Goal: Task Accomplishment & Management: Manage account settings

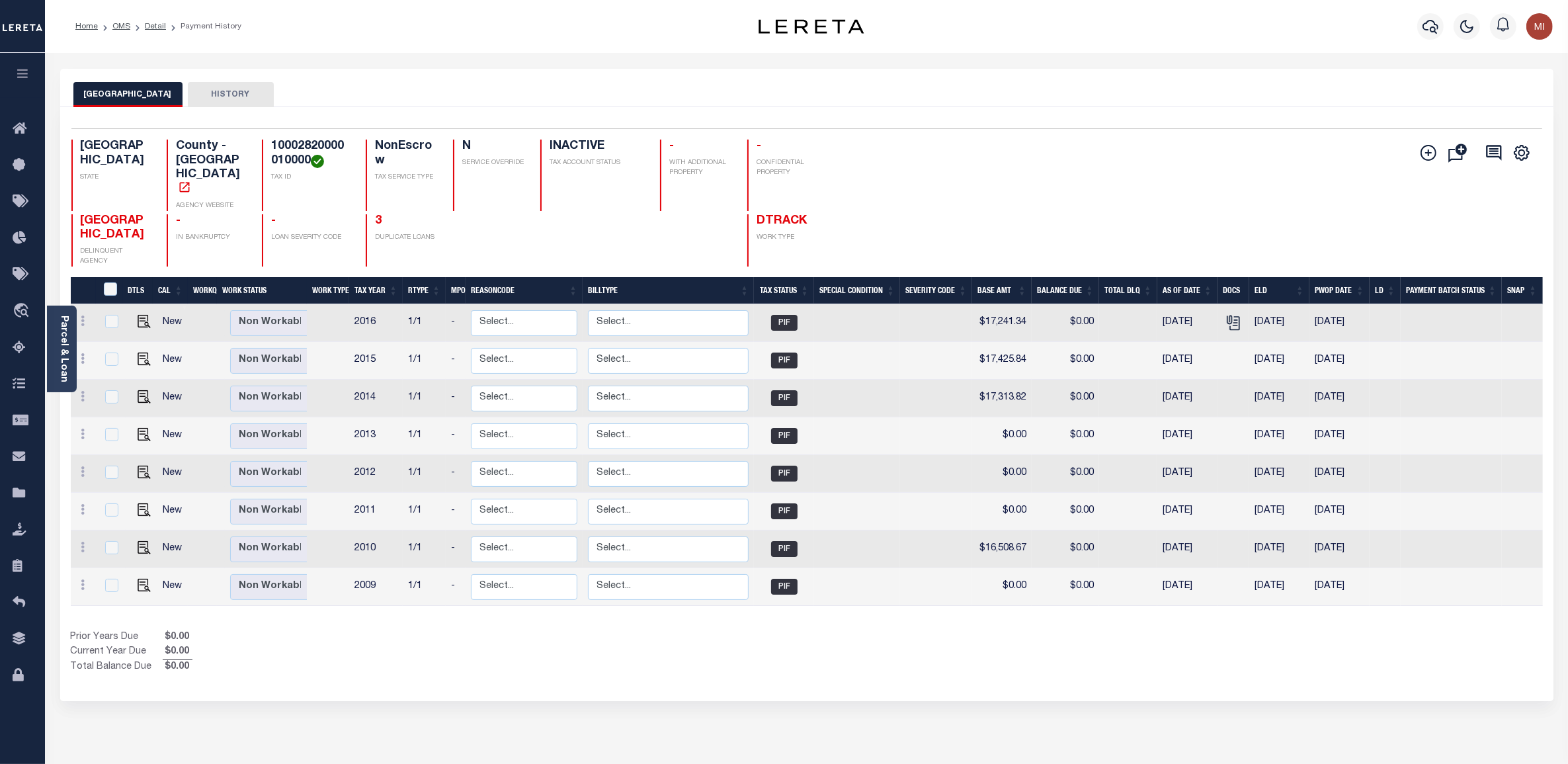
click at [25, 73] on icon "button" at bounding box center [23, 73] width 16 height 12
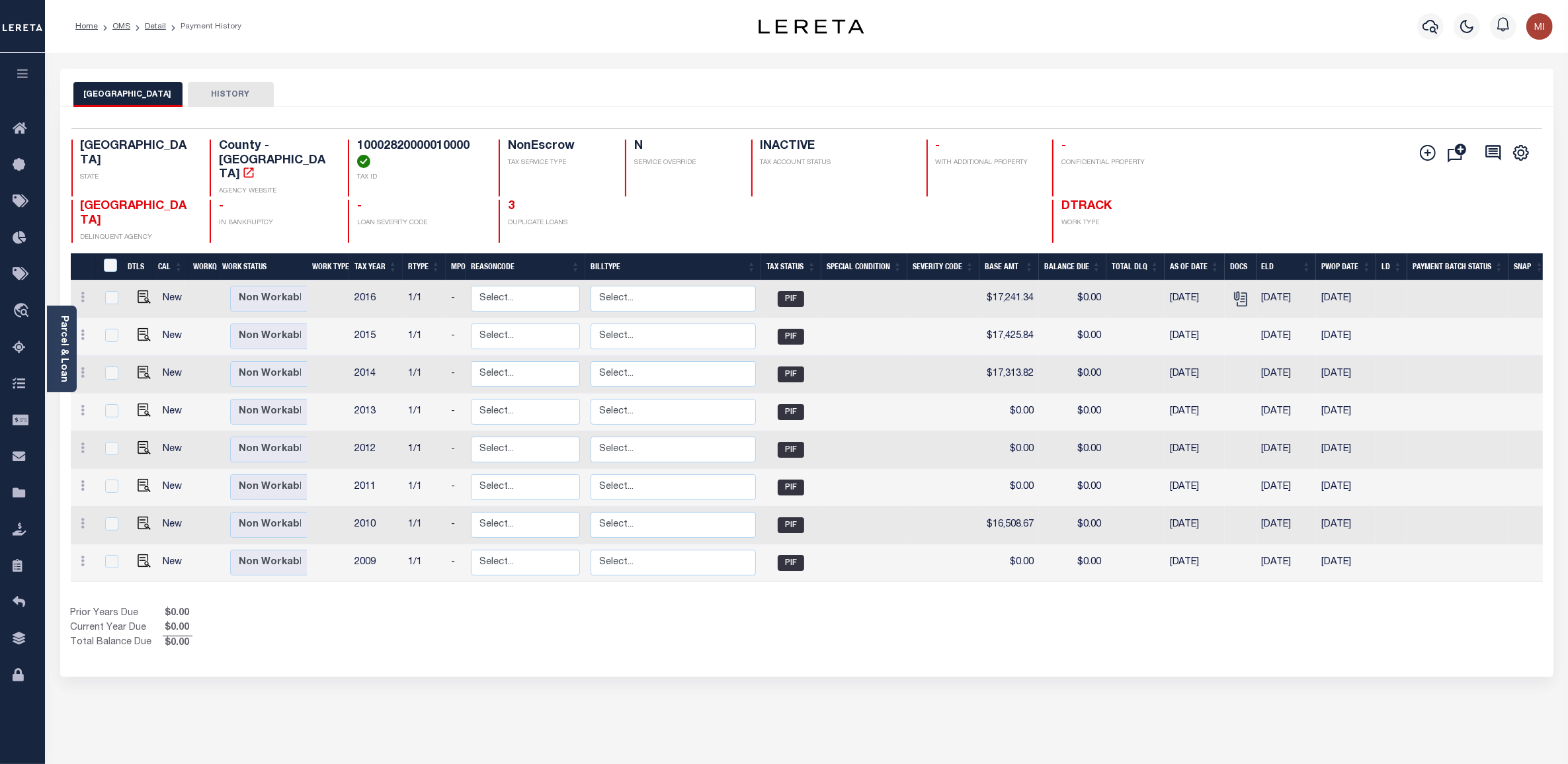
click at [27, 63] on button "button" at bounding box center [22, 75] width 45 height 45
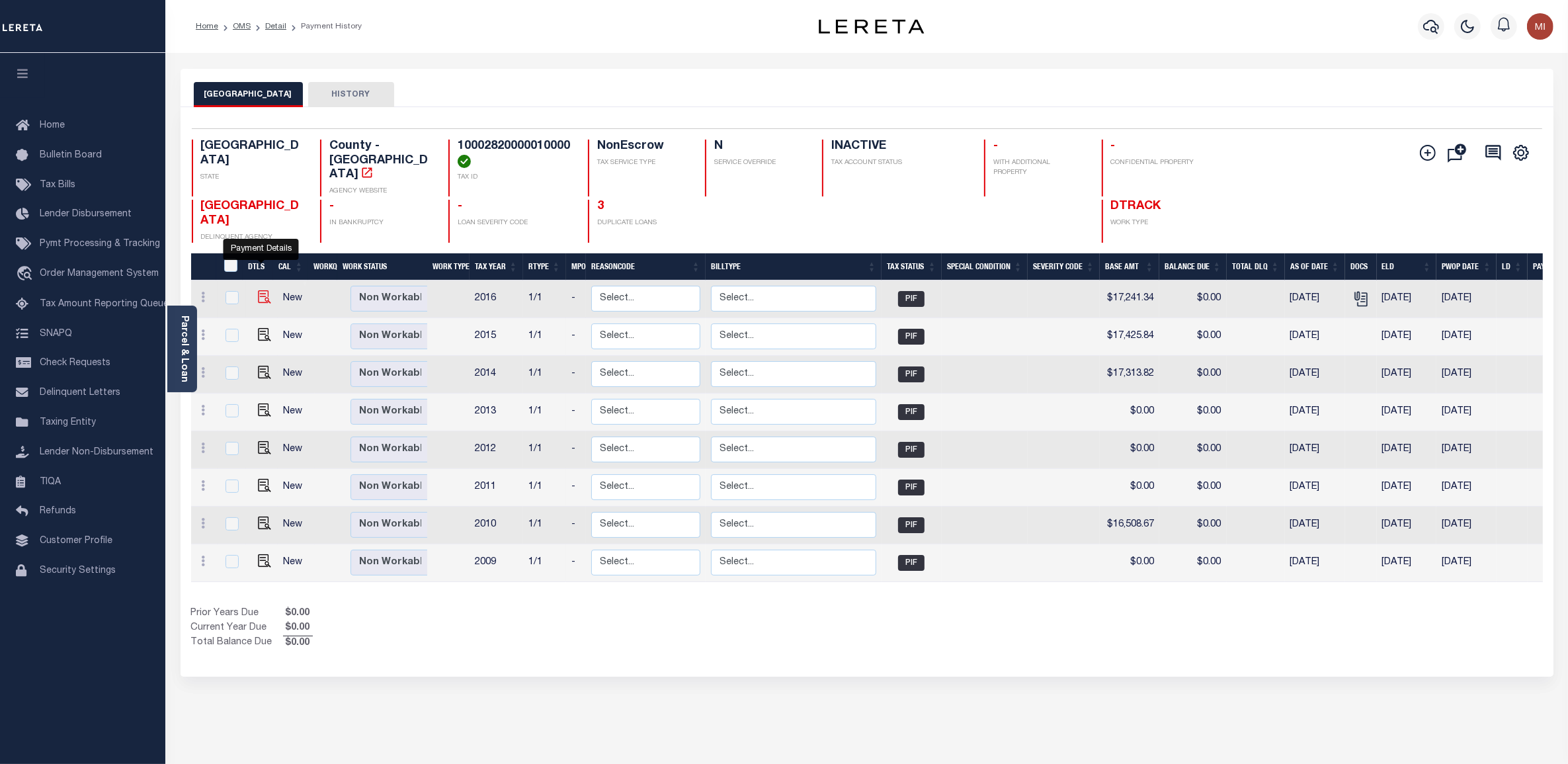
click at [260, 290] on img "" at bounding box center [264, 296] width 13 height 13
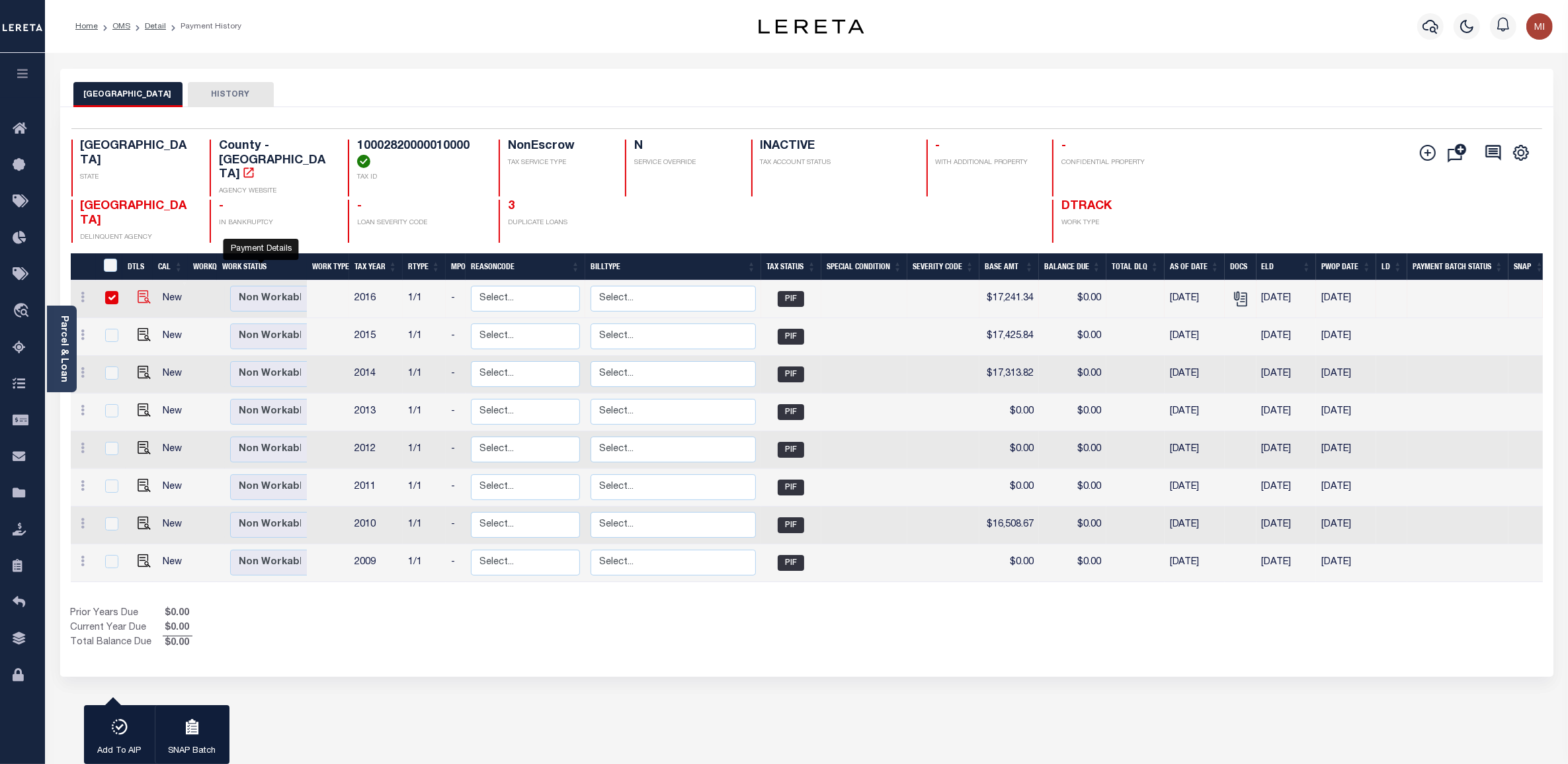
checkbox input "true"
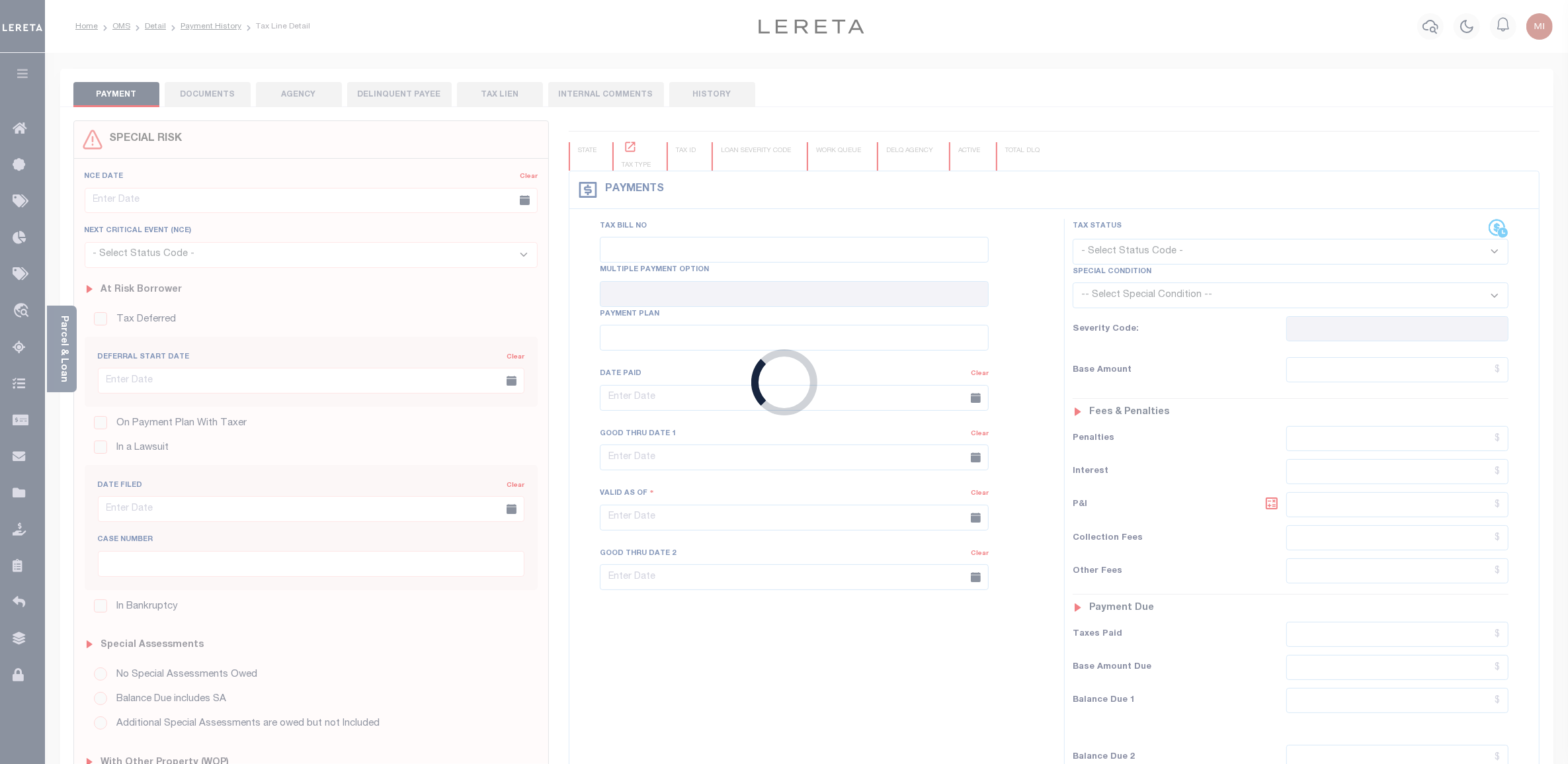
type input "12/31/2018"
type input "[DATE]"
type input "$17,241.34"
type input "$0"
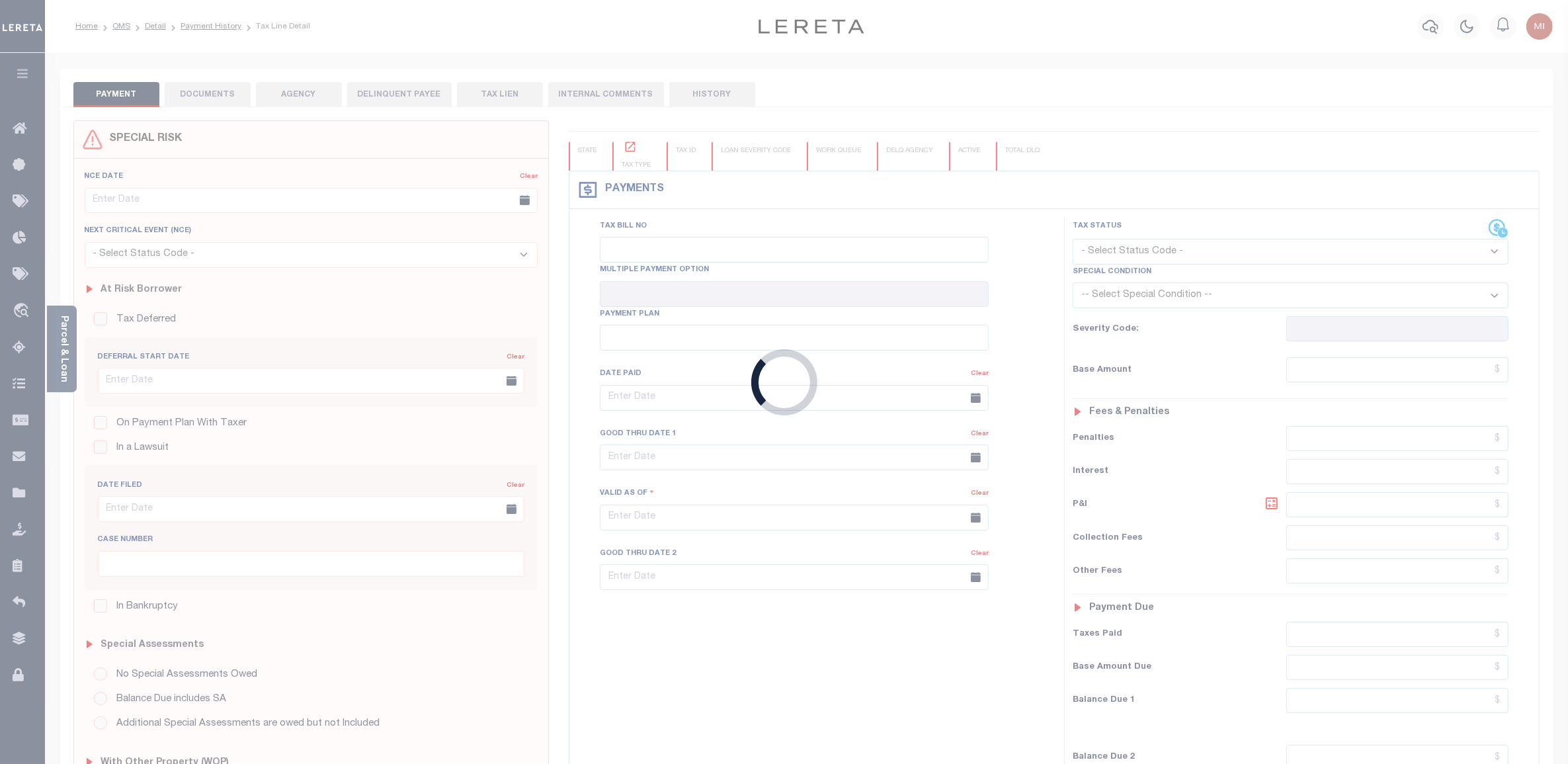
type input "$0"
select select "PIF"
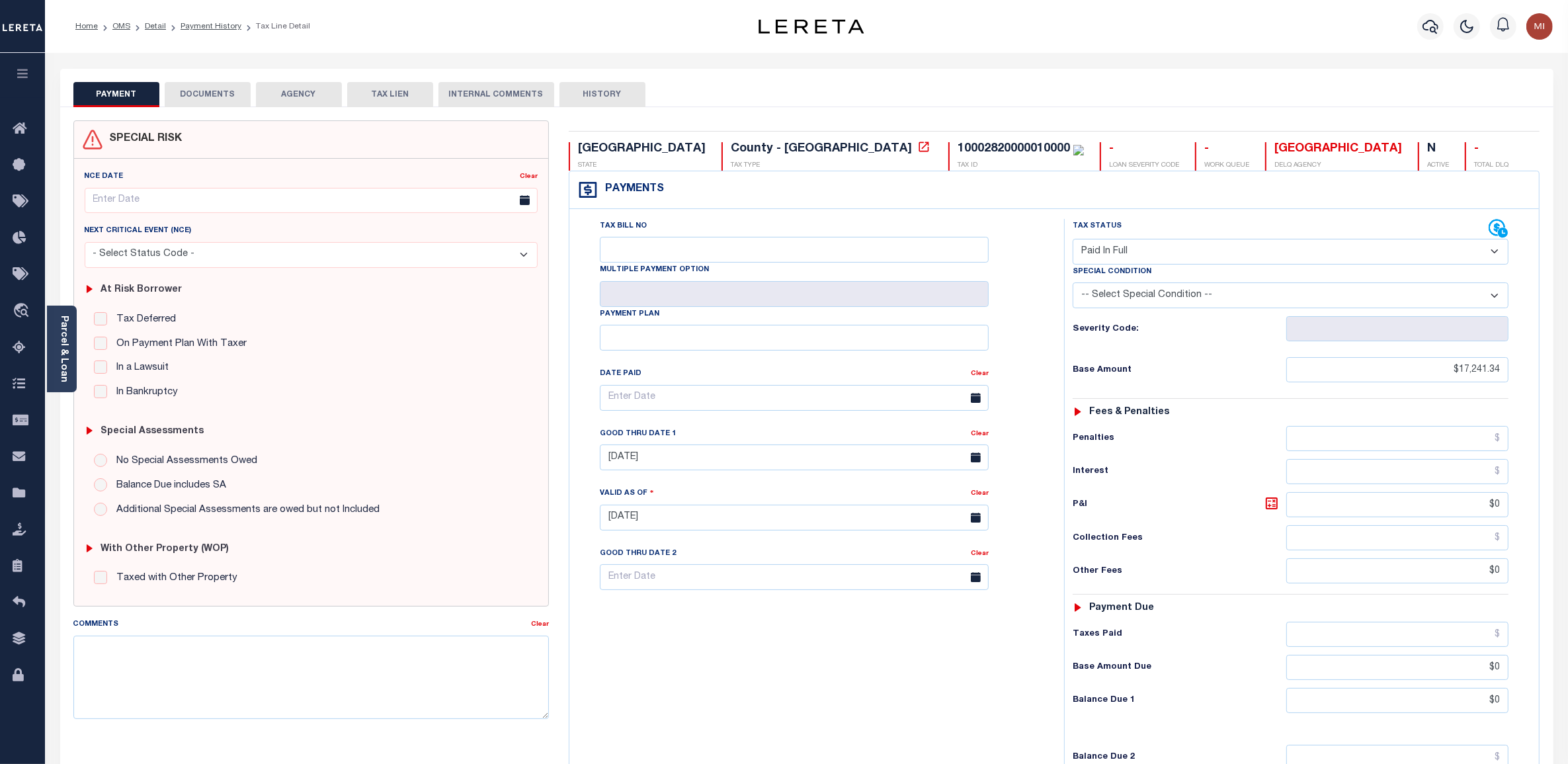
click at [215, 99] on button "DOCUMENTS" at bounding box center [208, 94] width 86 height 25
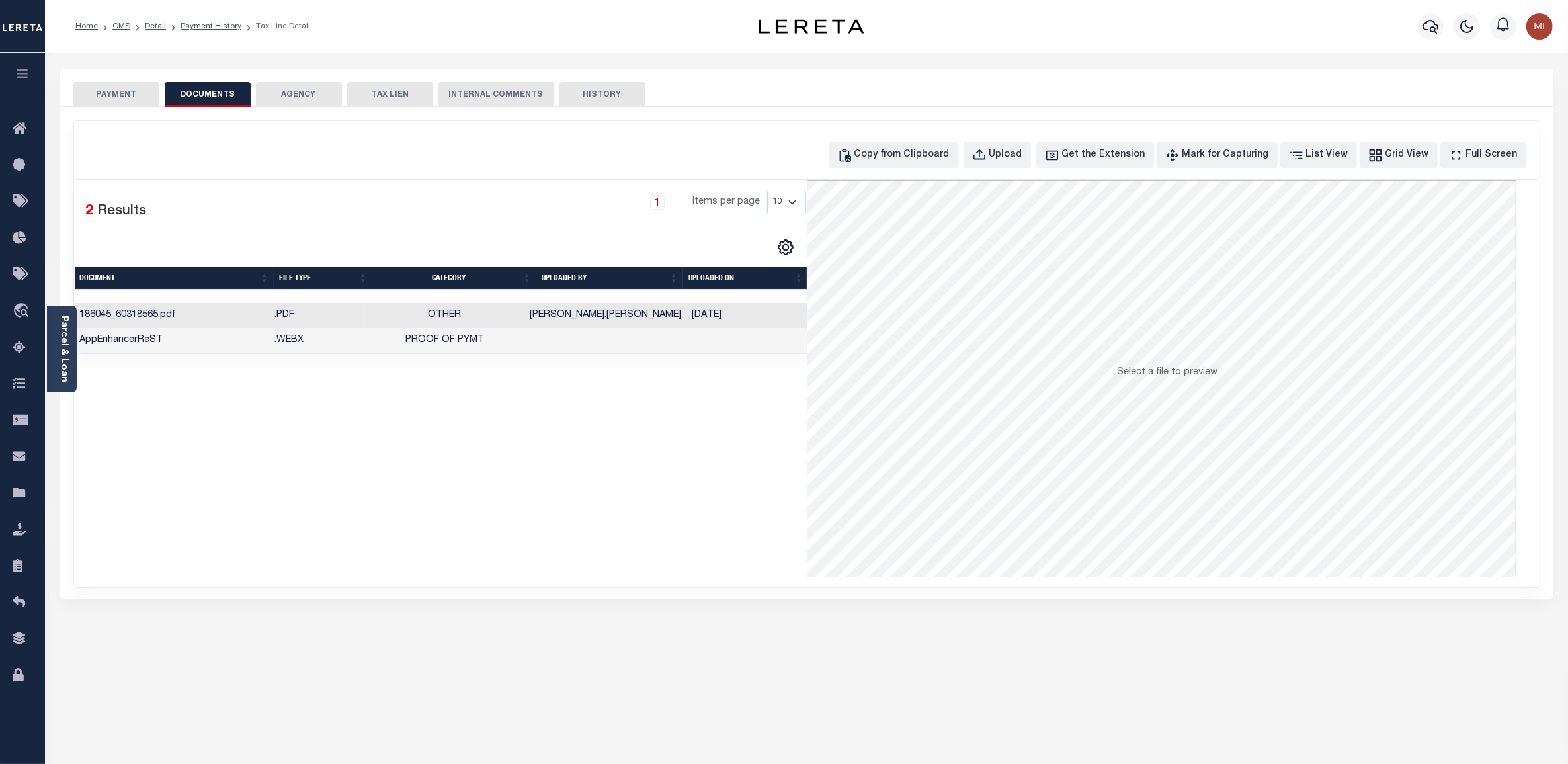
click at [24, 79] on icon "button" at bounding box center [23, 73] width 16 height 12
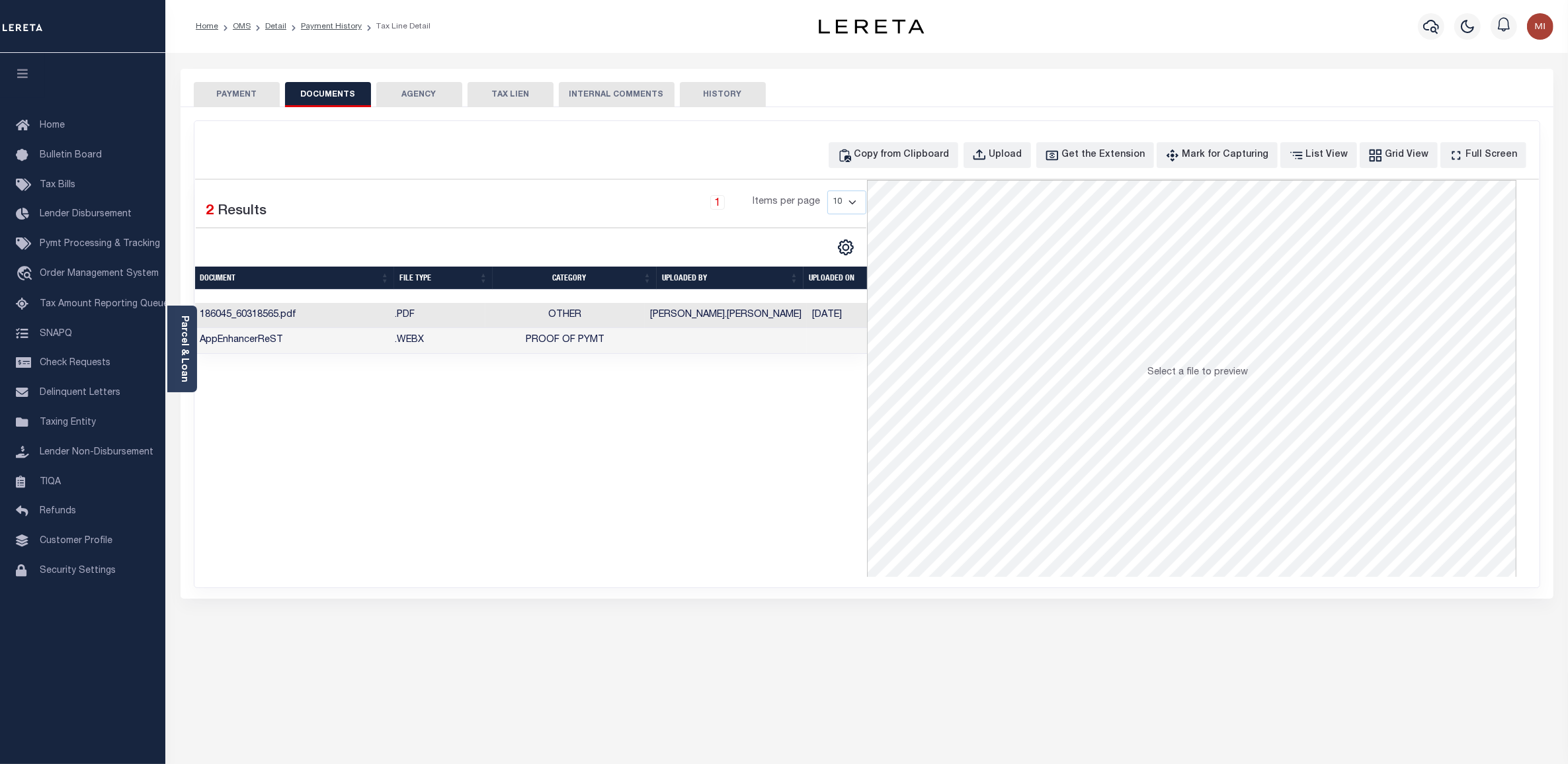
click at [542, 32] on div "Home OMS Detail Payment History Tax Line Detail" at bounding box center [471, 27] width 572 height 28
click at [323, 22] on link "Payment History" at bounding box center [331, 26] width 60 height 8
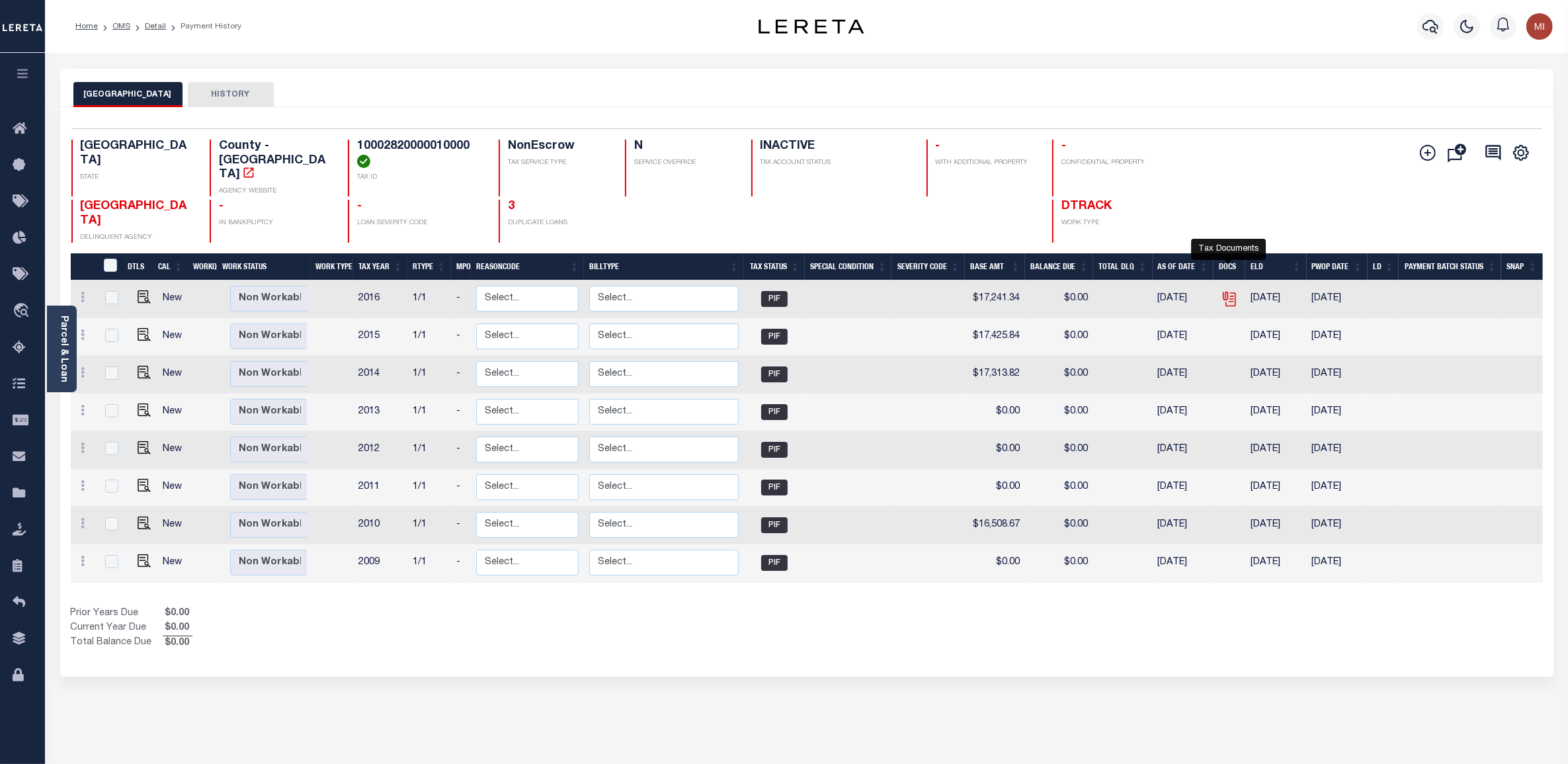
click at [1225, 290] on icon "" at bounding box center [1230, 299] width 17 height 17
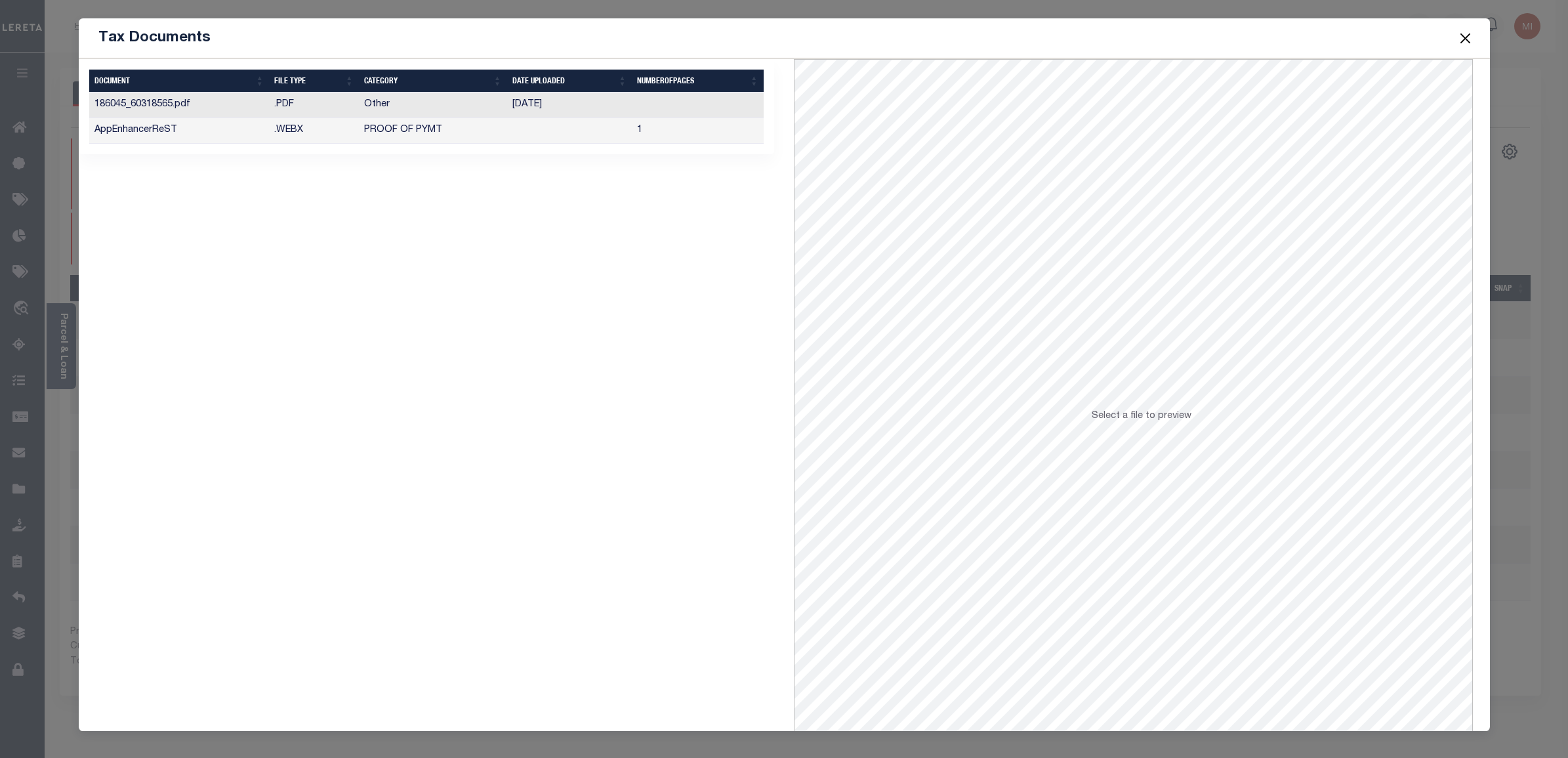
click at [177, 105] on td "186045_60318565.pdf" at bounding box center [179, 105] width 181 height 26
click at [1468, 40] on button "Close" at bounding box center [1465, 38] width 17 height 17
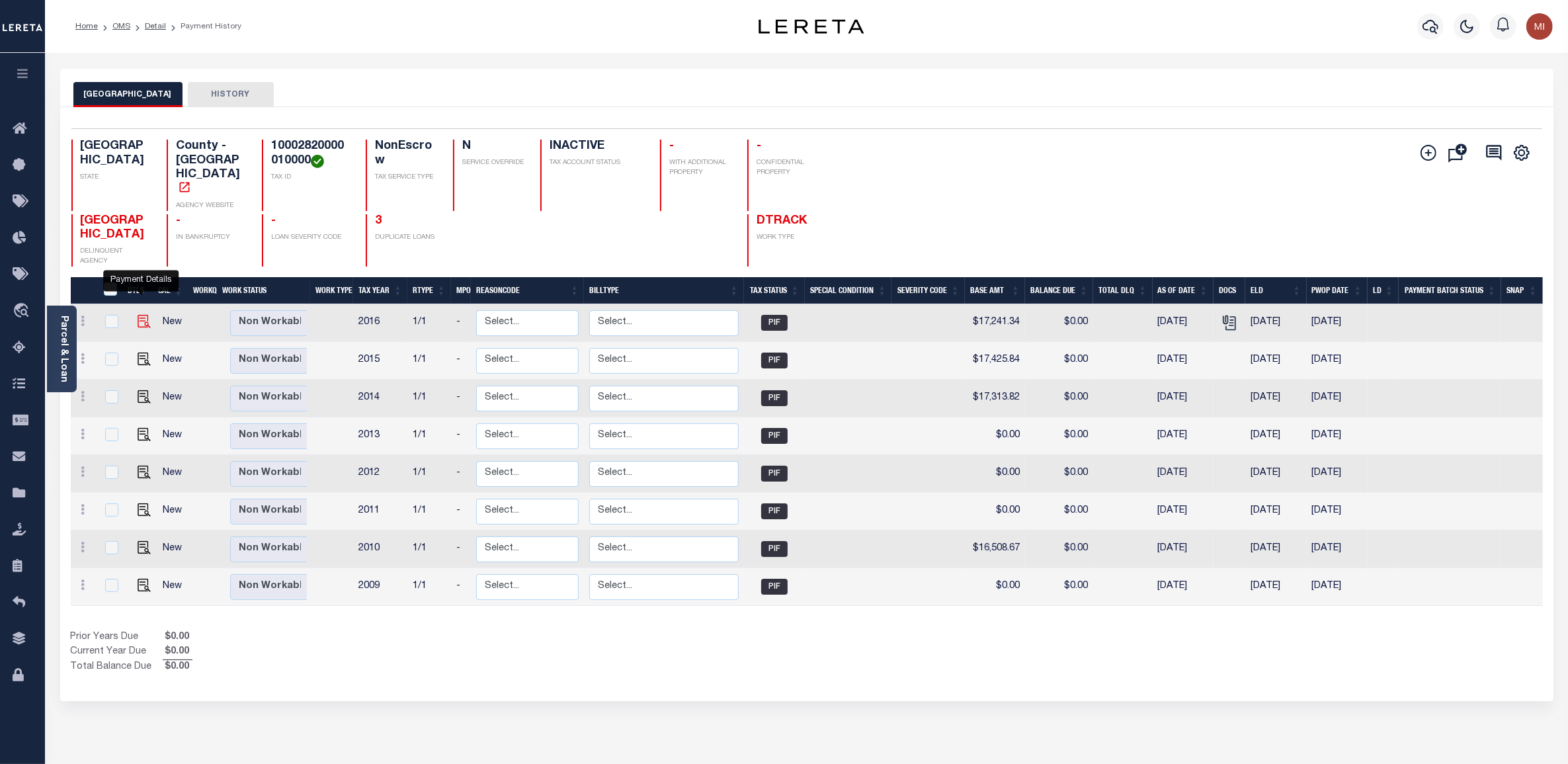
click at [137, 315] on img "" at bounding box center [143, 321] width 13 height 13
checkbox input "true"
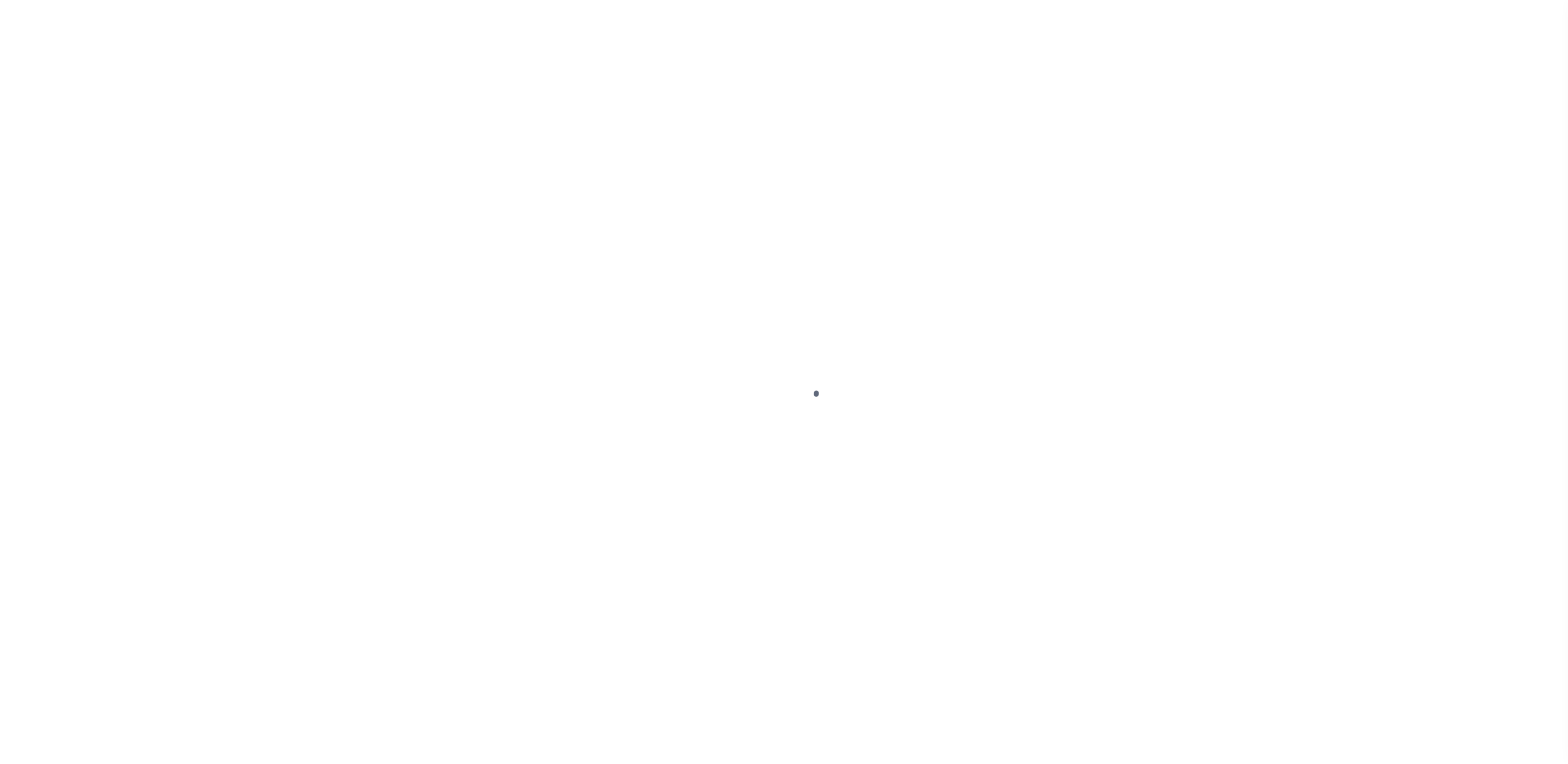
select select "PIF"
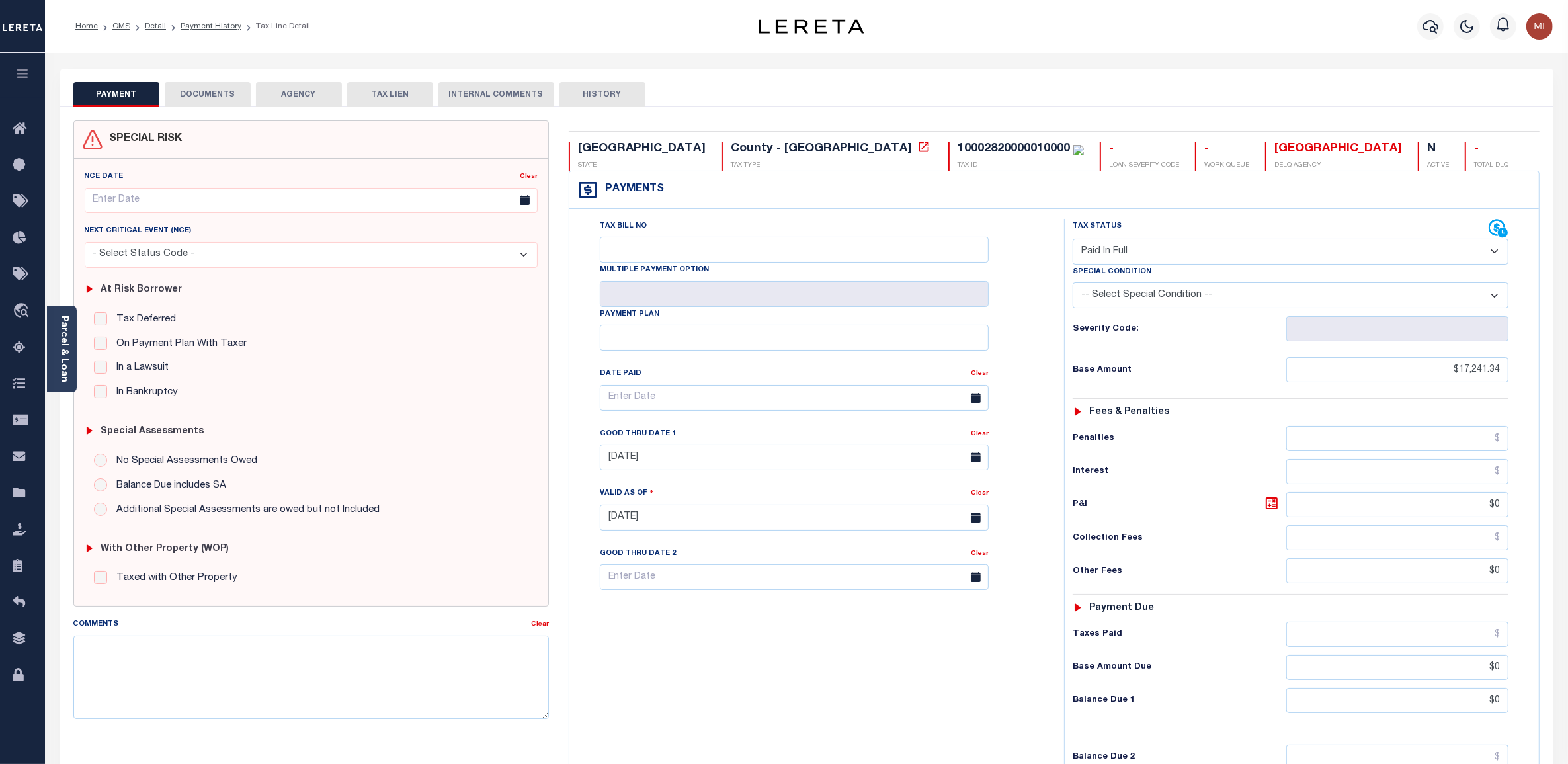
click at [199, 90] on button "DOCUMENTS" at bounding box center [208, 94] width 86 height 25
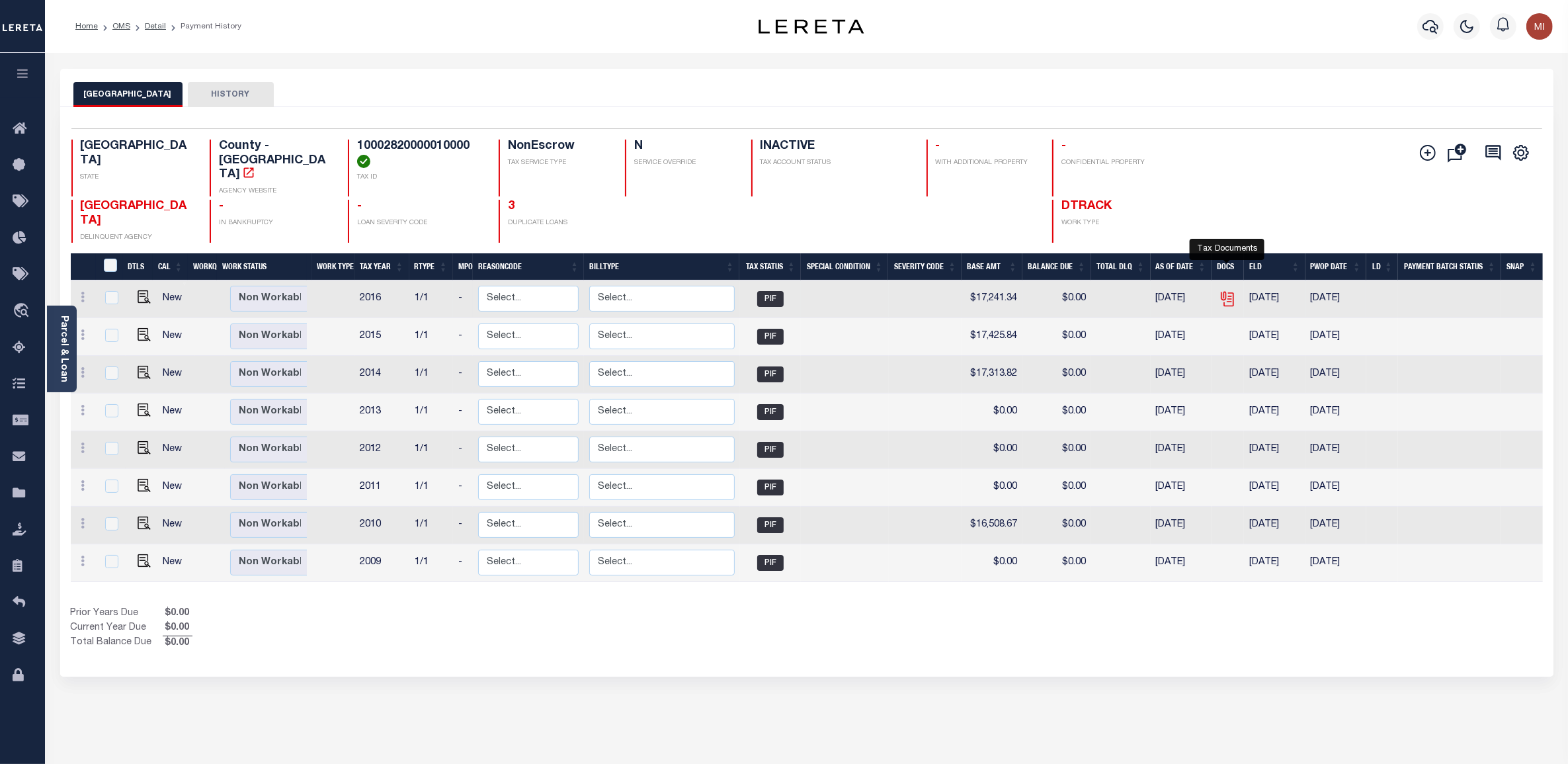
click at [1228, 293] on icon "" at bounding box center [1228, 300] width 9 height 14
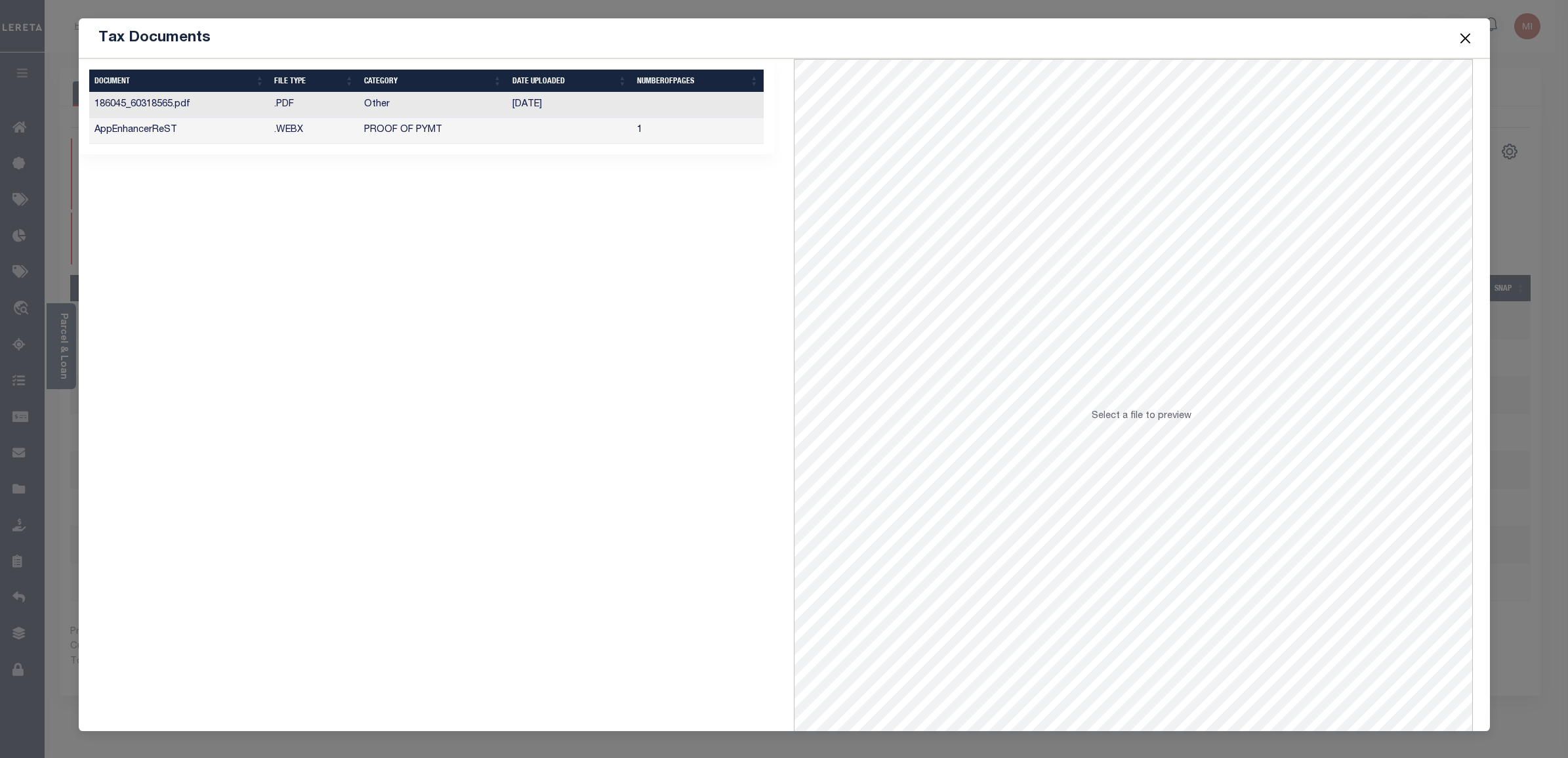
click at [729, 38] on div "Tax Documents" at bounding box center [784, 38] width 1411 height 40
click at [1470, 38] on button "Close" at bounding box center [1465, 38] width 17 height 17
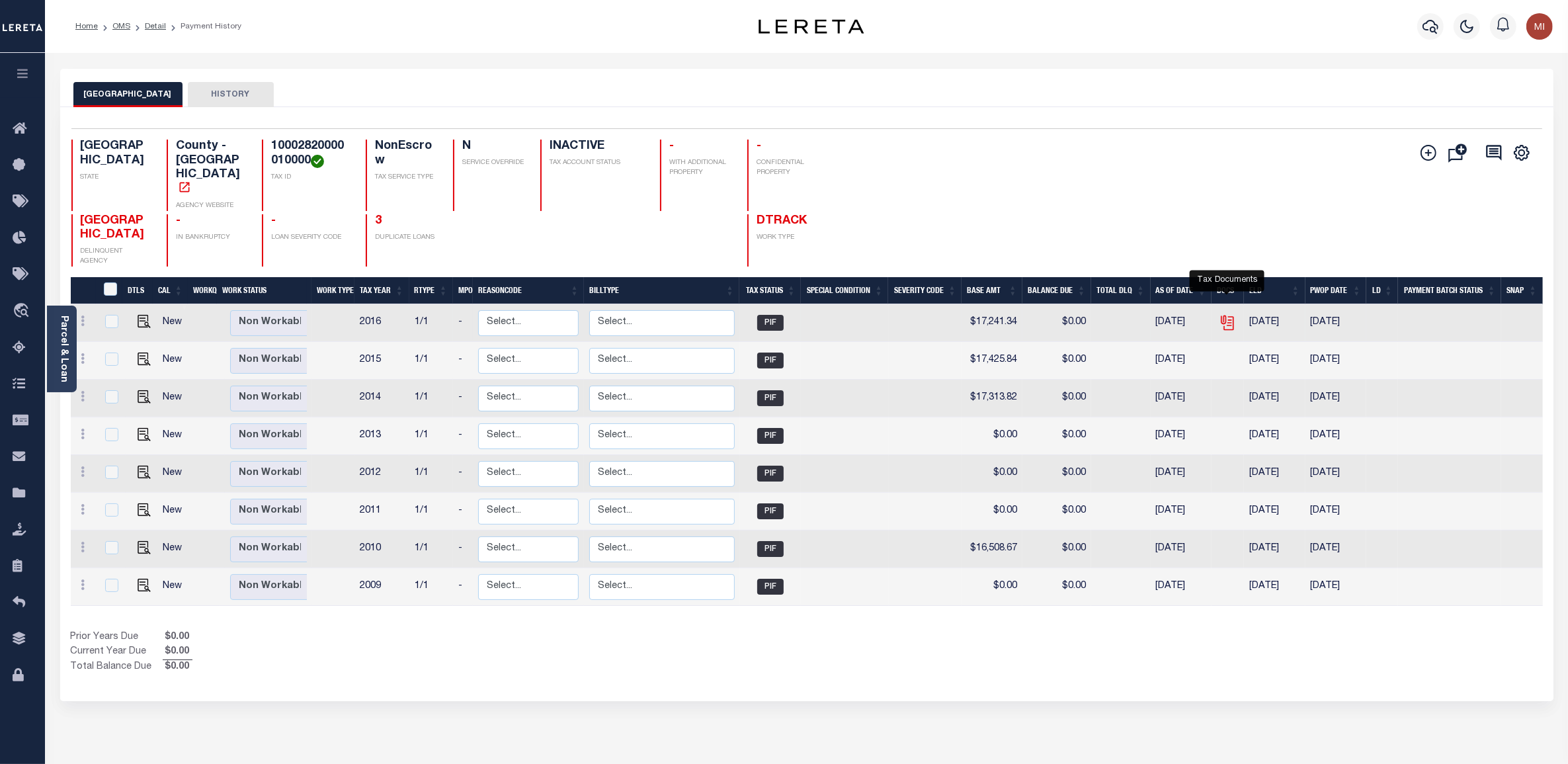
click at [1230, 314] on icon "" at bounding box center [1227, 323] width 17 height 17
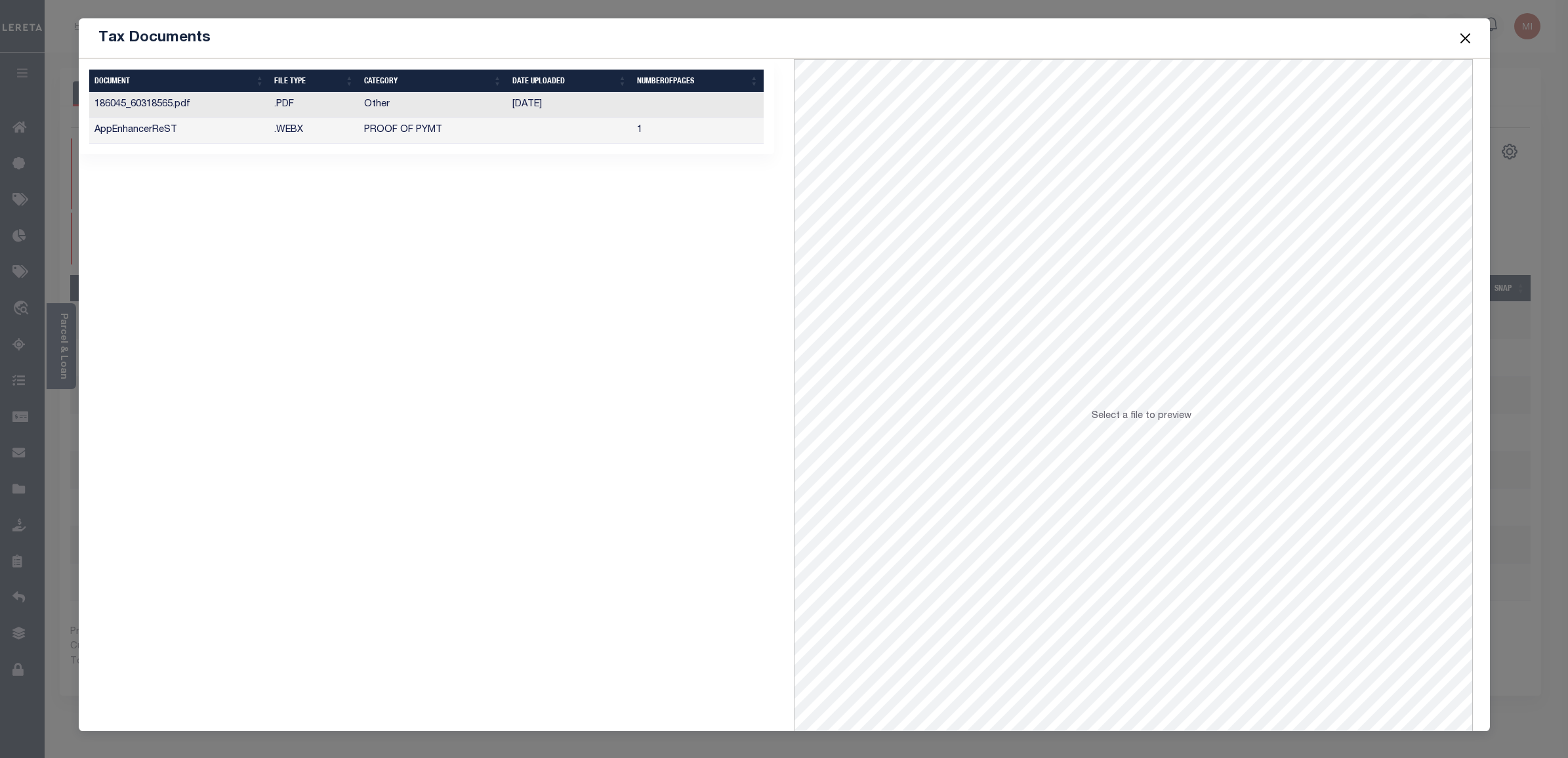
click at [1467, 37] on button "Close" at bounding box center [1465, 38] width 17 height 17
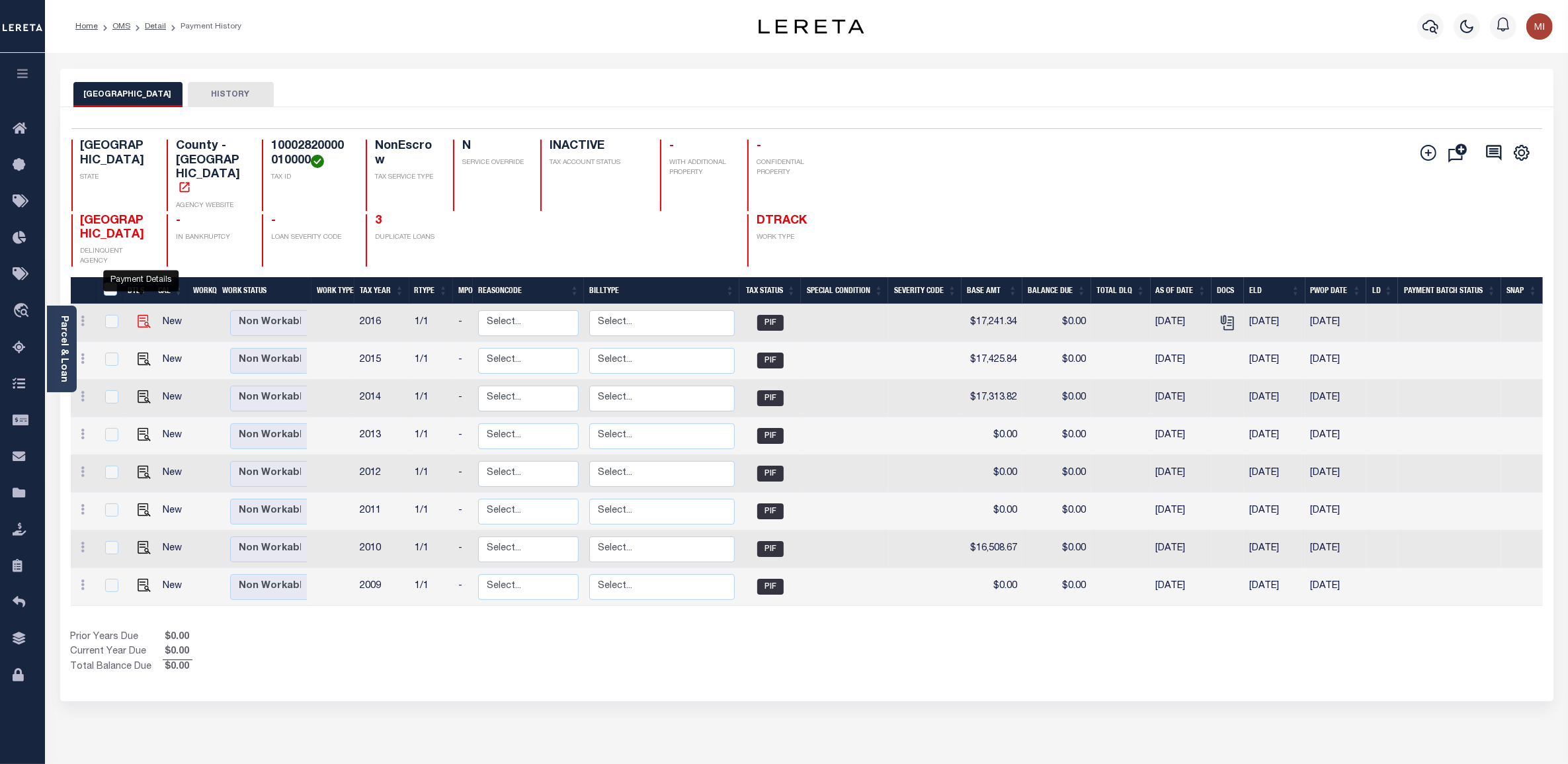
click at [140, 315] on img "" at bounding box center [143, 321] width 13 height 13
checkbox input "true"
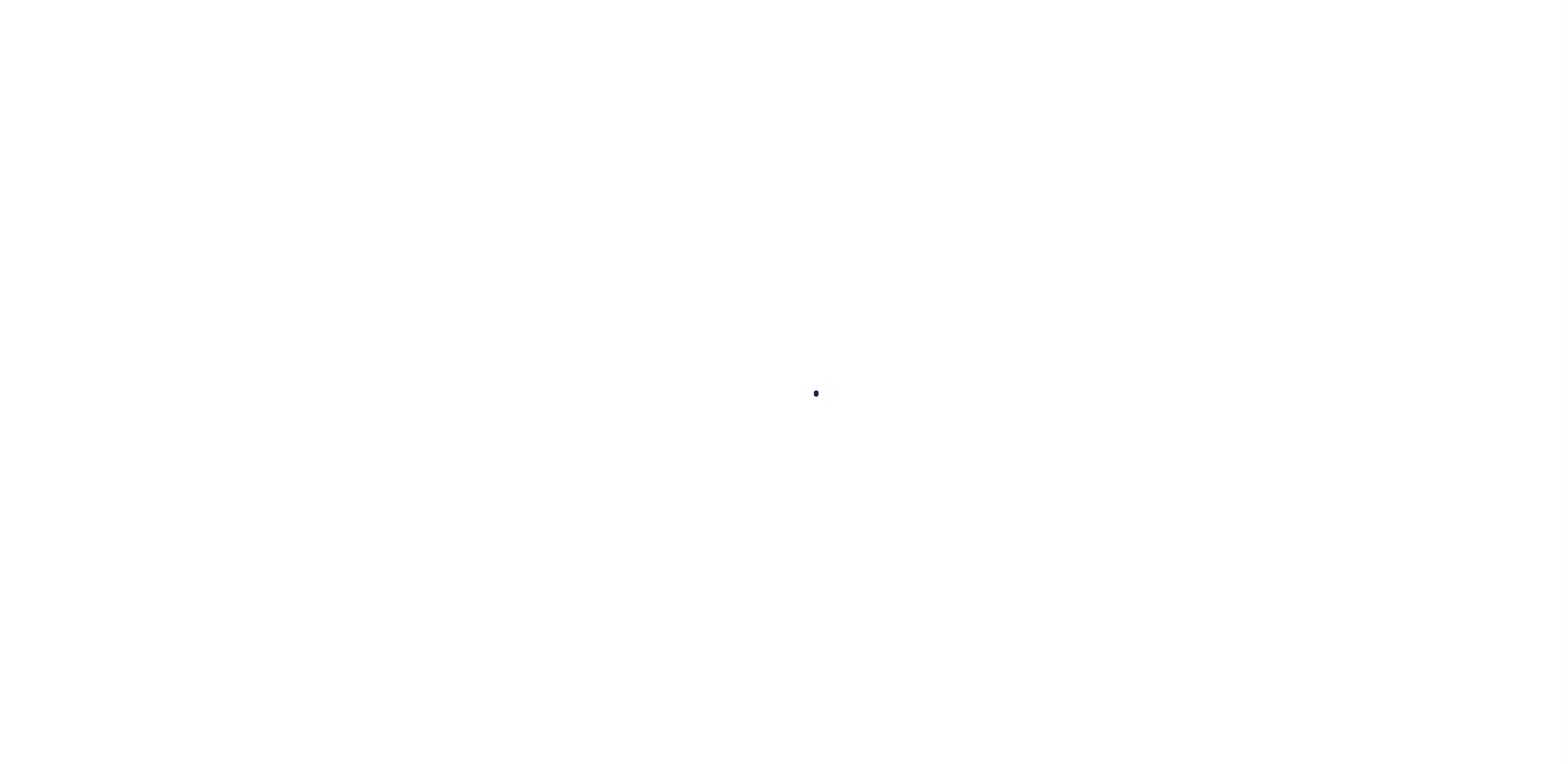
type input "[DATE]"
type input "$17,241.34"
type input "$0"
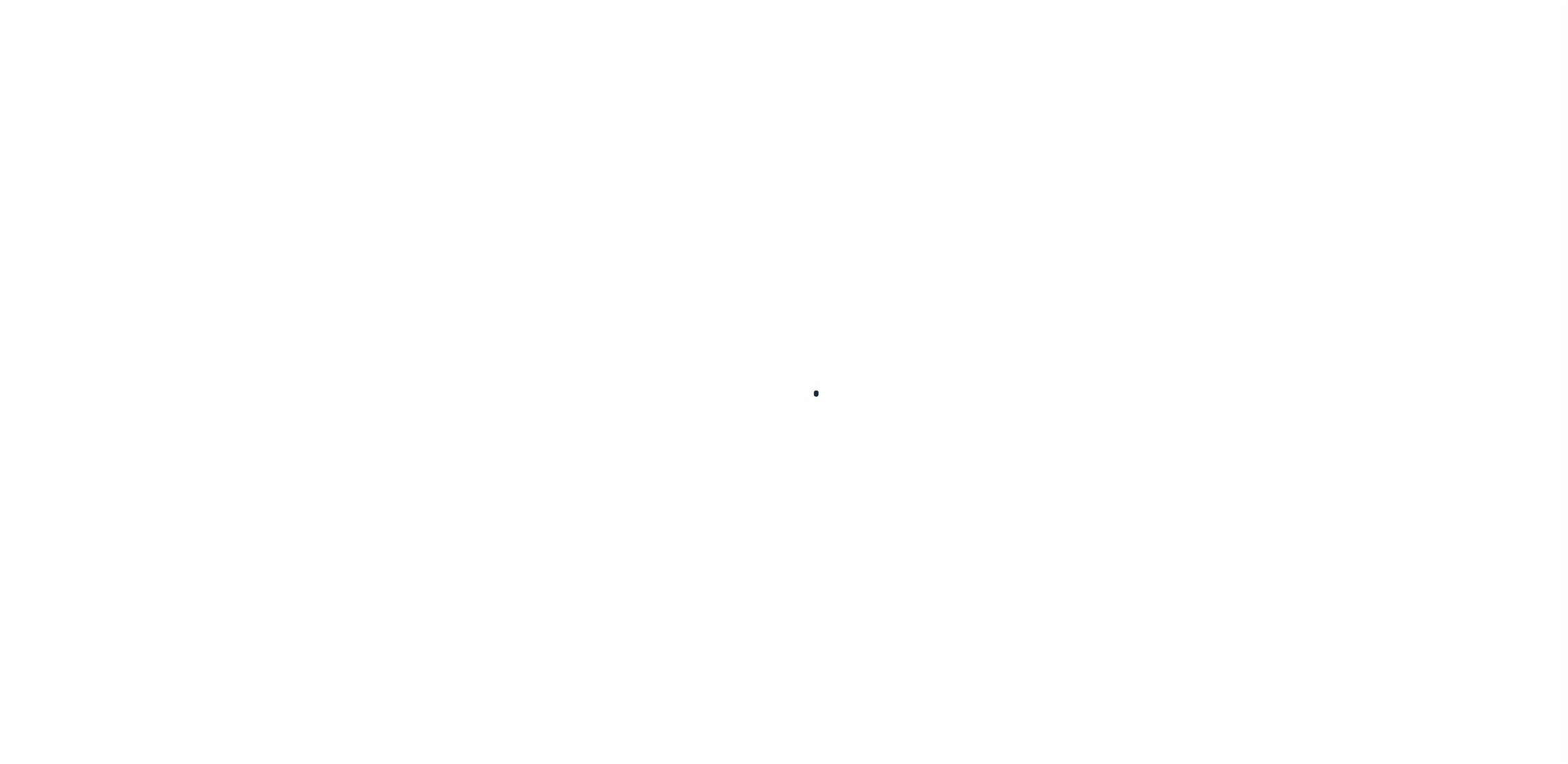
type input "$0"
select select "PIF"
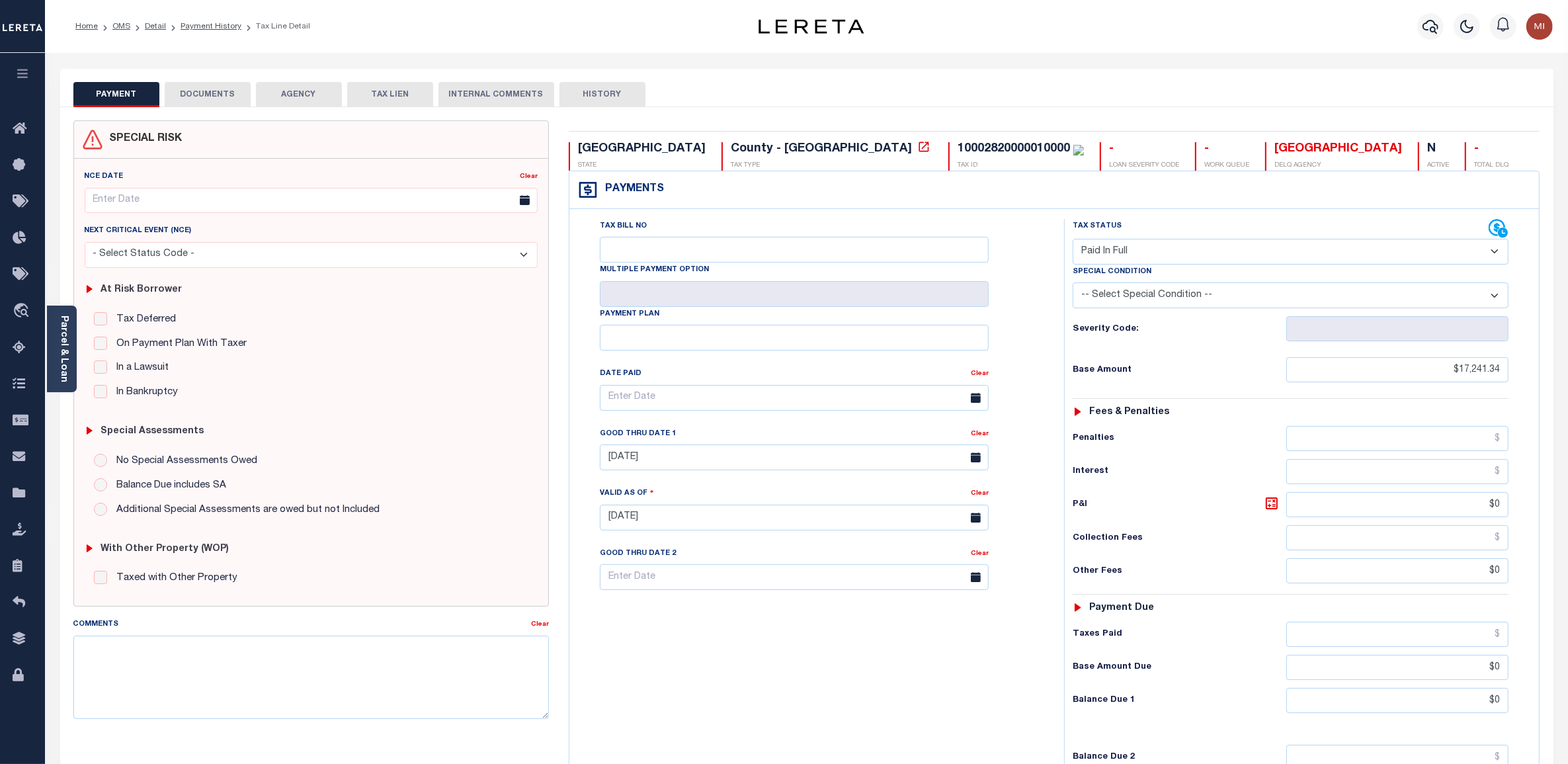
click at [197, 92] on button "DOCUMENTS" at bounding box center [208, 94] width 86 height 25
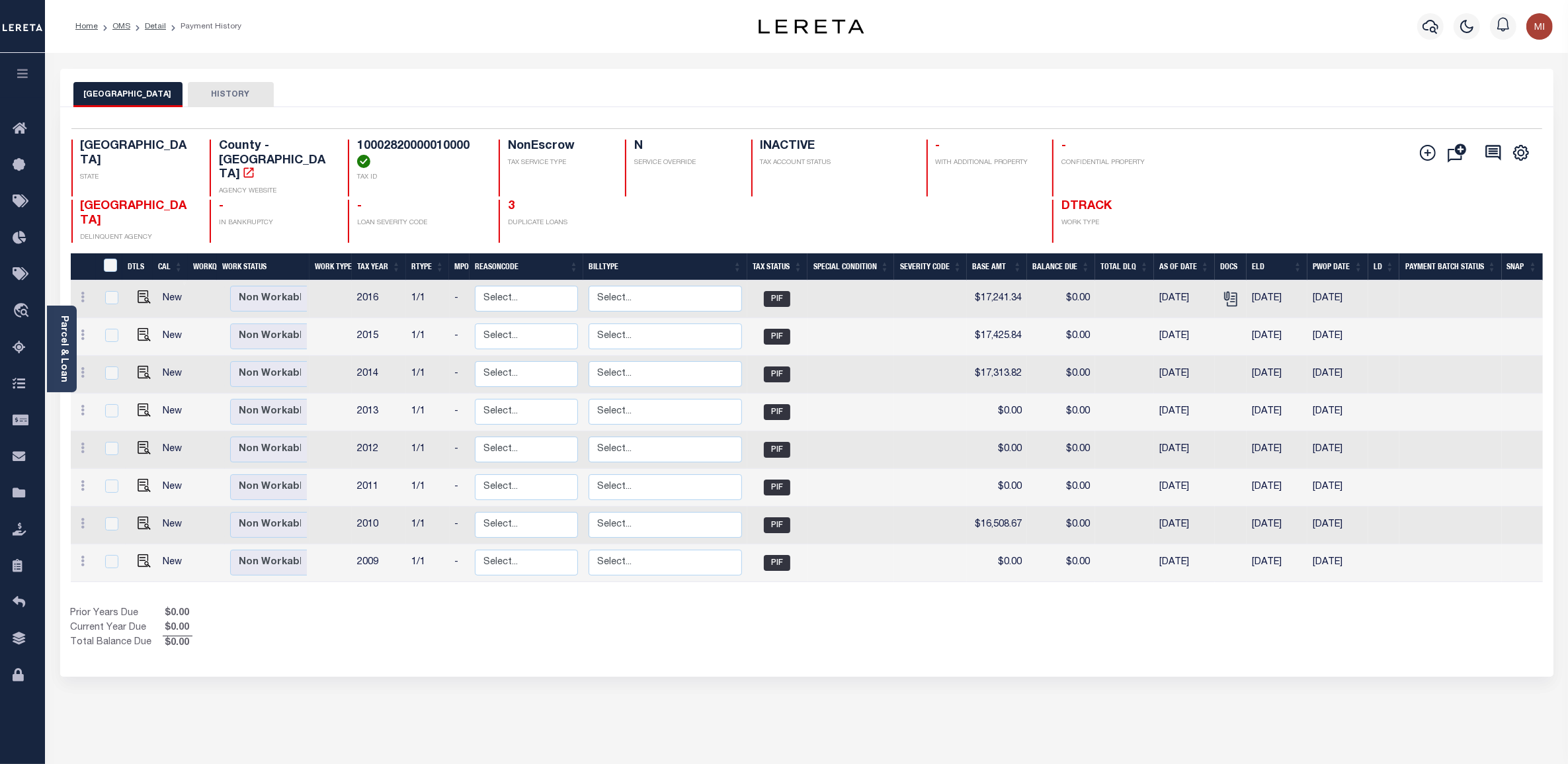
click at [1081, 607] on div "Show Tax Lines before Bill Release Date Prior Years Due $0.00 Current Year Due …" at bounding box center [807, 628] width 1472 height 44
click at [24, 84] on button "button" at bounding box center [22, 75] width 45 height 45
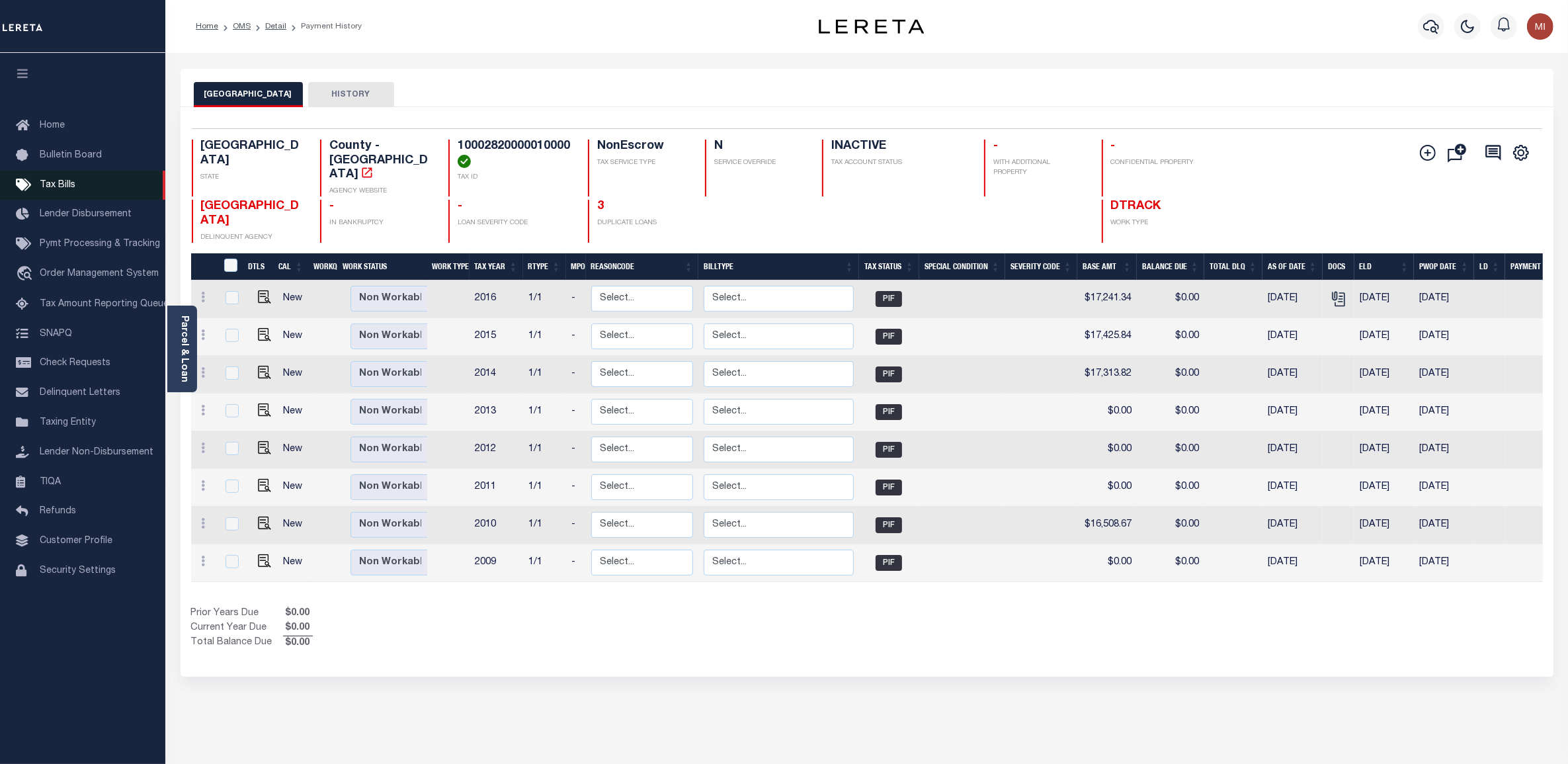
click at [64, 186] on span "Tax Bills" at bounding box center [57, 185] width 35 height 9
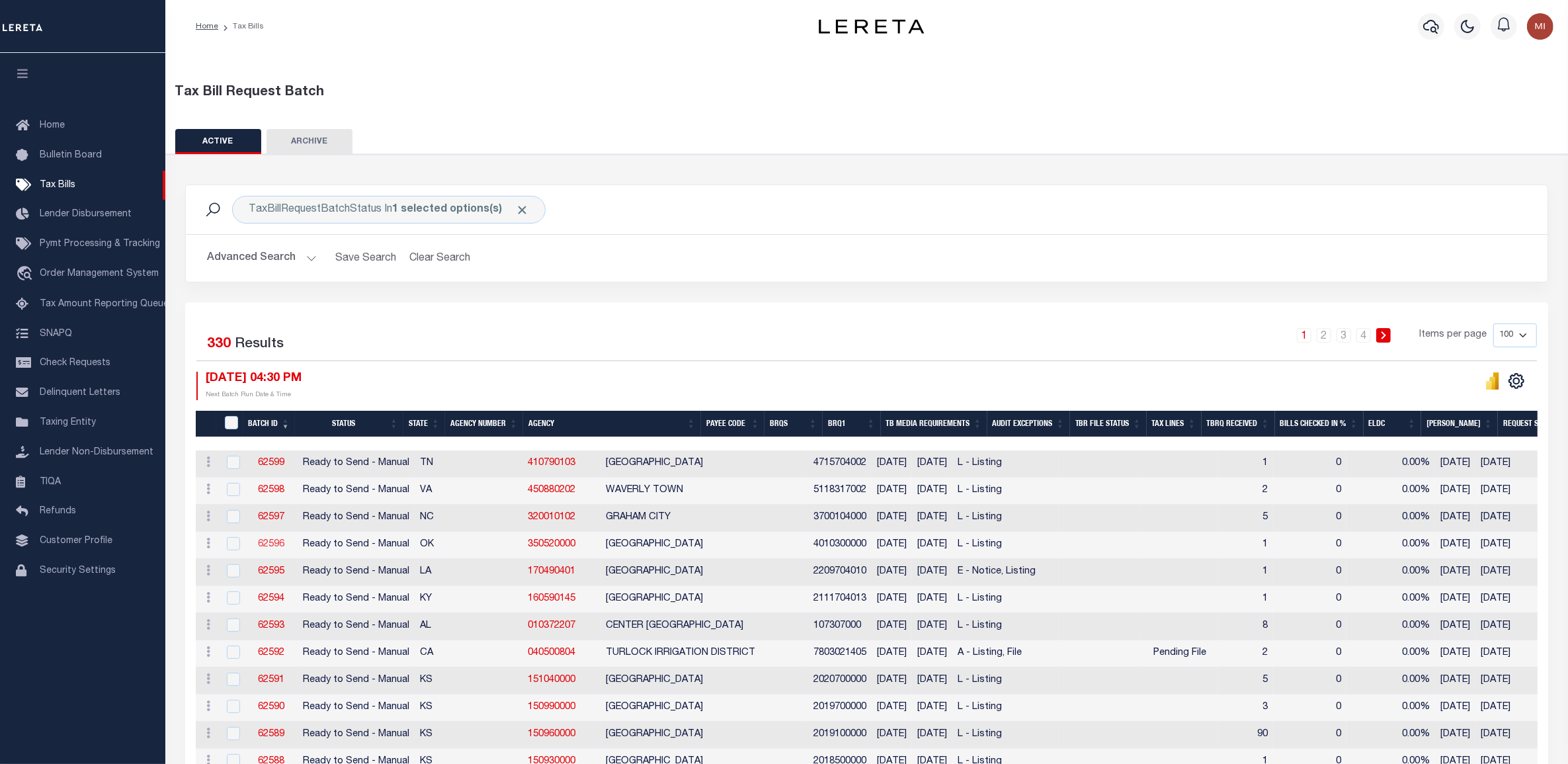
click at [258, 542] on link "62596" at bounding box center [271, 544] width 27 height 9
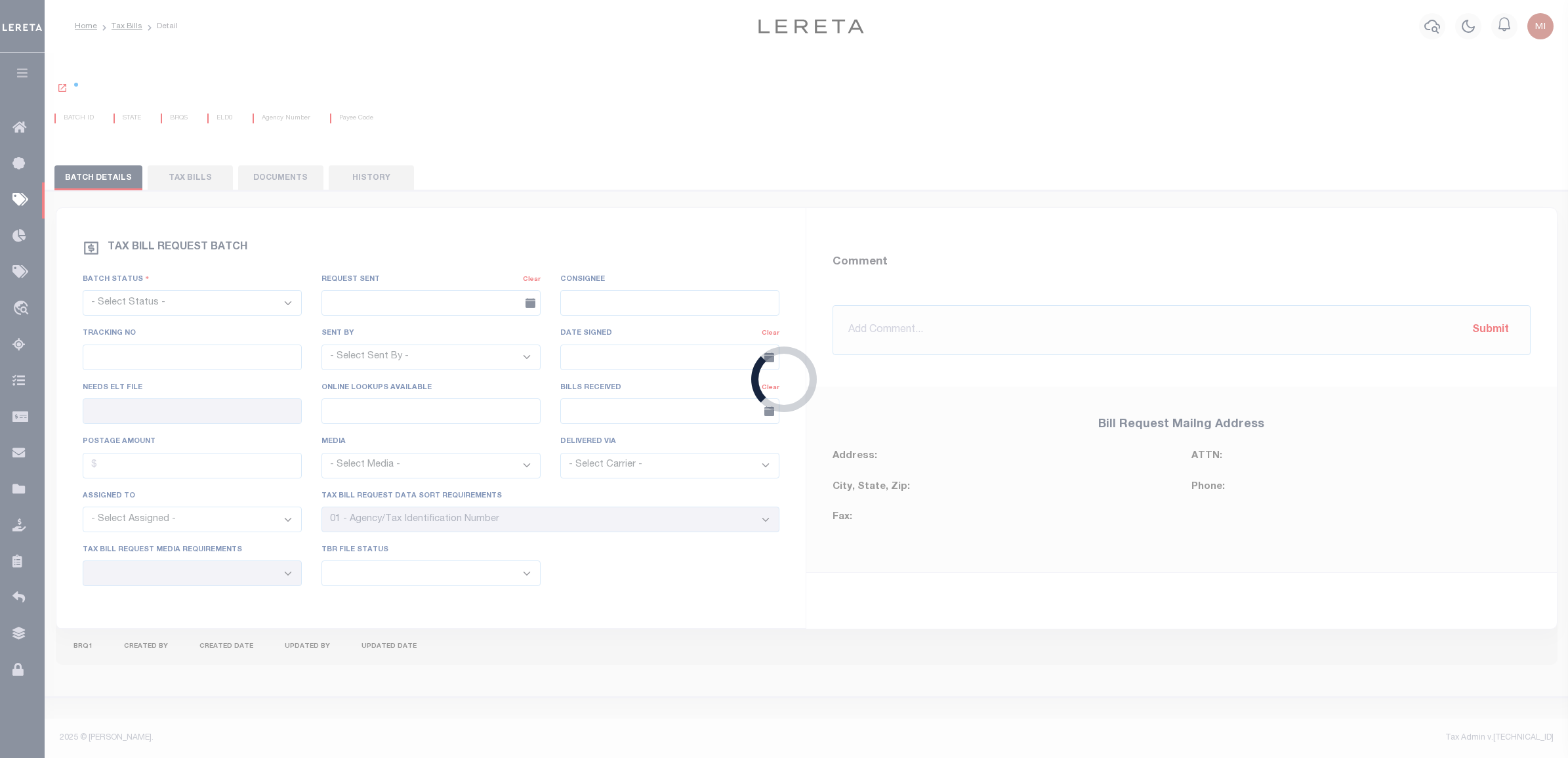
select select "RTS"
type input "No"
type input "Yes"
select select
select select "20"
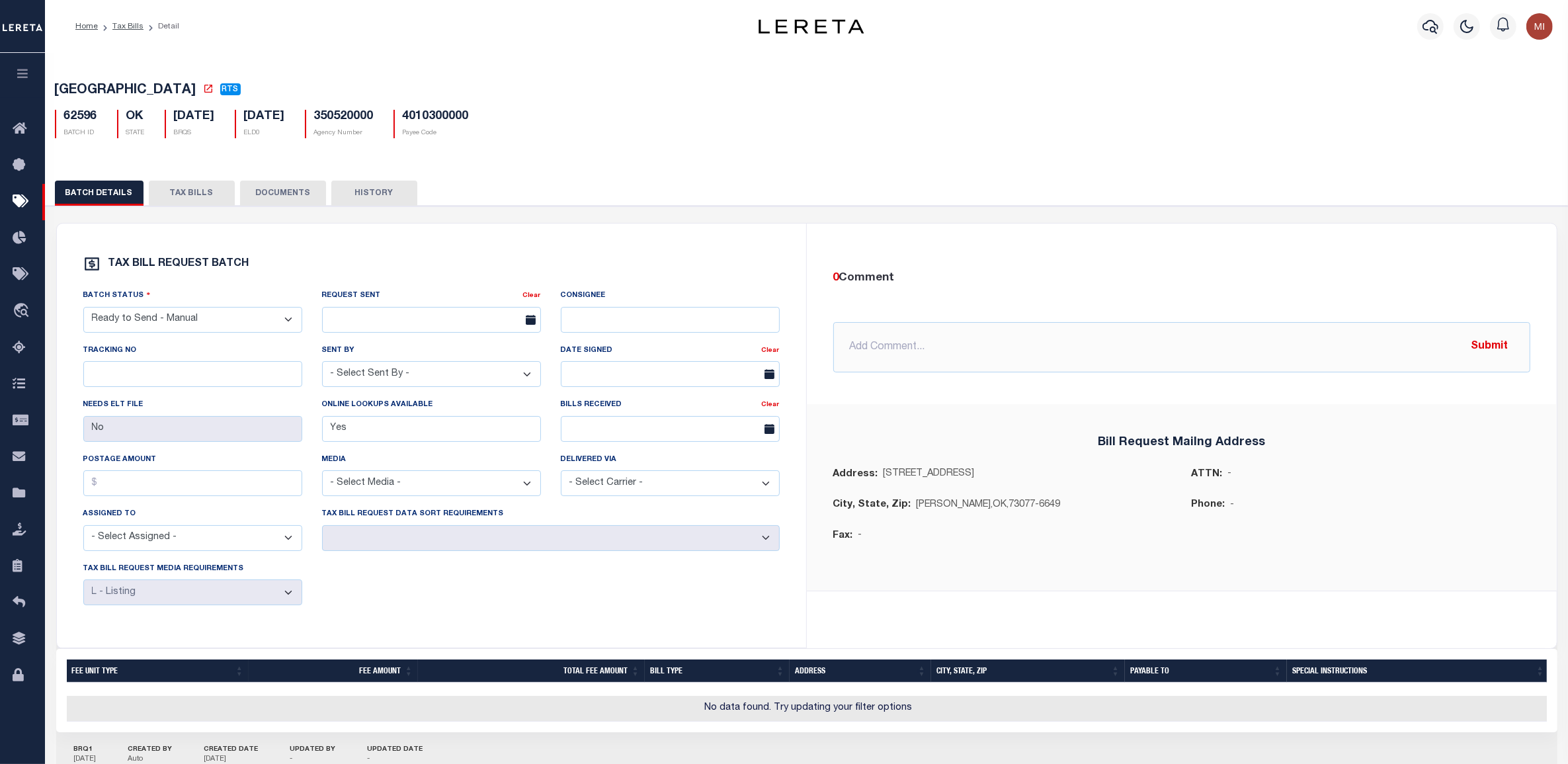
click at [278, 188] on button "DOCUMENTS" at bounding box center [283, 193] width 86 height 25
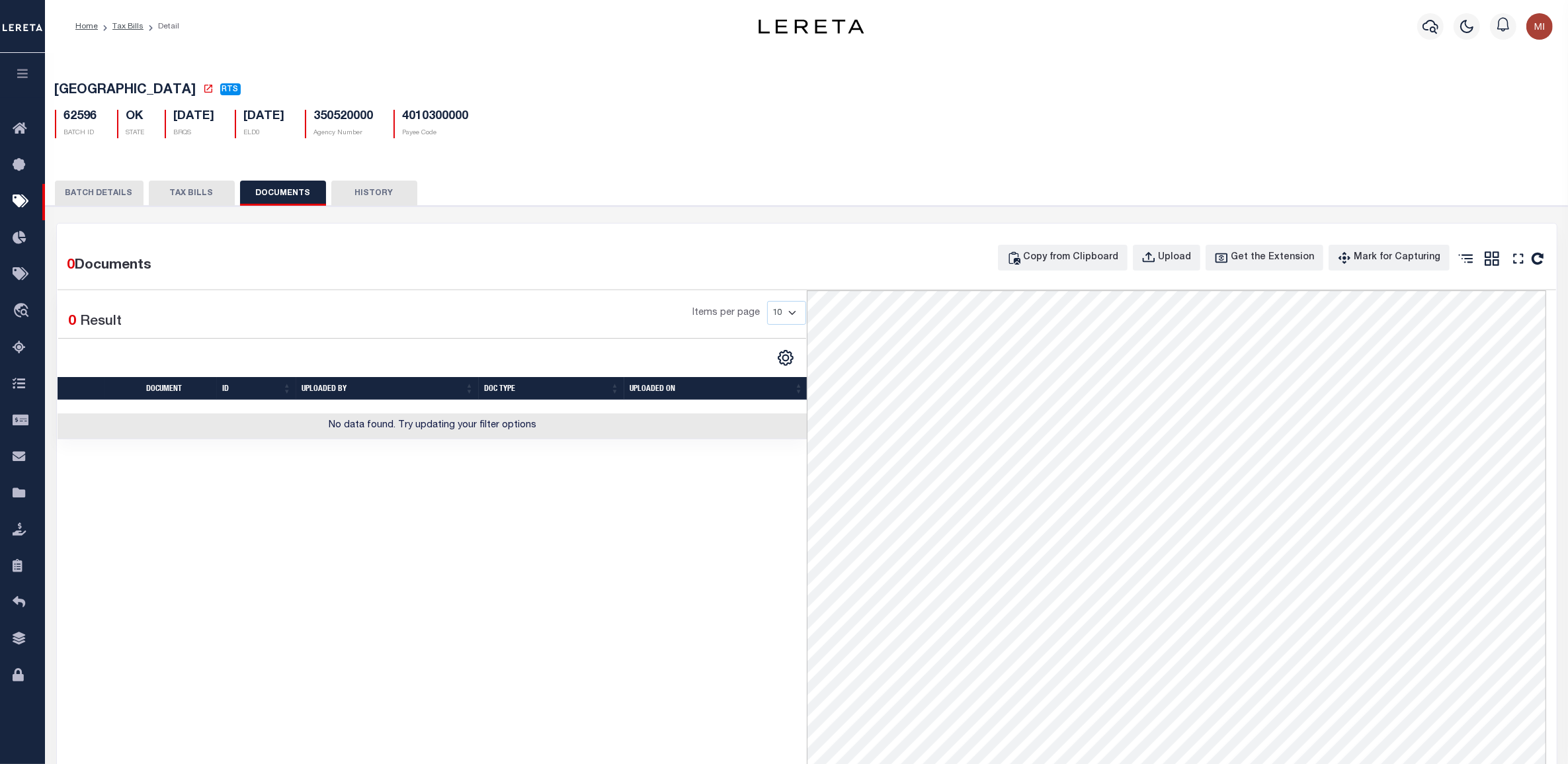
click at [28, 70] on button "button" at bounding box center [22, 75] width 45 height 45
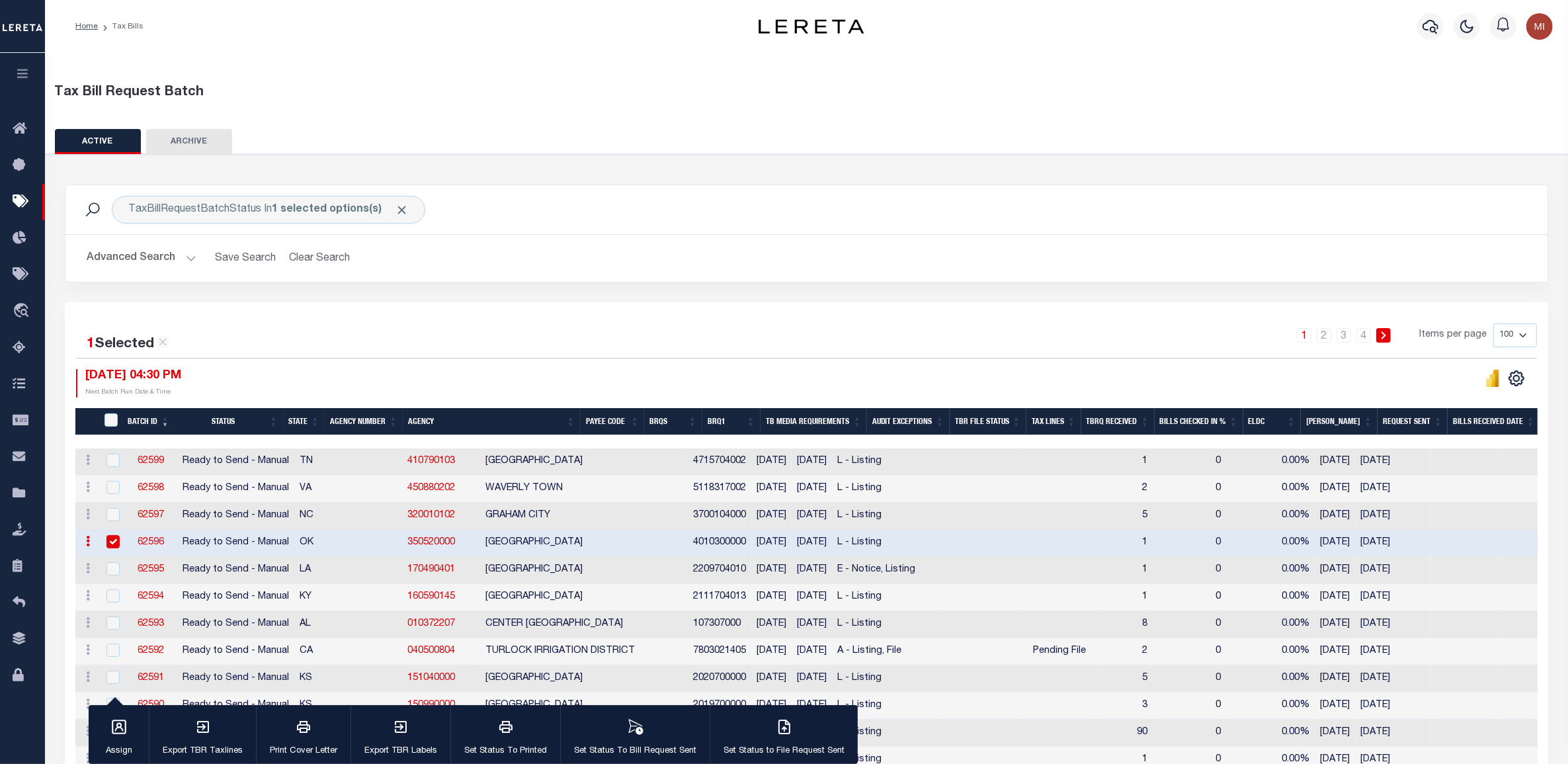
click at [22, 66] on button "button" at bounding box center [22, 75] width 45 height 45
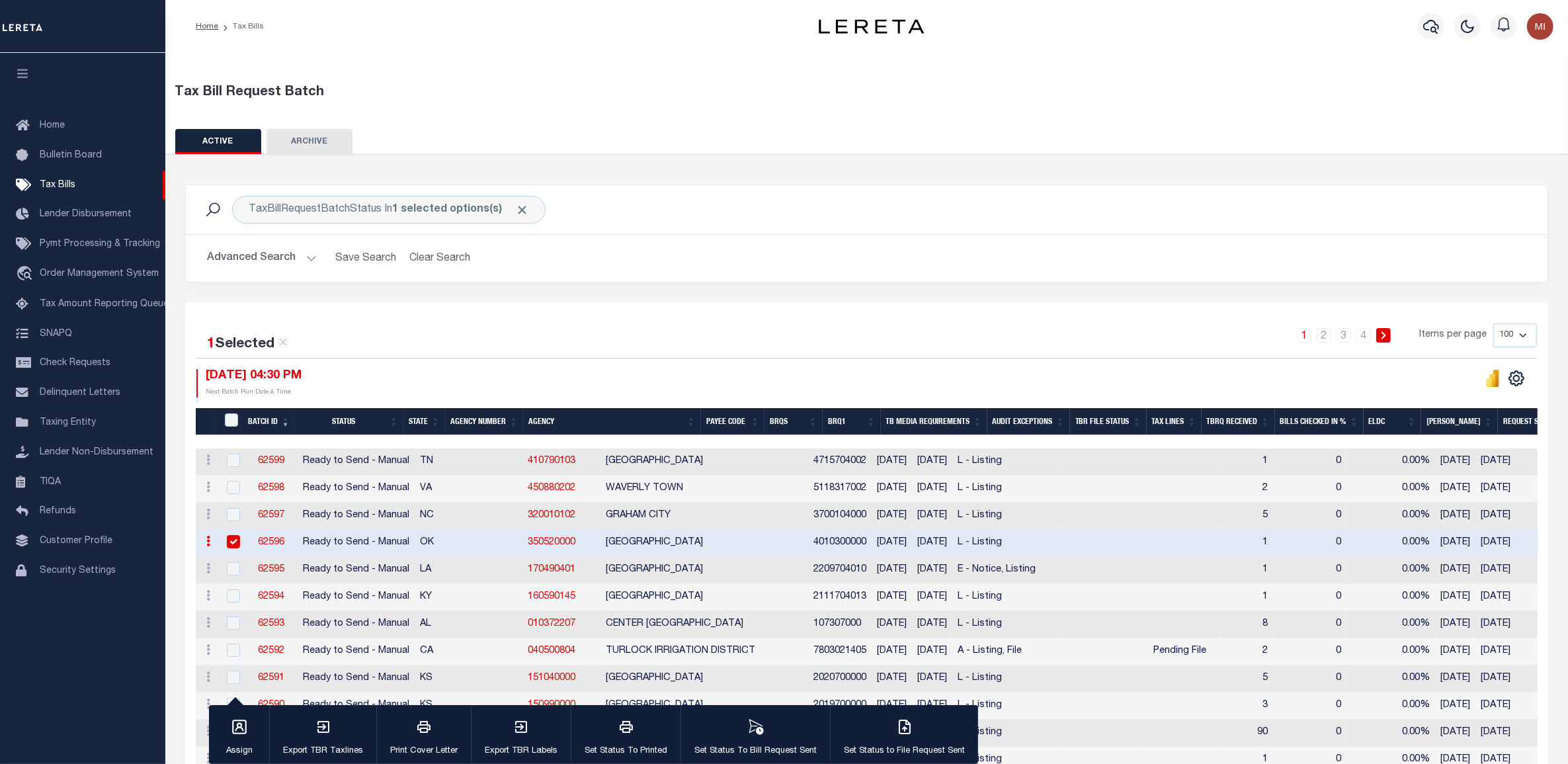
click at [270, 546] on link "62596" at bounding box center [271, 542] width 27 height 9
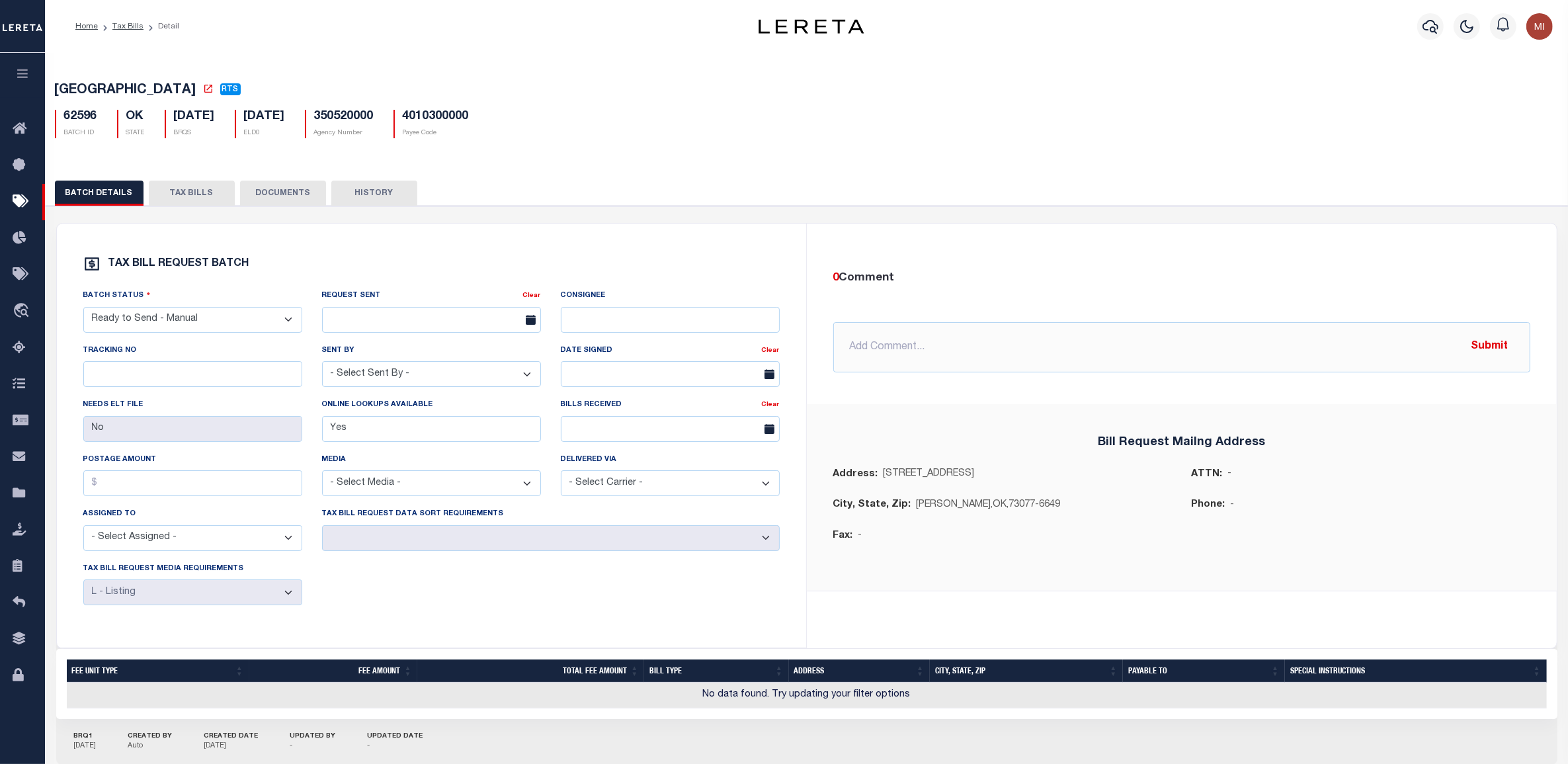
click at [295, 199] on button "DOCUMENTS" at bounding box center [283, 193] width 86 height 25
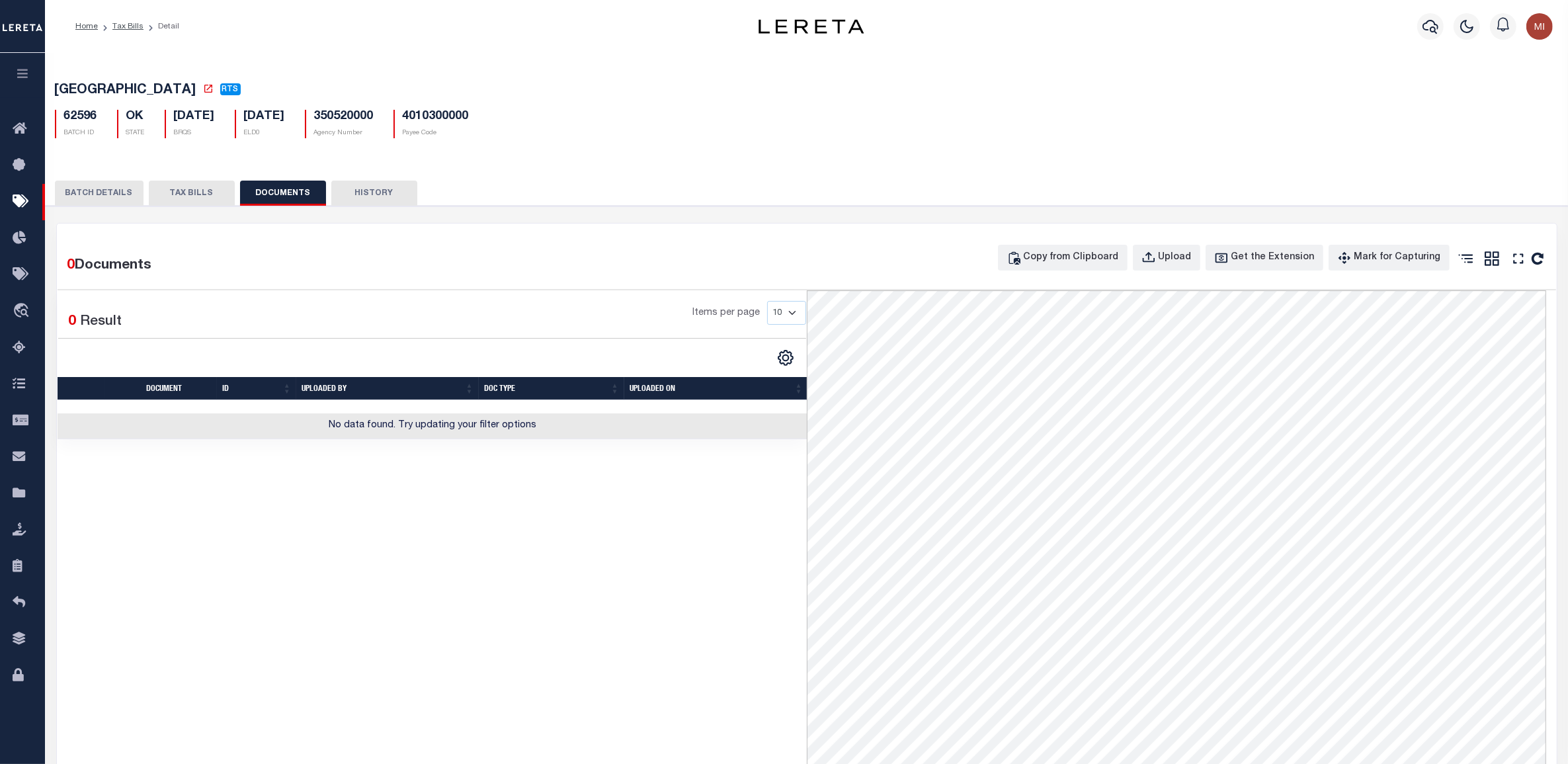
click at [192, 195] on button "TAX BILLS" at bounding box center [192, 193] width 86 height 25
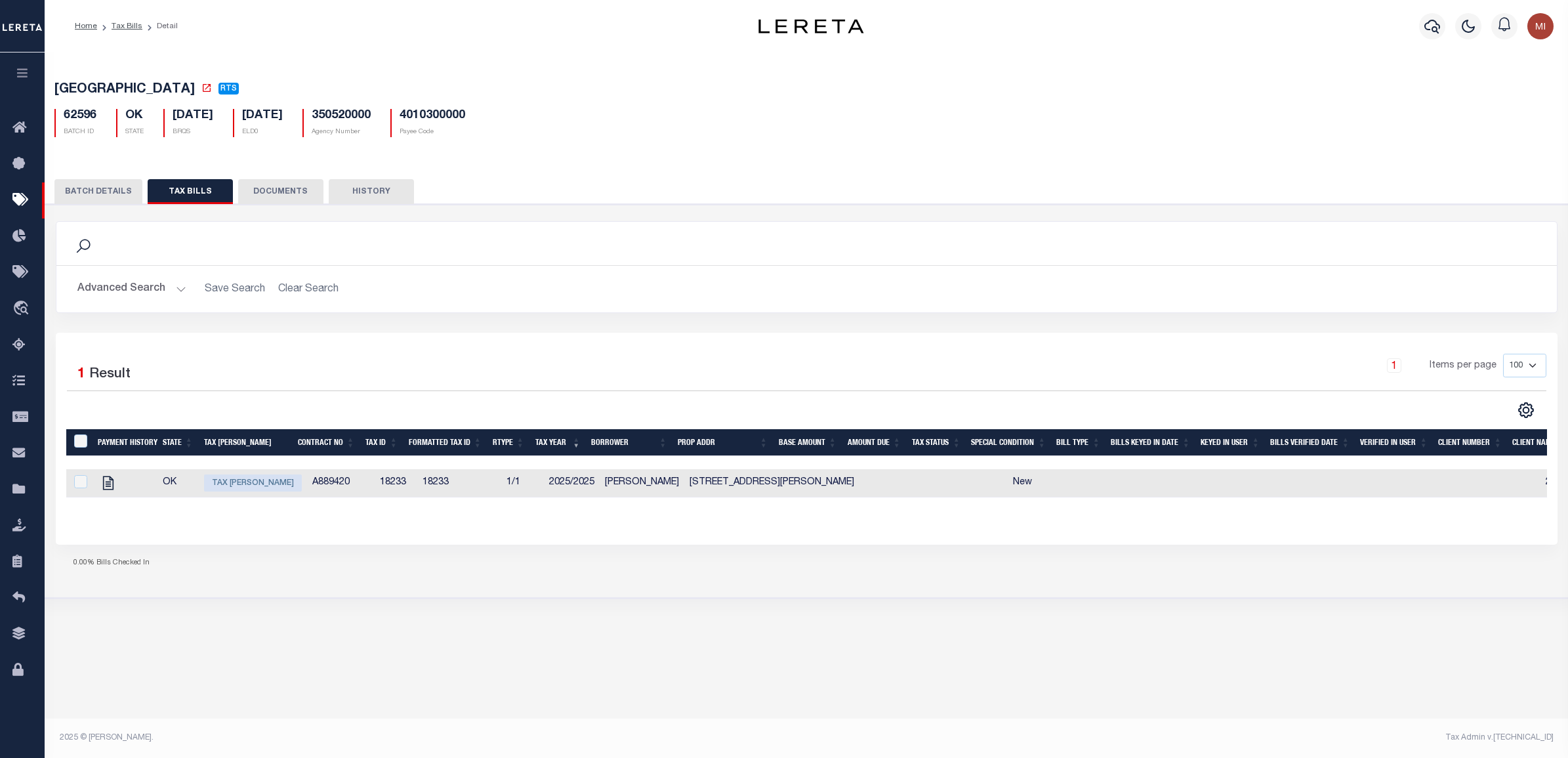
click at [280, 190] on button "DOCUMENTS" at bounding box center [281, 191] width 86 height 25
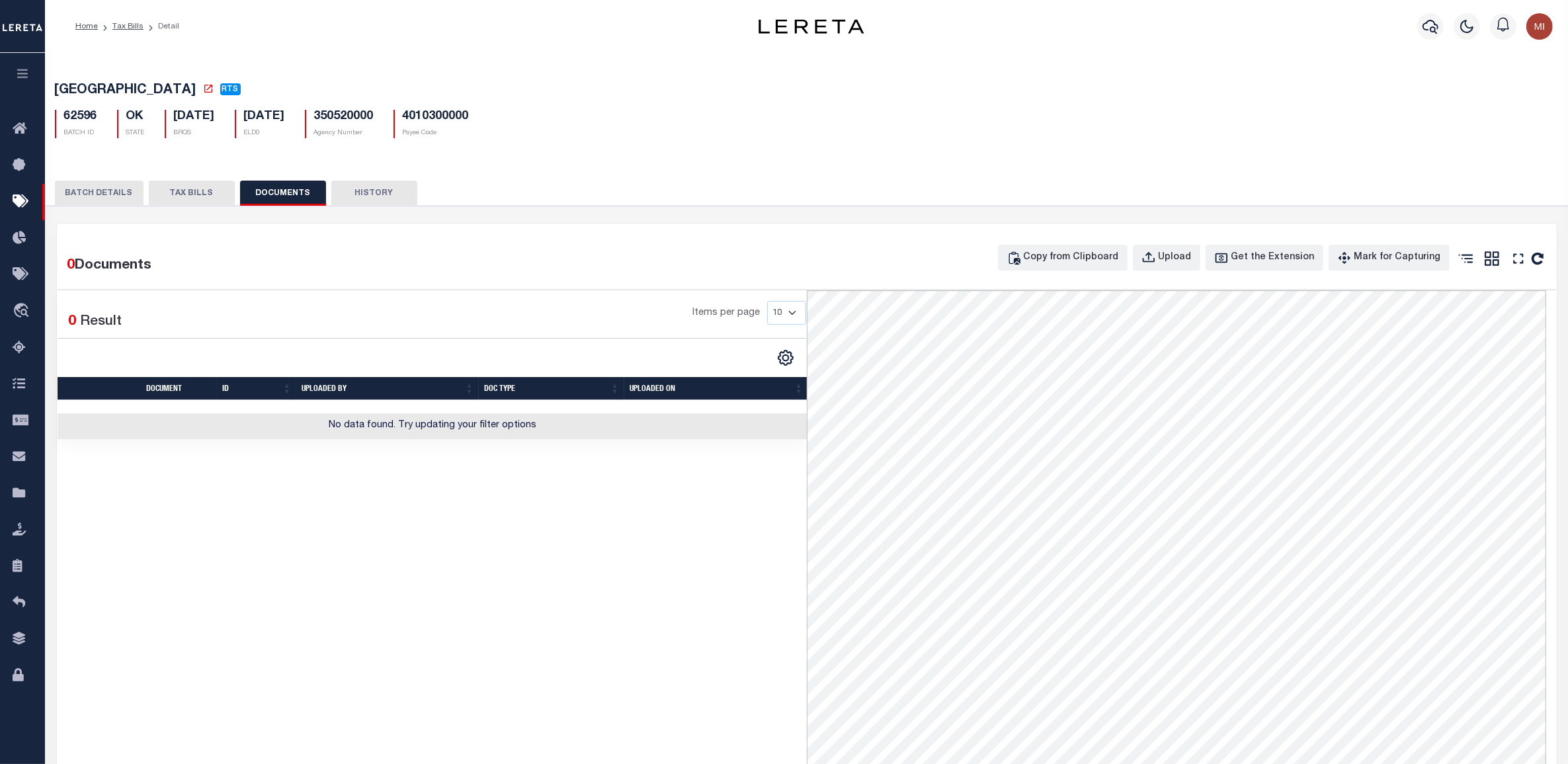
click at [791, 131] on div "62596 BATCH ID OK STATE 08/19/2025 BRQS 12/31/2025 ELD0" at bounding box center [807, 118] width 1524 height 39
click at [126, 22] on link "Tax Bills" at bounding box center [128, 26] width 31 height 8
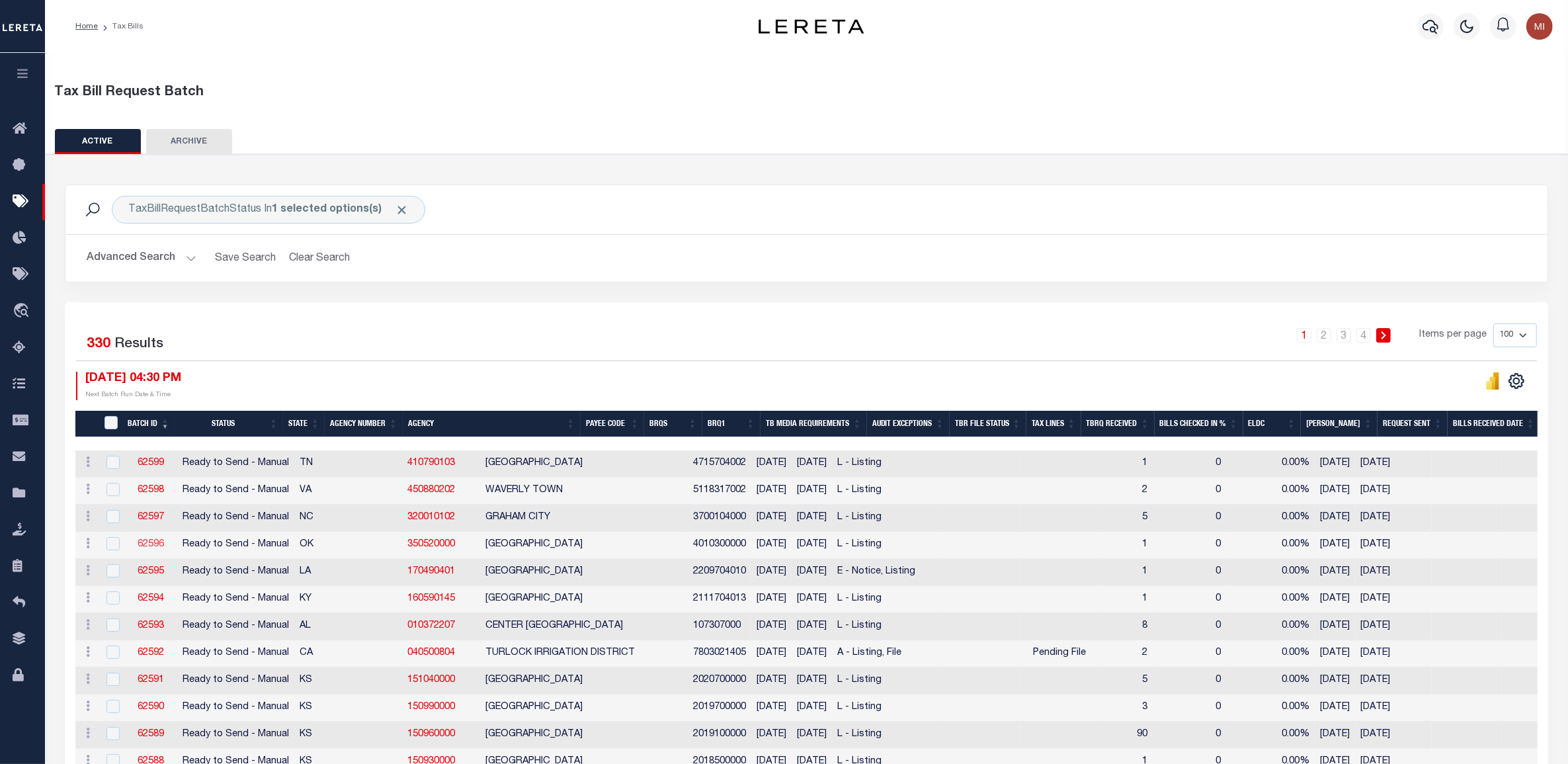
click at [143, 545] on link "62596" at bounding box center [150, 544] width 27 height 9
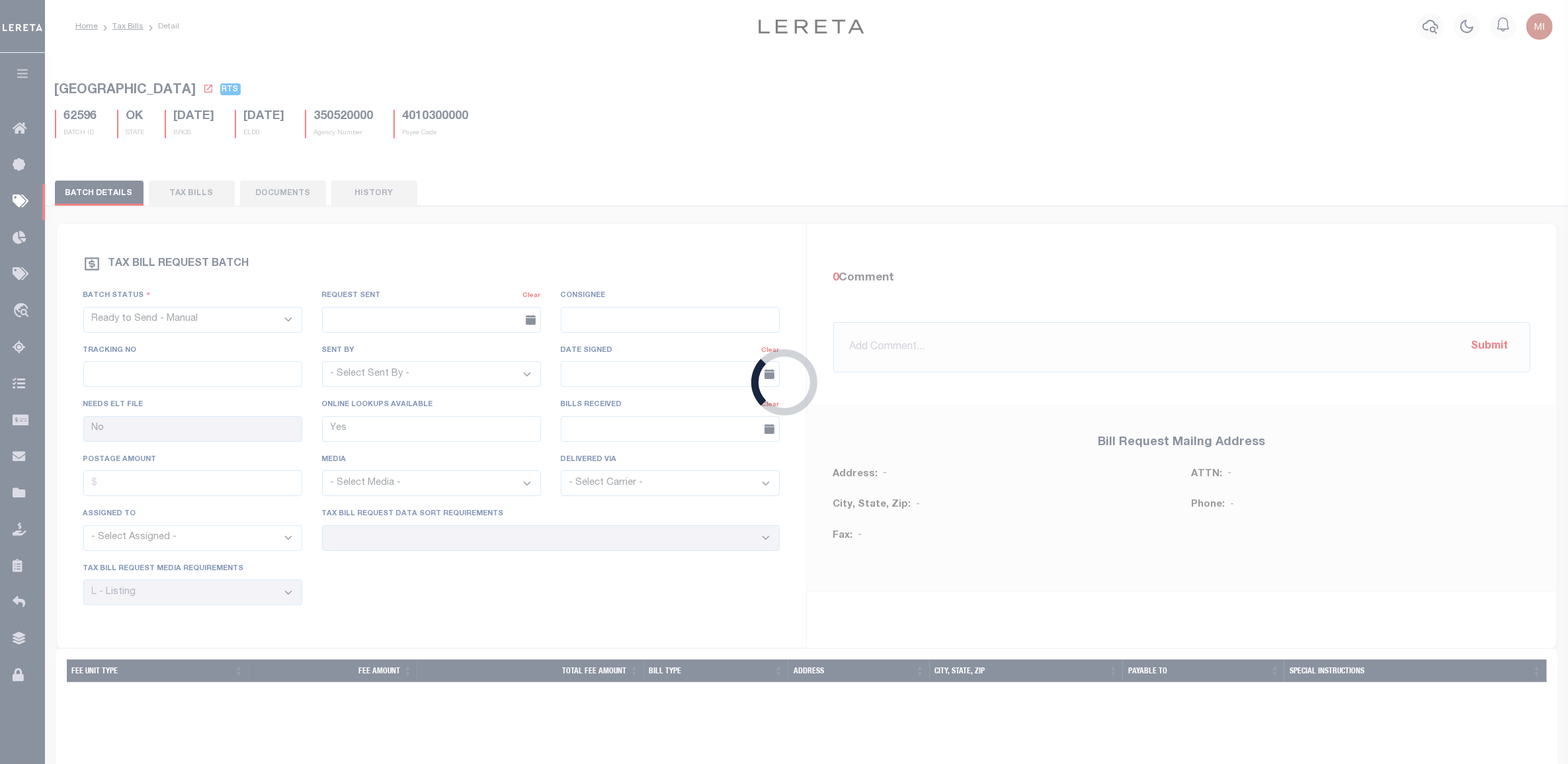
select select
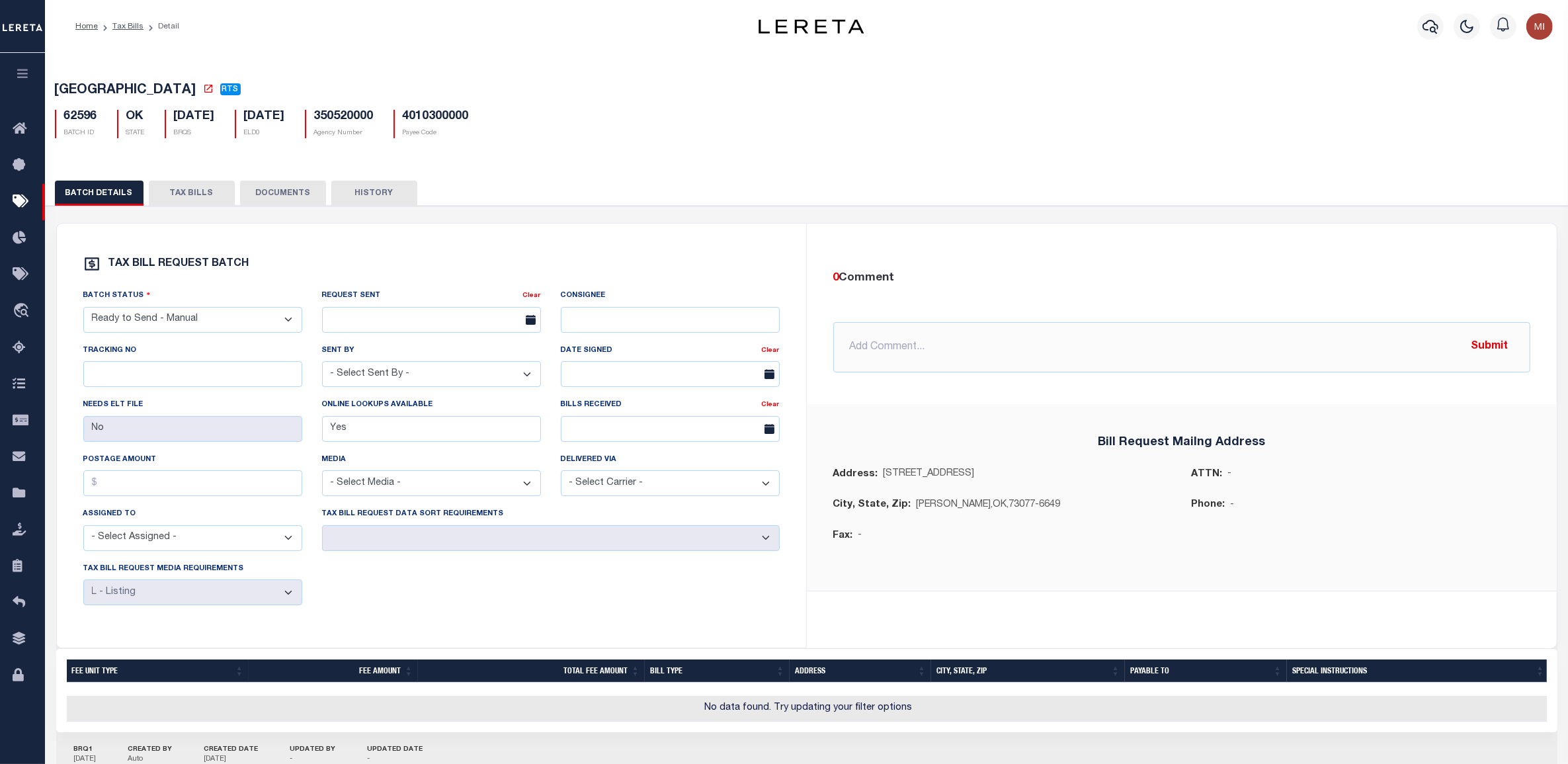
click at [194, 194] on button "TAX BILLS" at bounding box center [192, 193] width 86 height 25
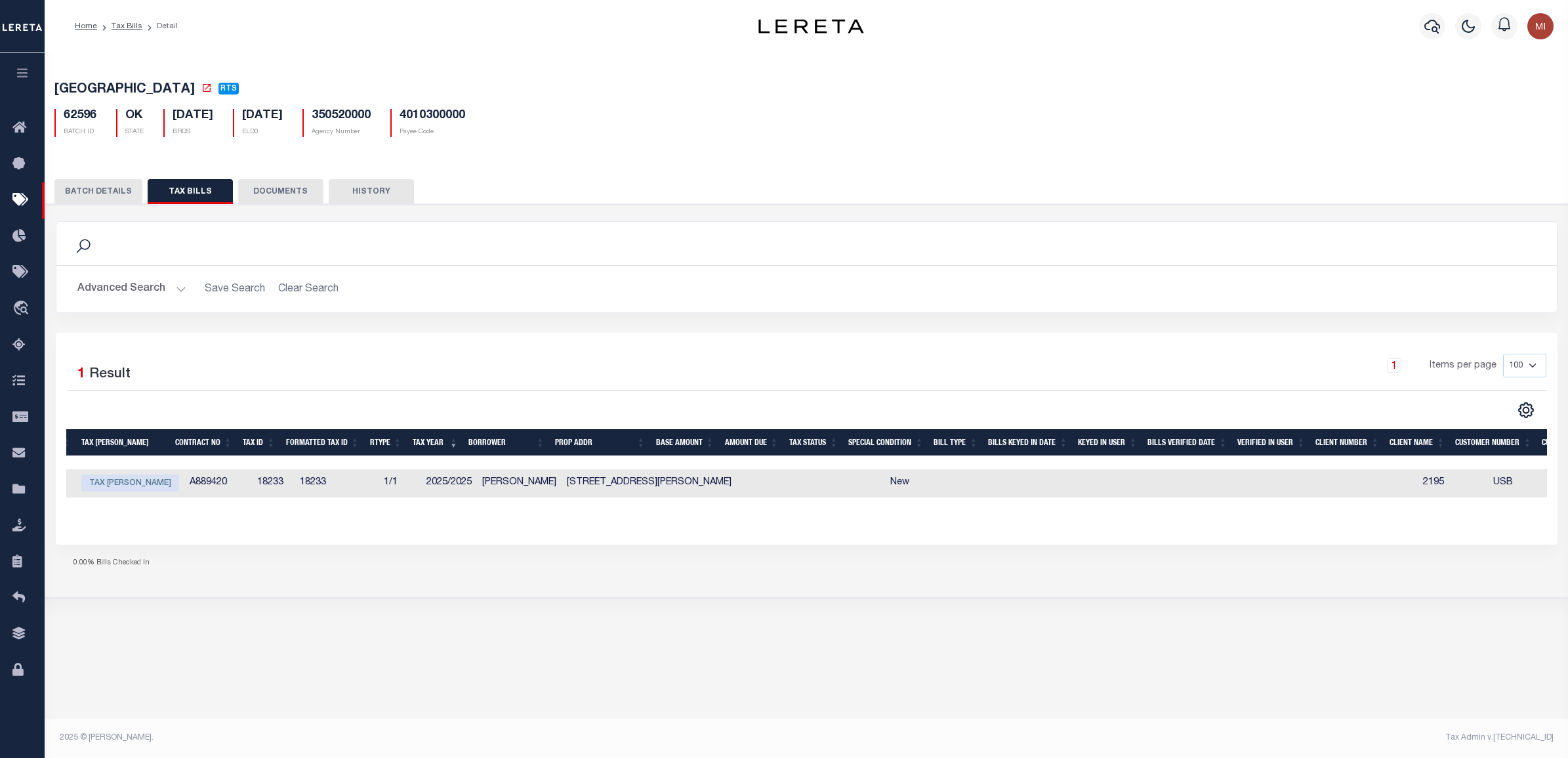
scroll to position [0, 9]
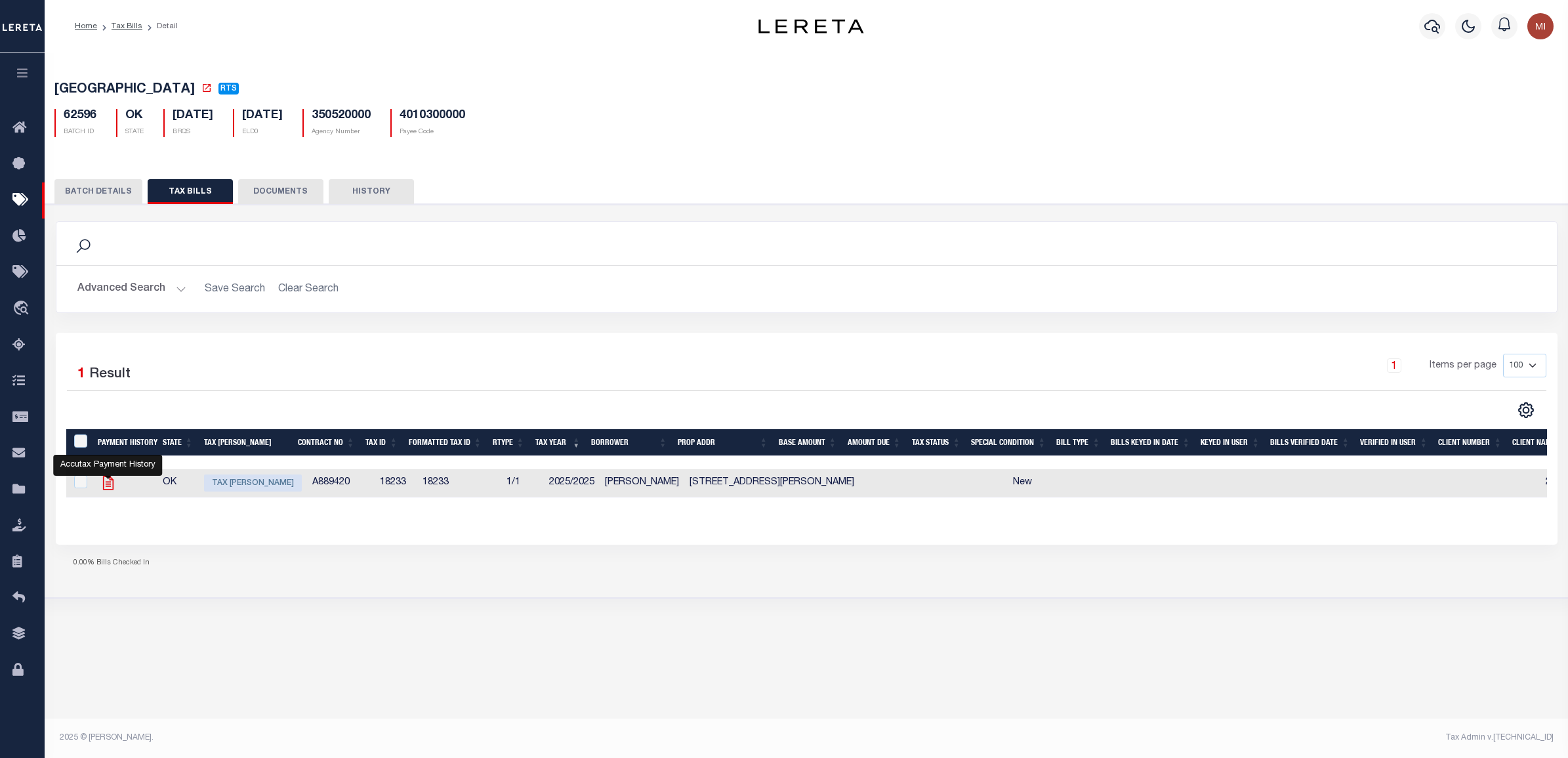
click at [105, 490] on icon "" at bounding box center [108, 483] width 17 height 17
checkbox input "true"
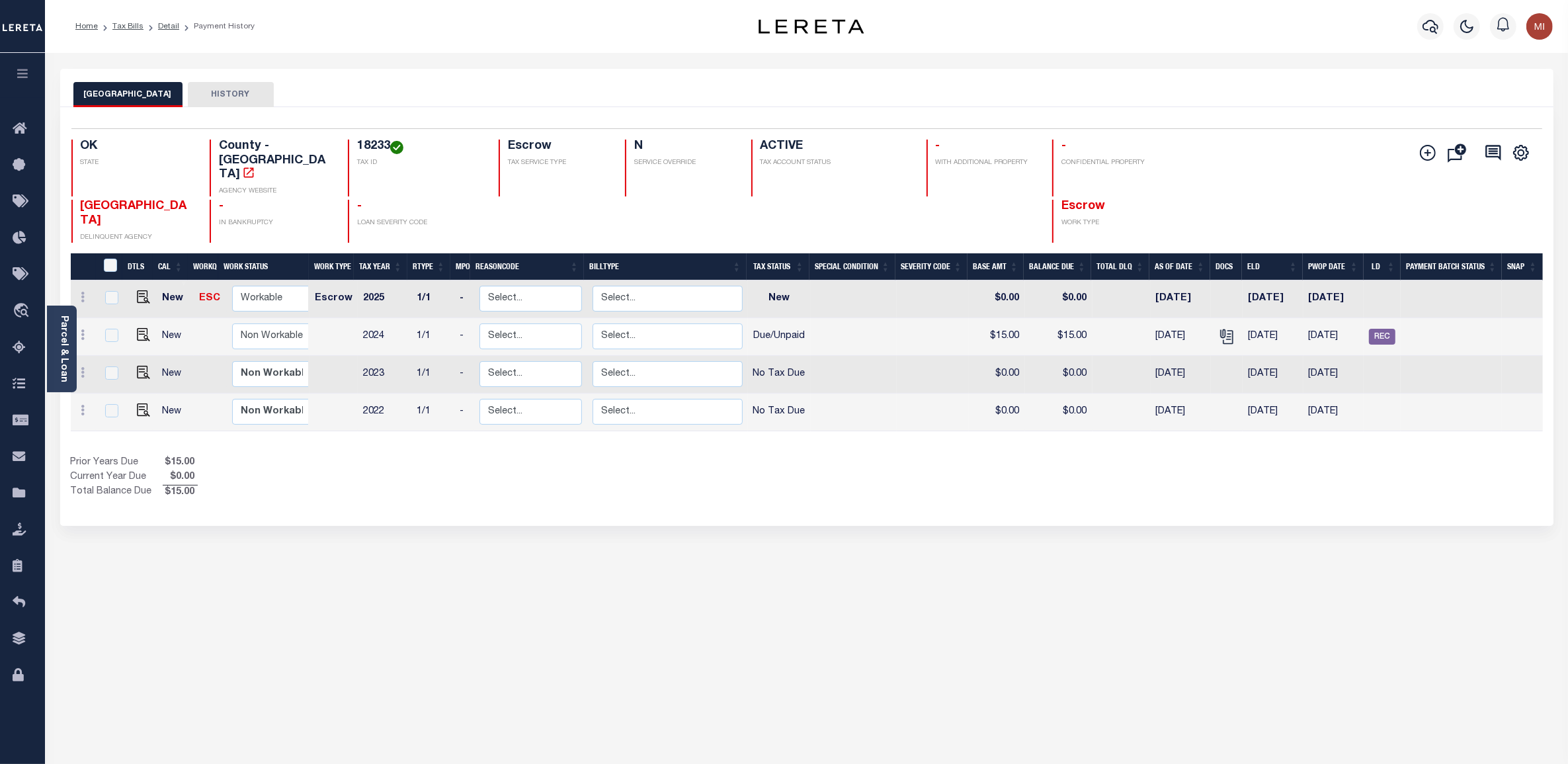
drag, startPoint x: 0, startPoint y: 0, endPoint x: 285, endPoint y: 587, distance: 652.5
click at [285, 587] on div "NOBLE COUNTY HISTORY Selected 4 Results" at bounding box center [806, 442] width 1513 height 747
click at [137, 290] on img "" at bounding box center [143, 296] width 13 height 13
checkbox input "true"
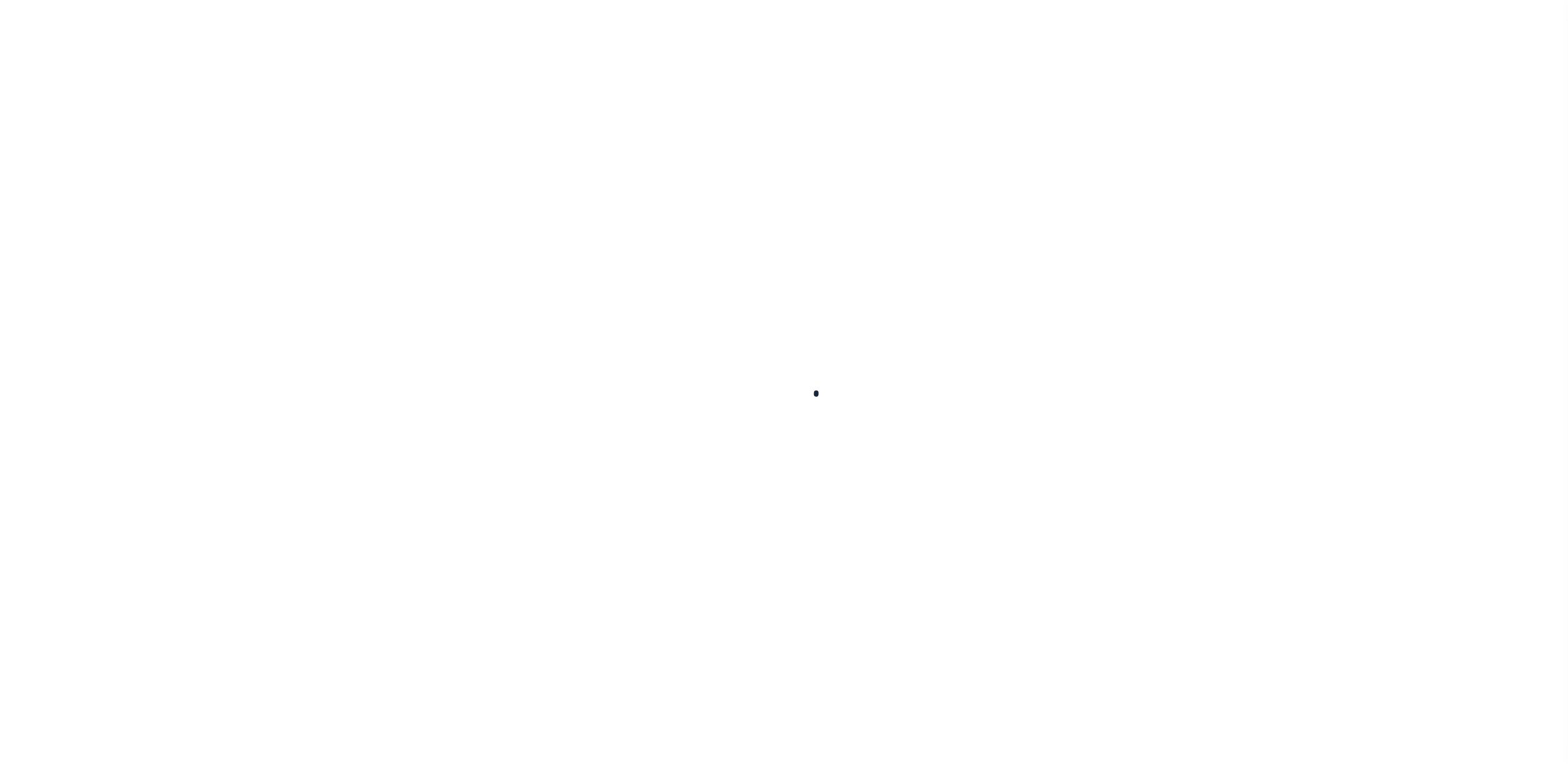
checkbox input "false"
type input "[DATE]"
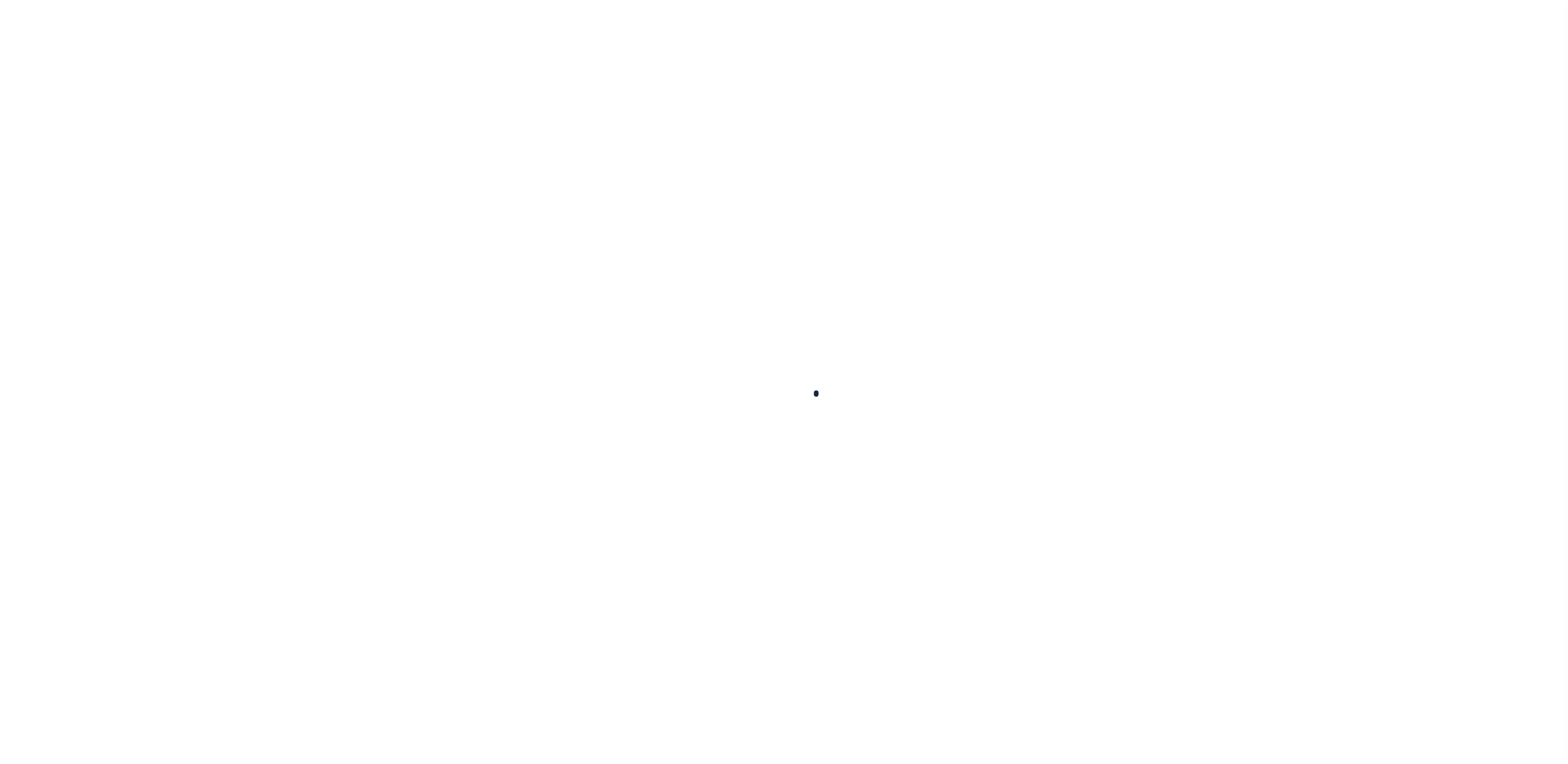
select select "NW2"
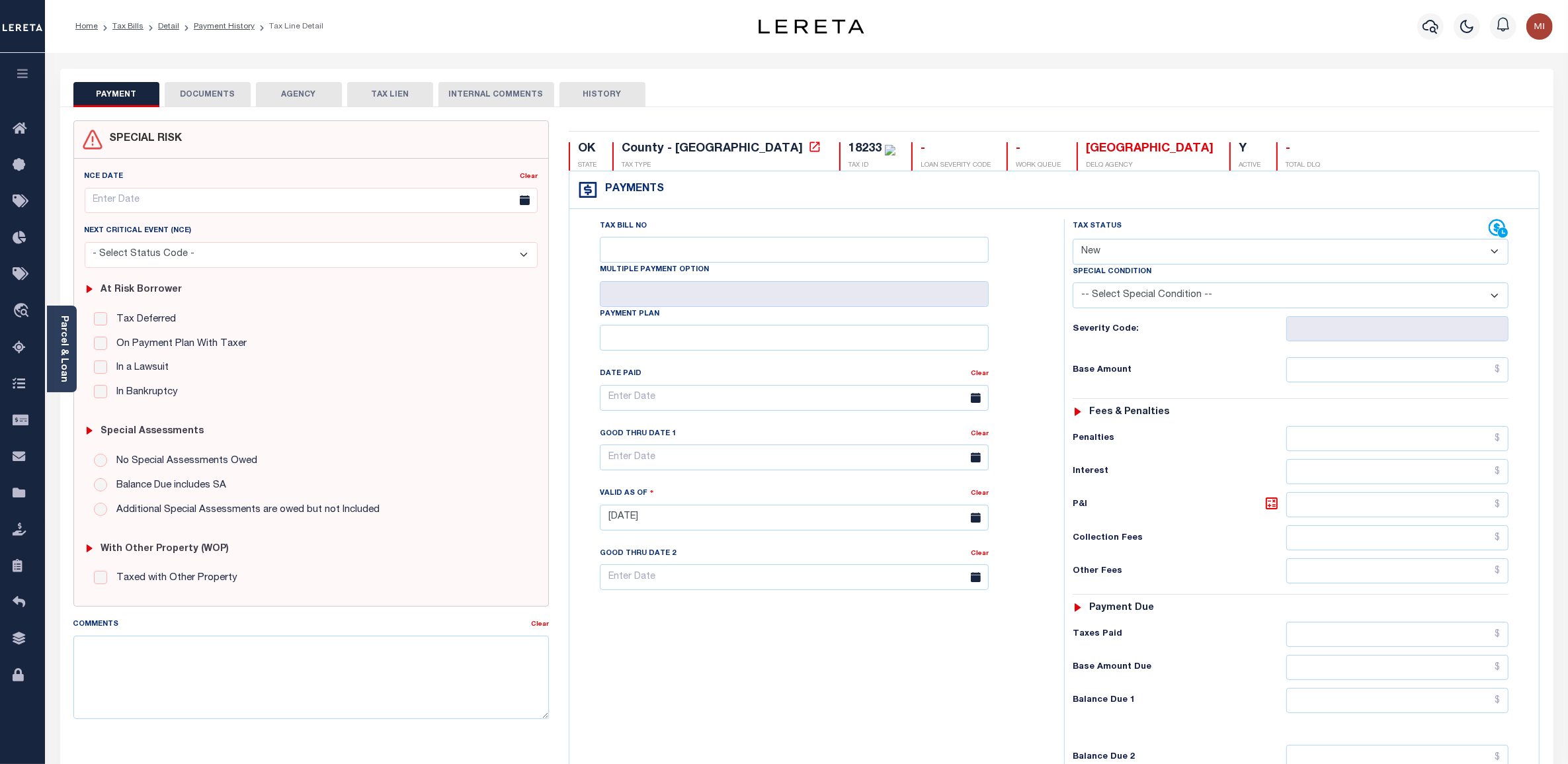
click at [206, 95] on button "DOCUMENTS" at bounding box center [208, 94] width 86 height 25
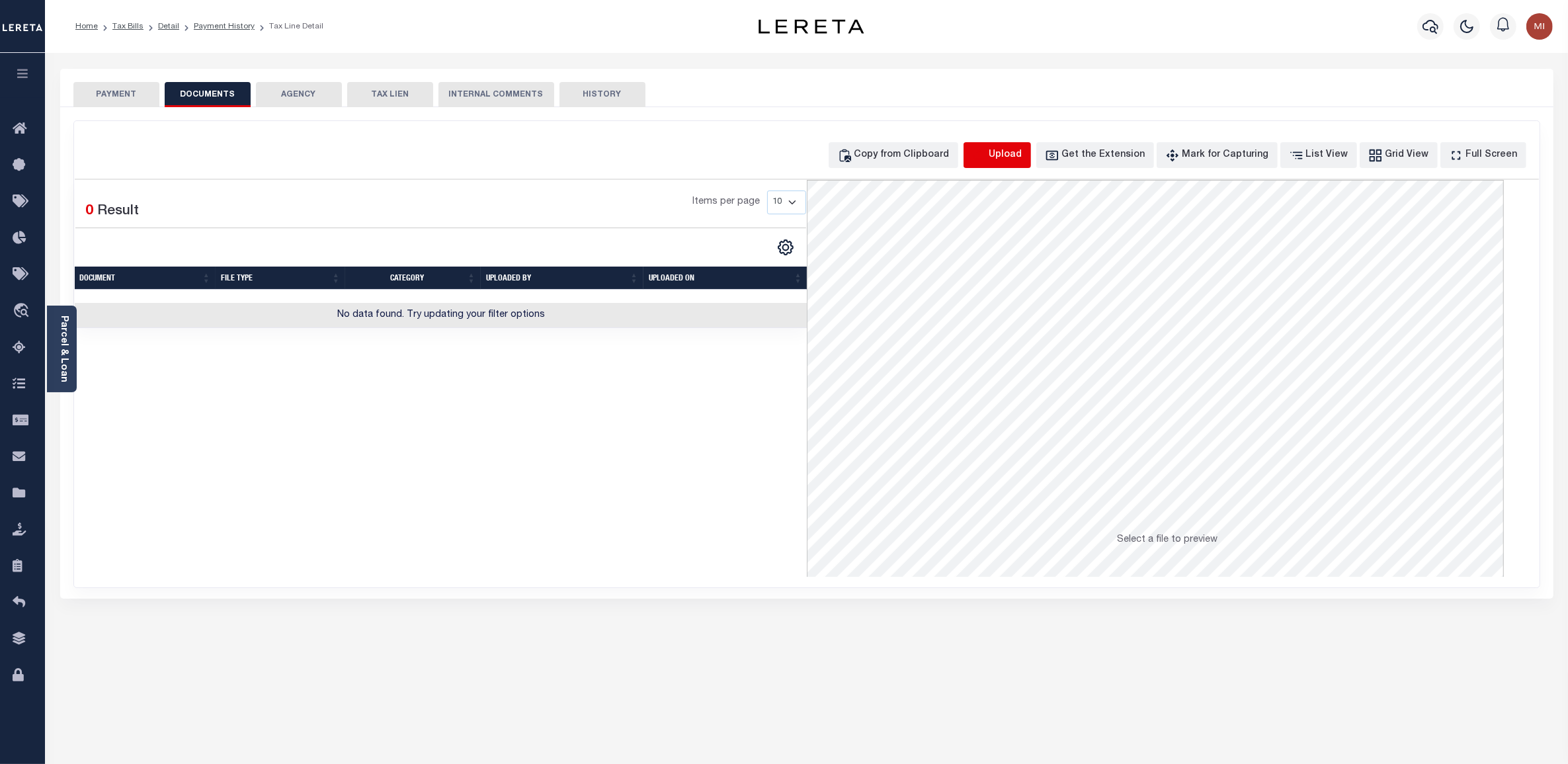
click at [986, 157] on icon "button" at bounding box center [979, 155] width 15 height 15
select select "POP"
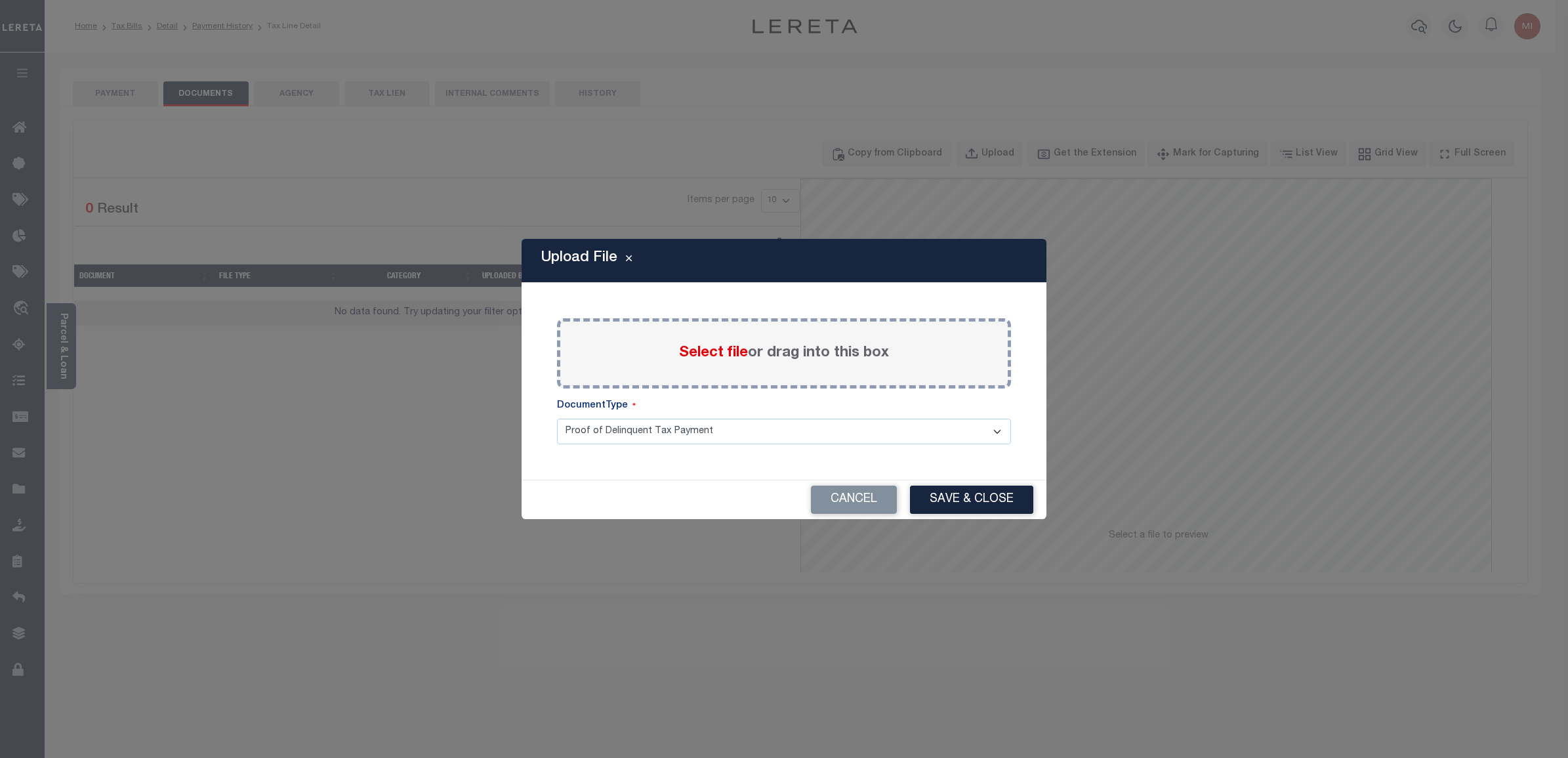
click at [731, 352] on span "Select file" at bounding box center [713, 353] width 69 height 15
click at [0, 0] on input "Select file or drag into this box" at bounding box center [0, 0] width 0 height 0
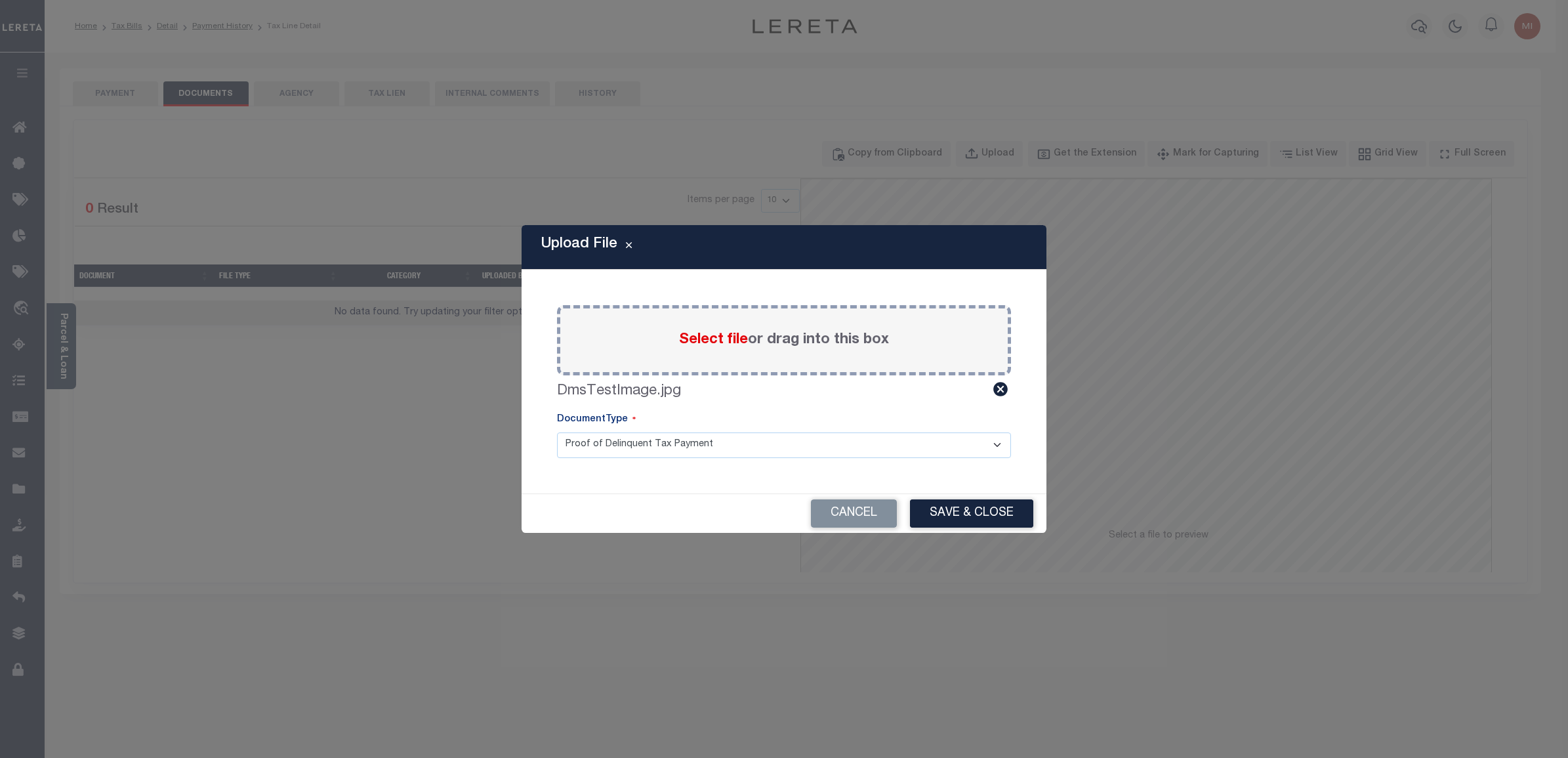
click at [933, 439] on select "Proof of Delinquent Tax Payment" at bounding box center [784, 445] width 454 height 26
click at [968, 513] on button "Save & Close" at bounding box center [972, 513] width 123 height 28
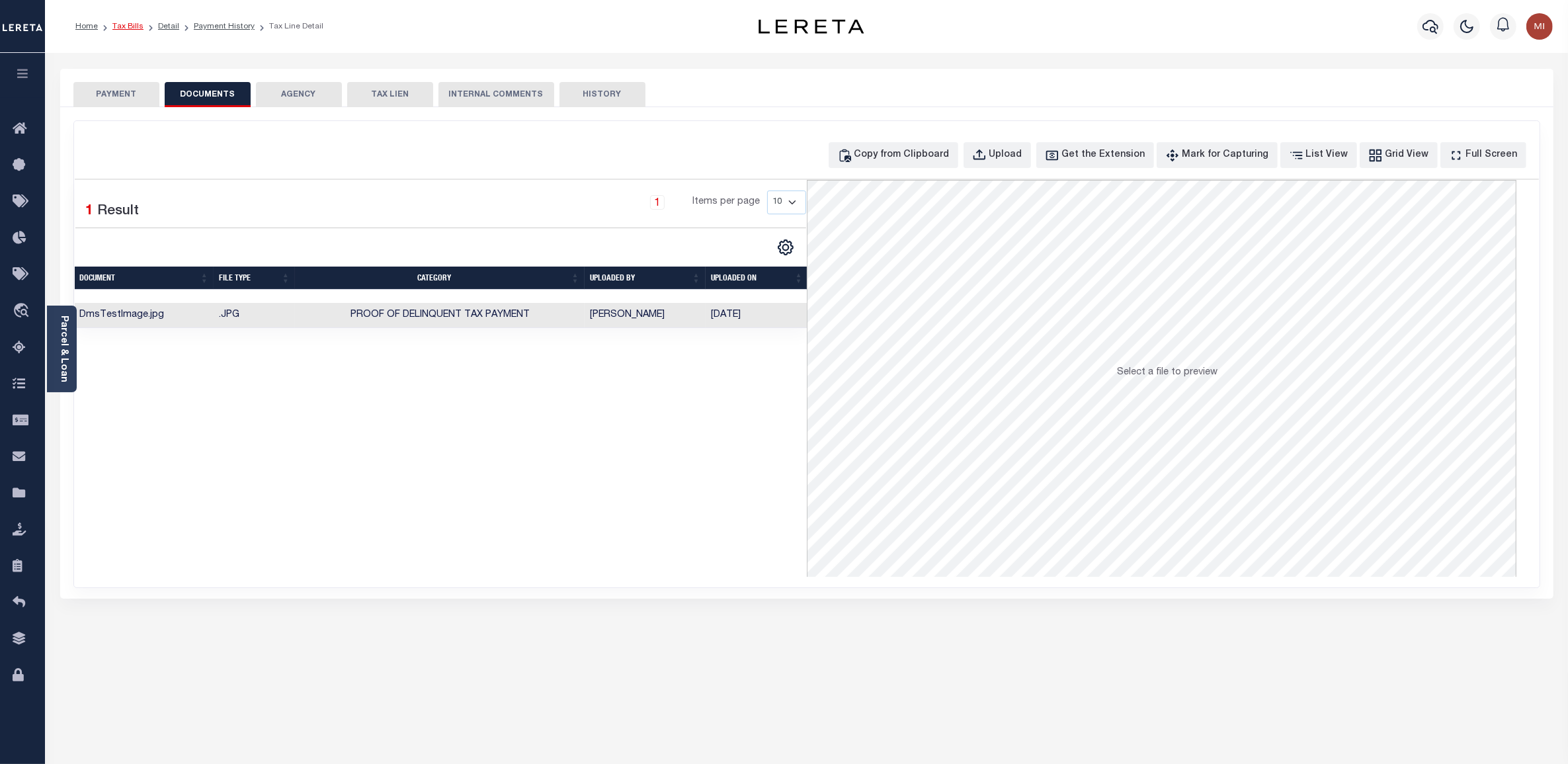
click at [123, 28] on link "Tax Bills" at bounding box center [128, 26] width 31 height 8
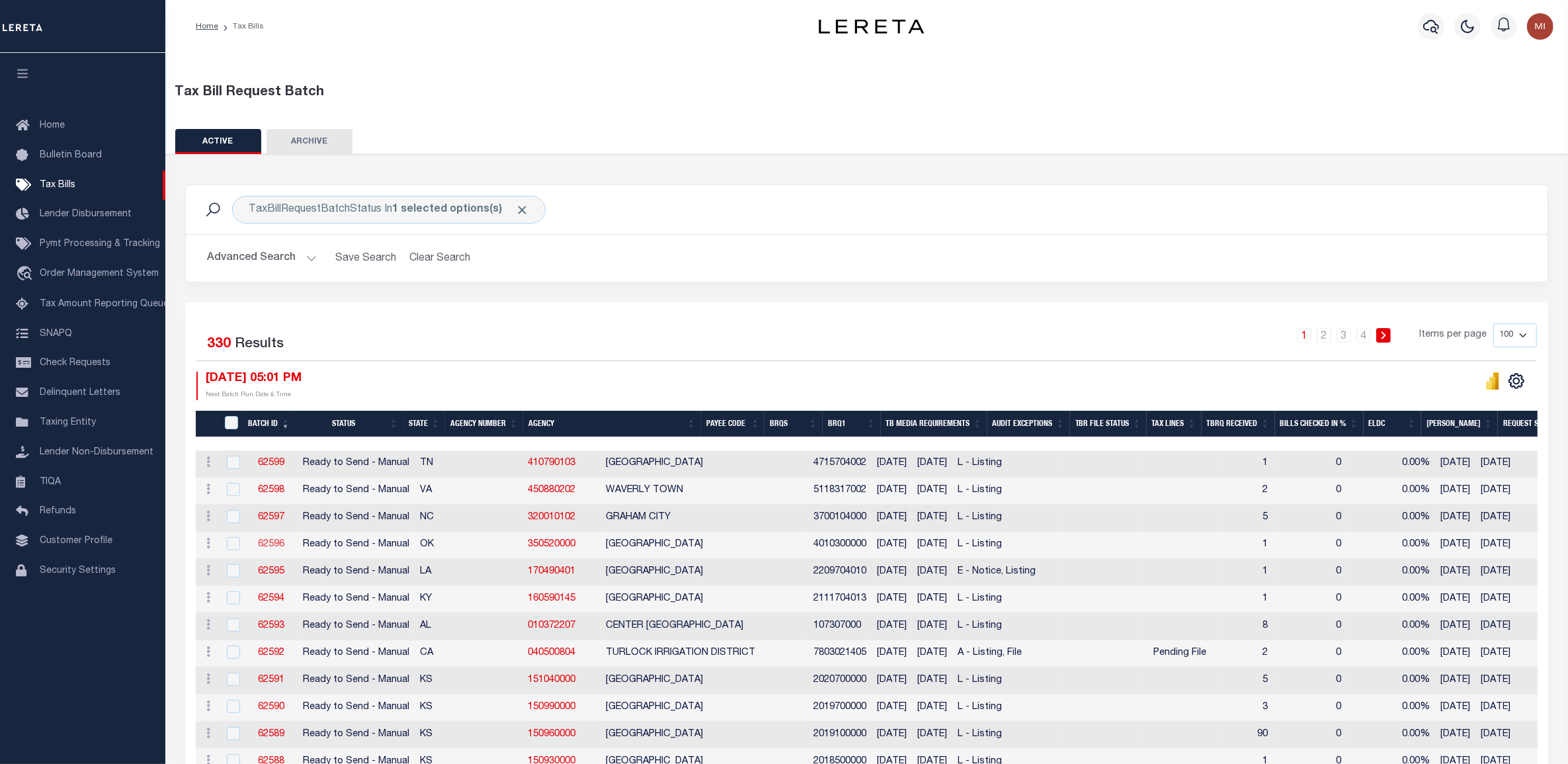
click at [266, 549] on link "62596" at bounding box center [271, 544] width 27 height 9
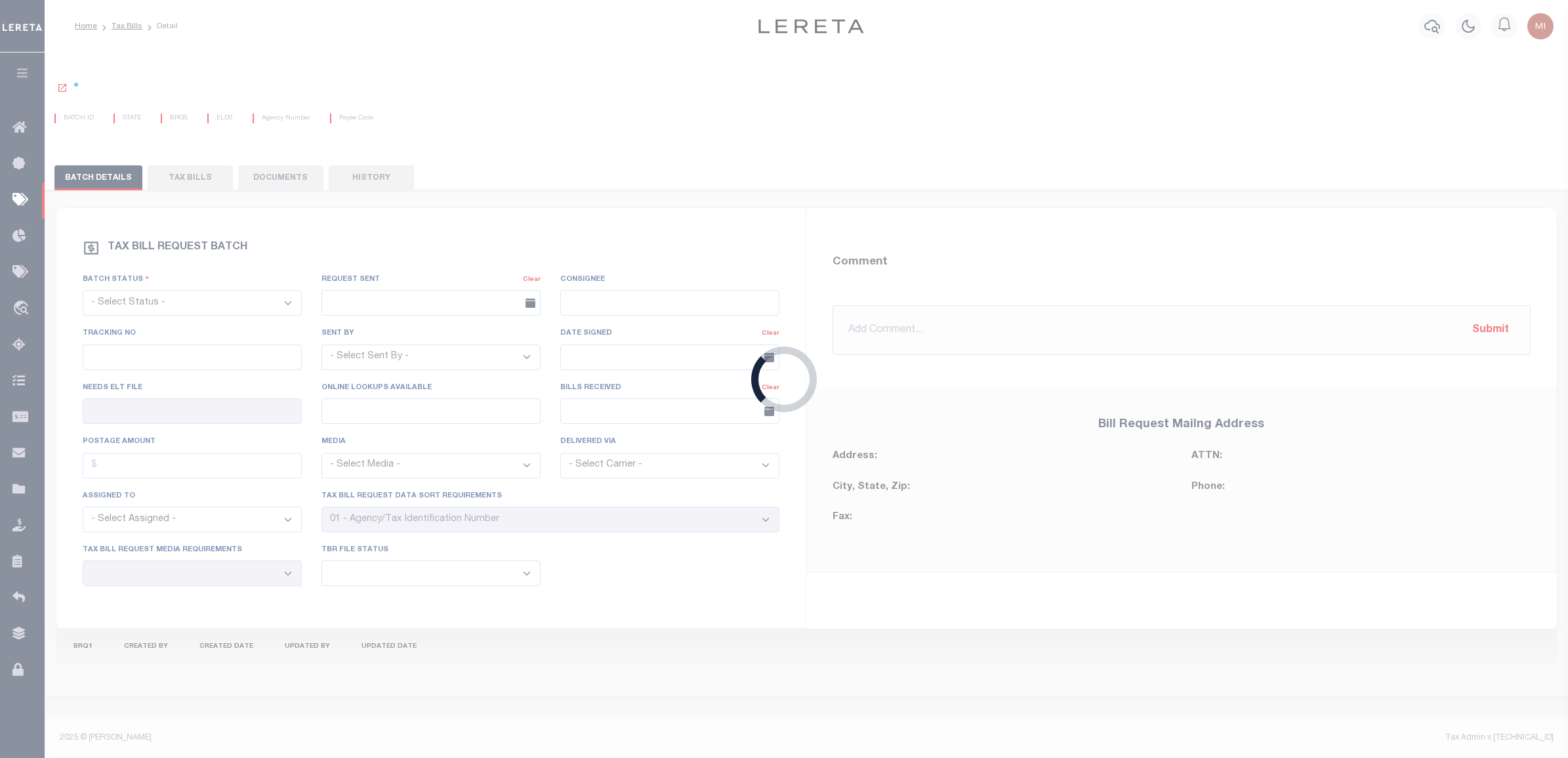
select select "RTS"
type input "No"
type input "Yes"
select select
select select "20"
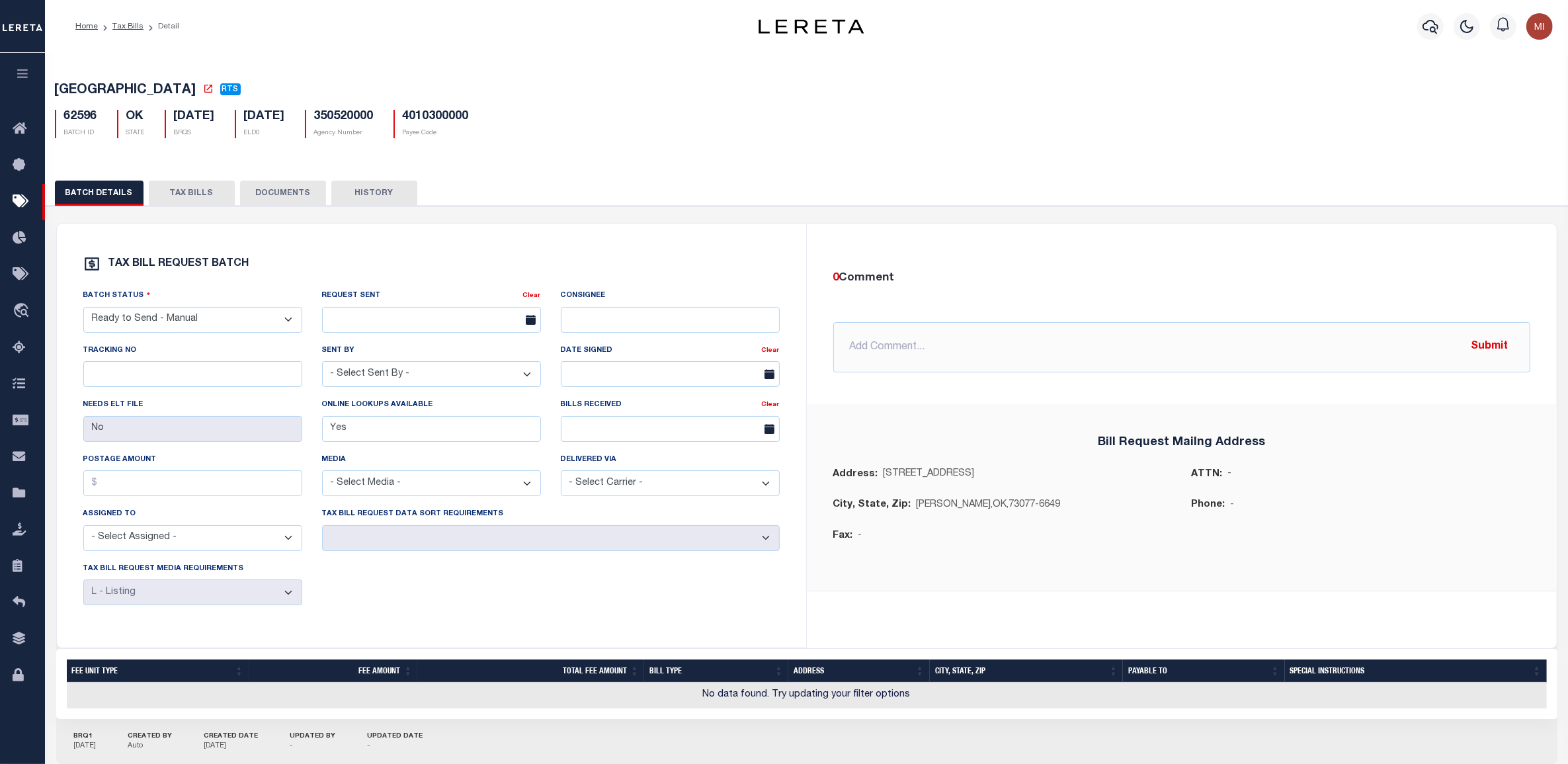
click at [192, 199] on button "TAX BILLS" at bounding box center [192, 193] width 86 height 25
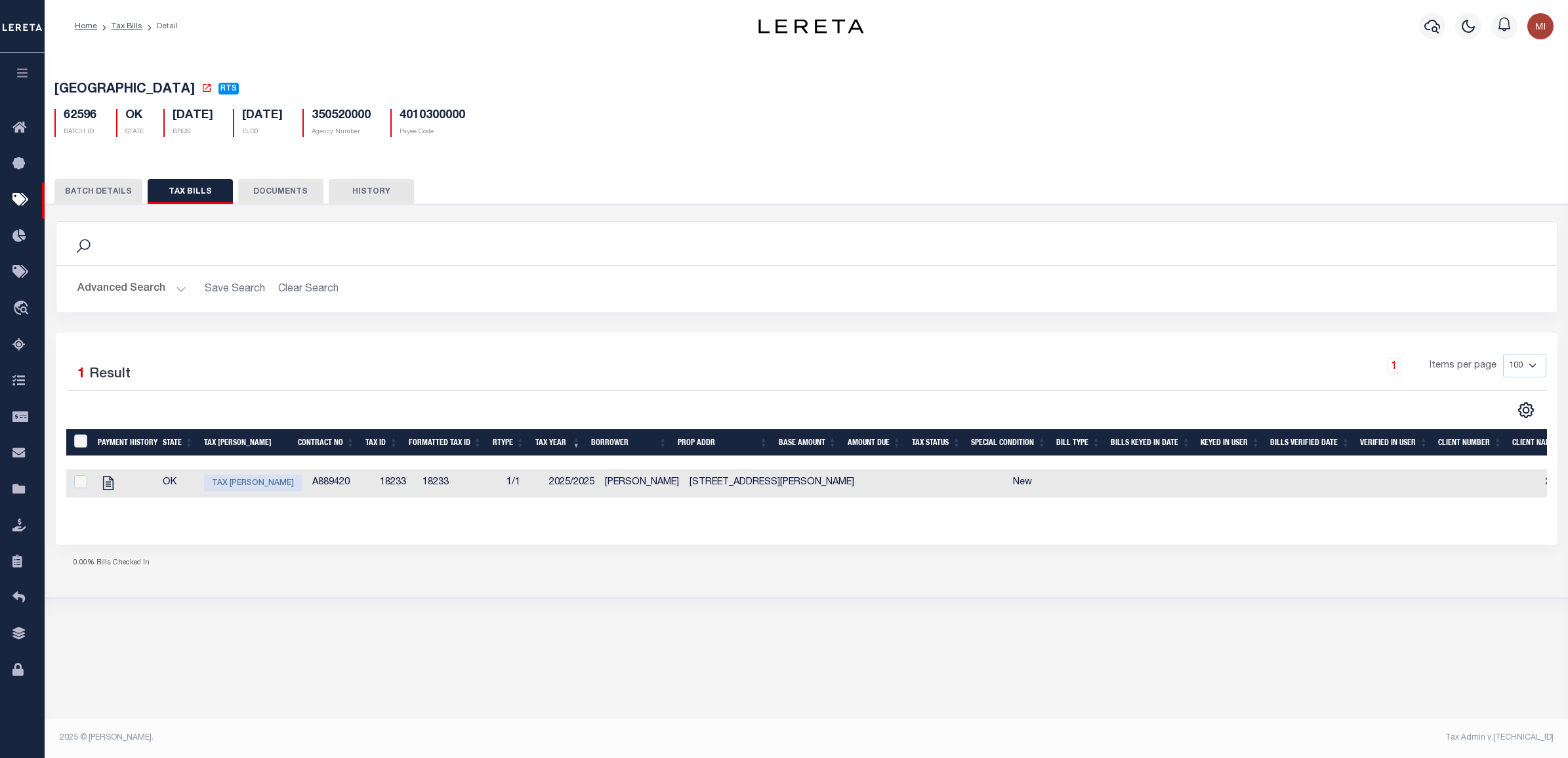
scroll to position [0, 241]
click at [269, 186] on button "DOCUMENTS" at bounding box center [281, 191] width 86 height 25
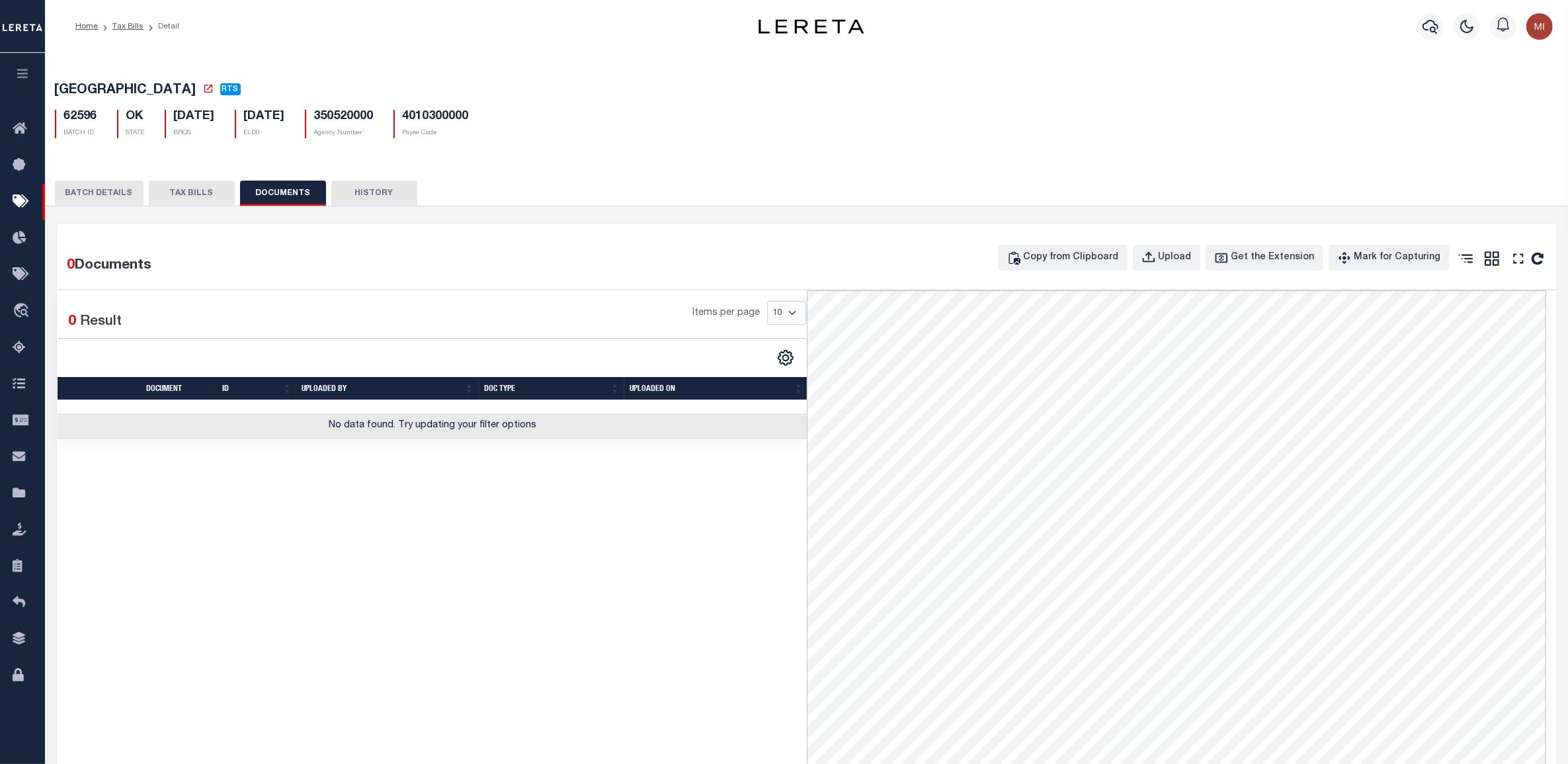
click at [173, 197] on button "TAX BILLS" at bounding box center [192, 193] width 86 height 25
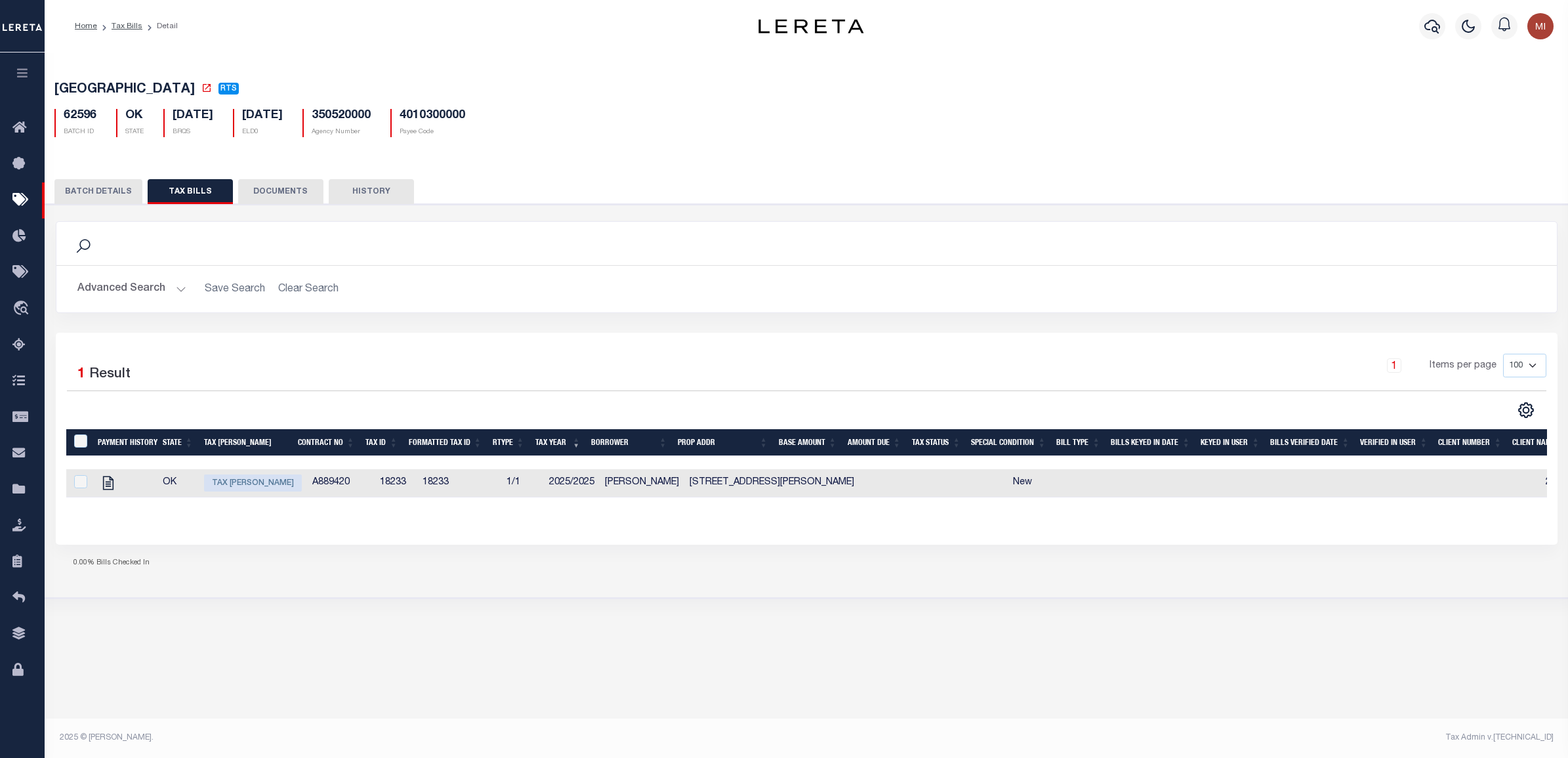
click at [290, 194] on button "DOCUMENTS" at bounding box center [281, 191] width 86 height 25
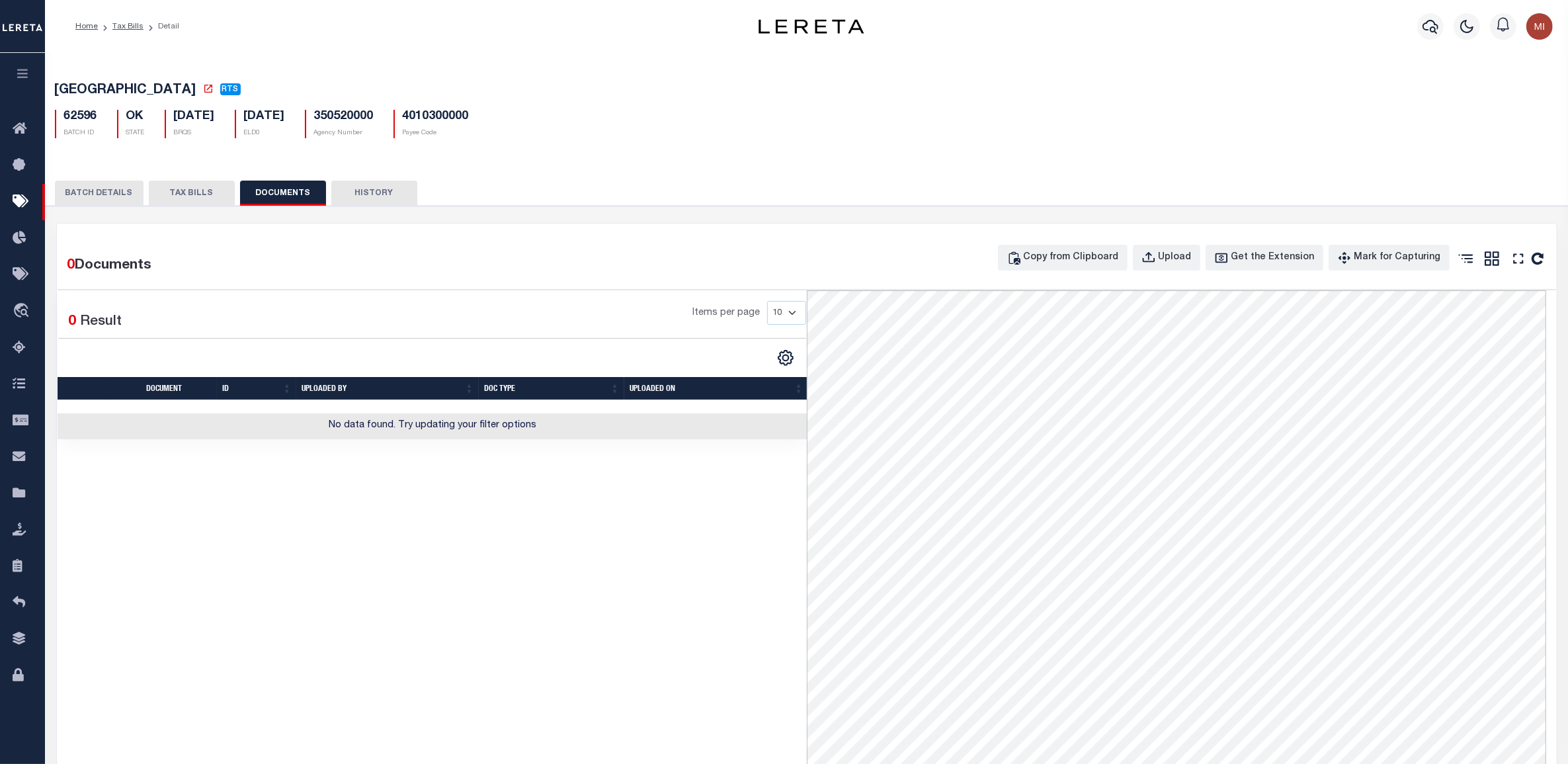
click at [91, 197] on button "BATCH DETAILS" at bounding box center [99, 193] width 89 height 25
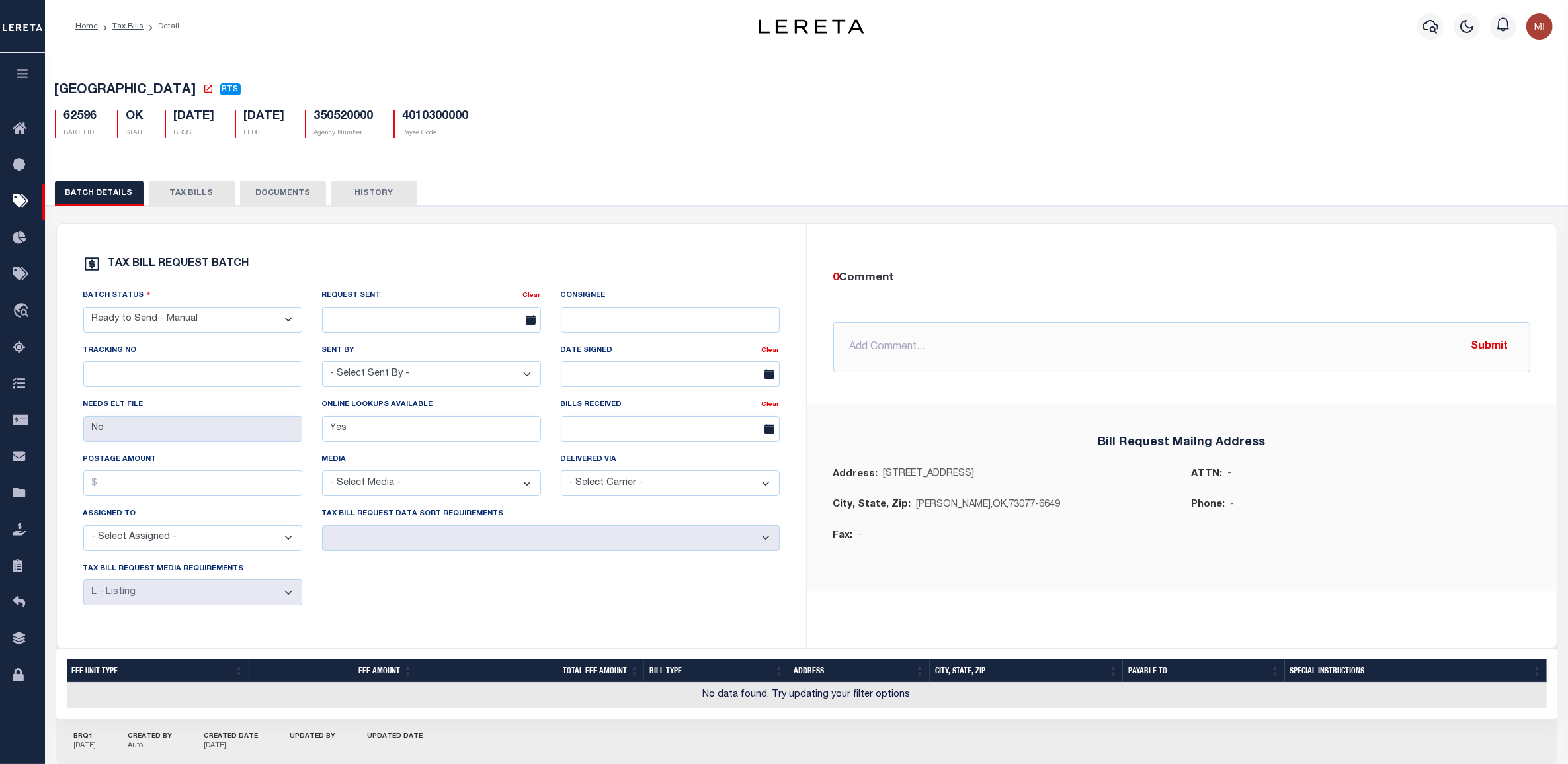
click at [287, 193] on button "DOCUMENTS" at bounding box center [283, 193] width 86 height 25
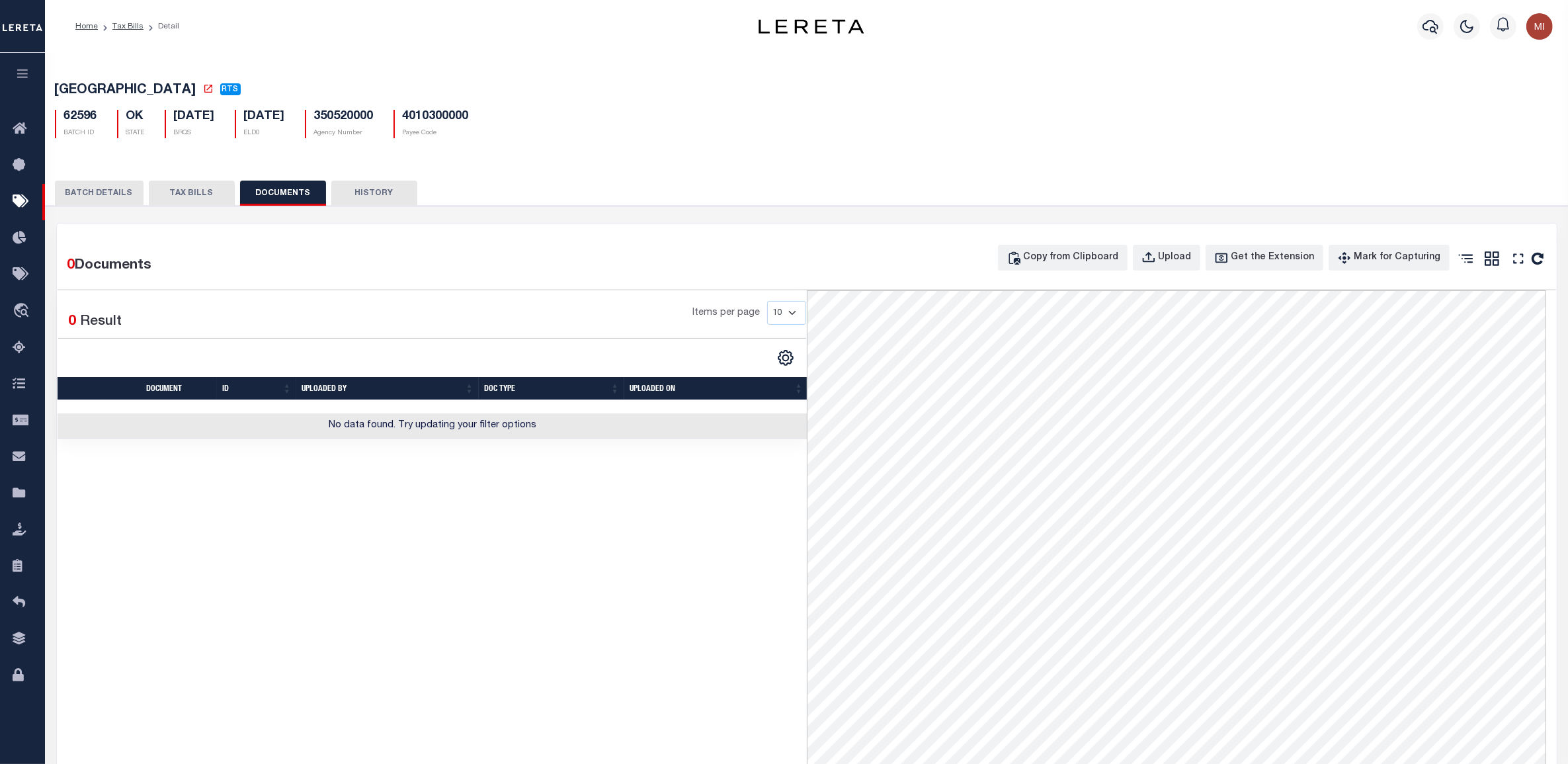
click at [553, 189] on div "BATCH DETAILS TAX BILLS DOCUMENTS HISTORY" at bounding box center [807, 193] width 1504 height 24
click at [16, 70] on icon "button" at bounding box center [23, 73] width 16 height 12
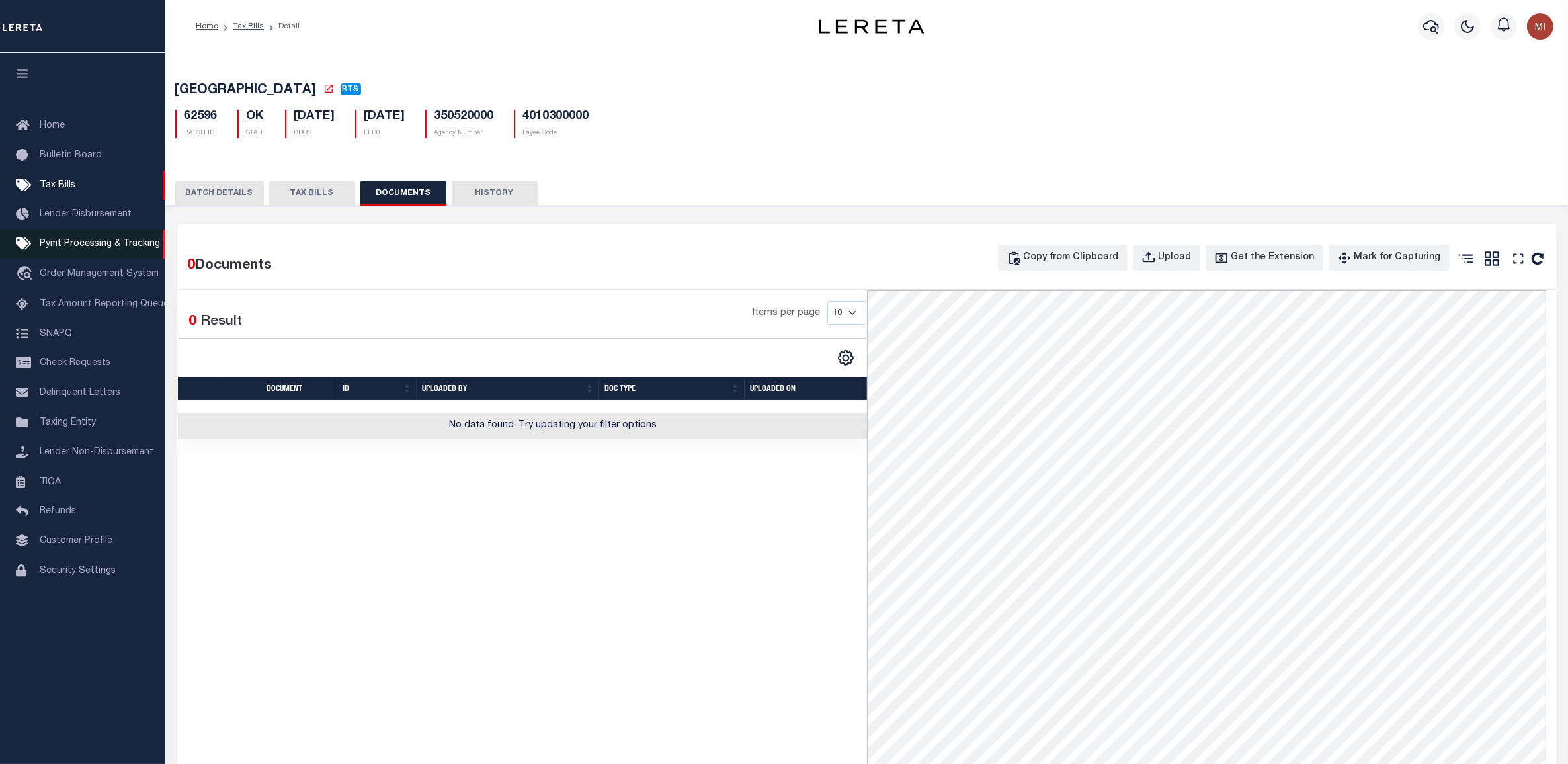
click at [143, 245] on span "Pymt Processing & Tracking" at bounding box center [99, 243] width 120 height 9
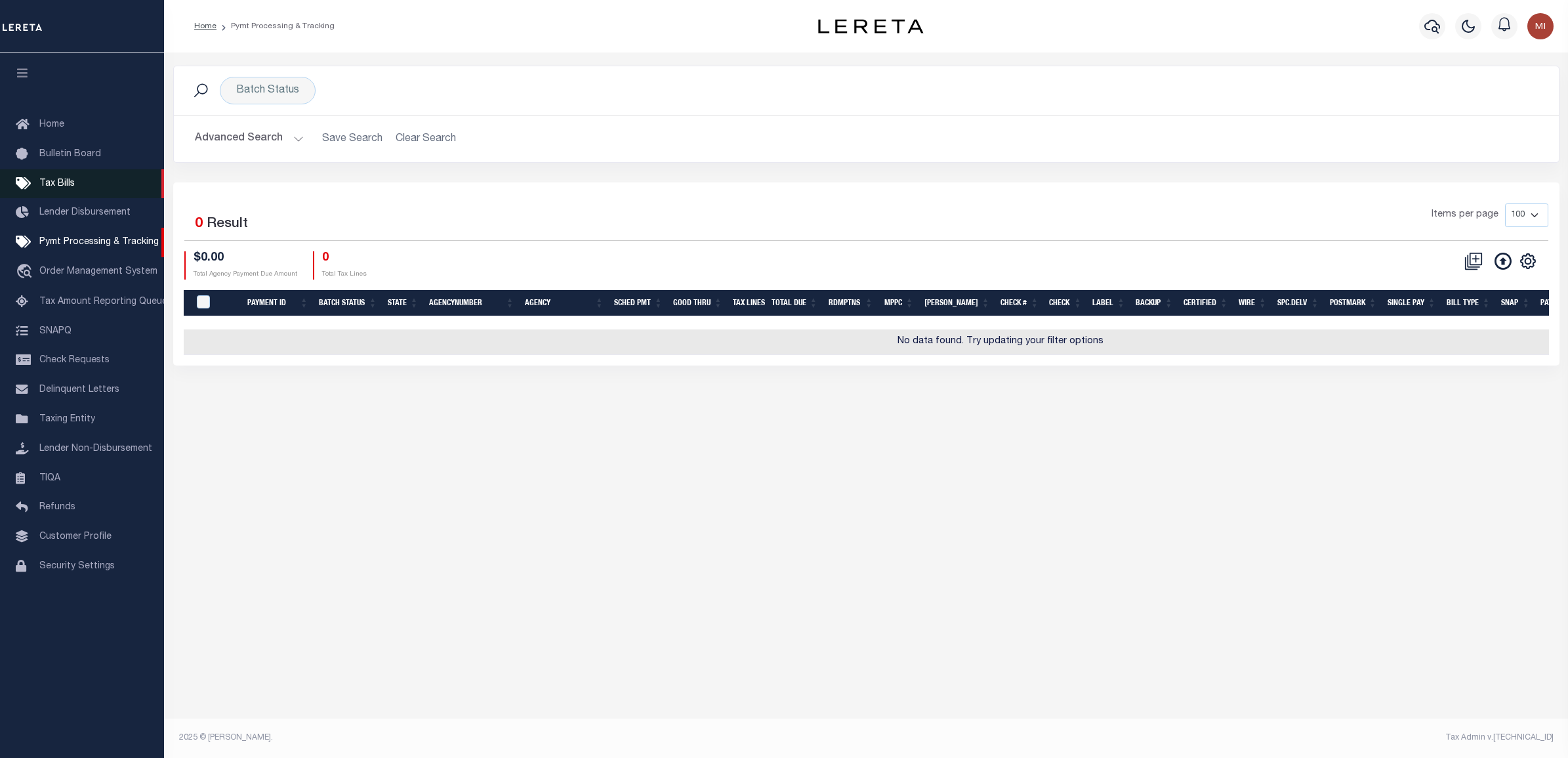
click at [53, 184] on span "Tax Bills" at bounding box center [57, 183] width 35 height 9
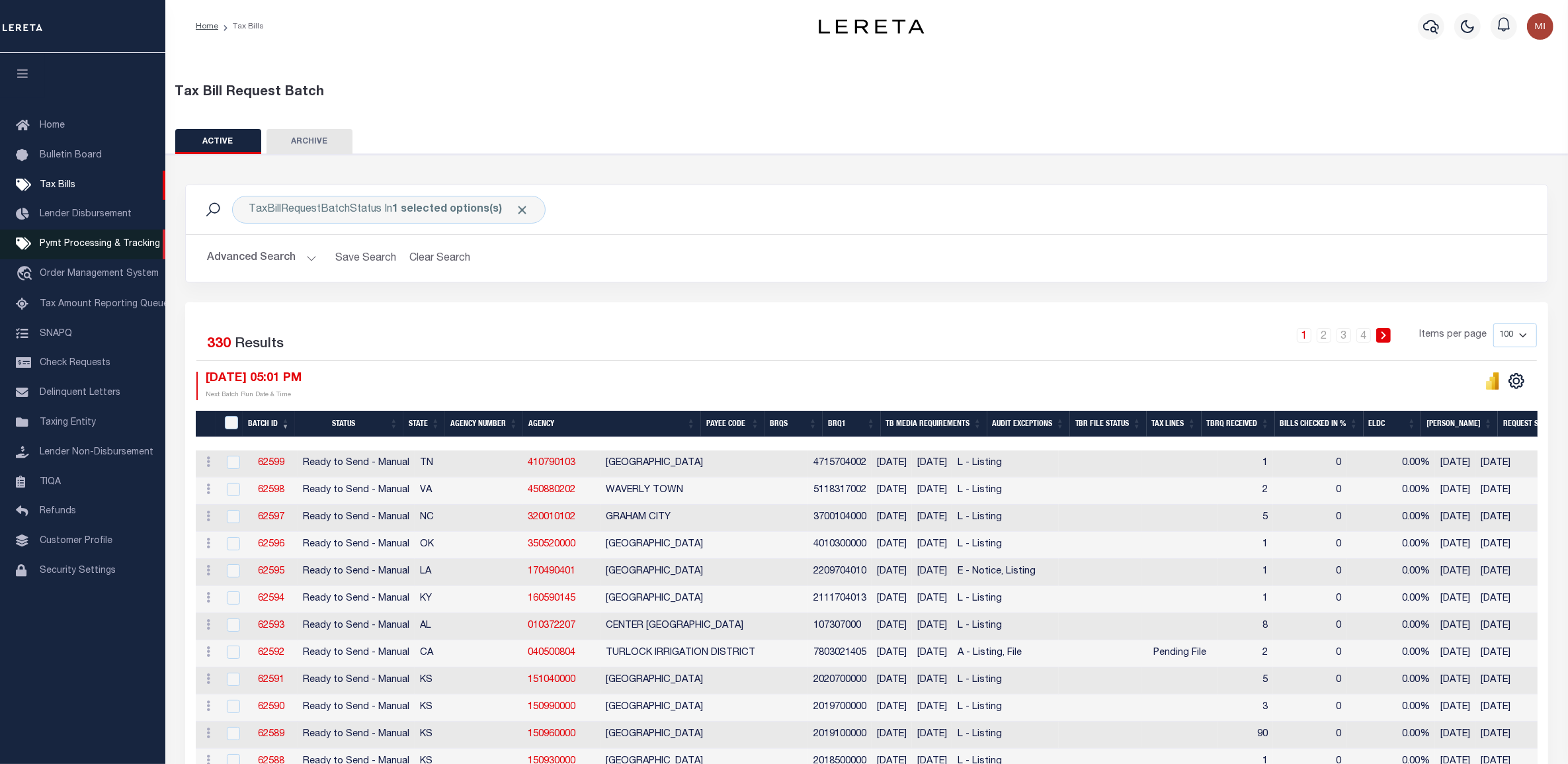
click at [17, 245] on icon at bounding box center [26, 244] width 22 height 16
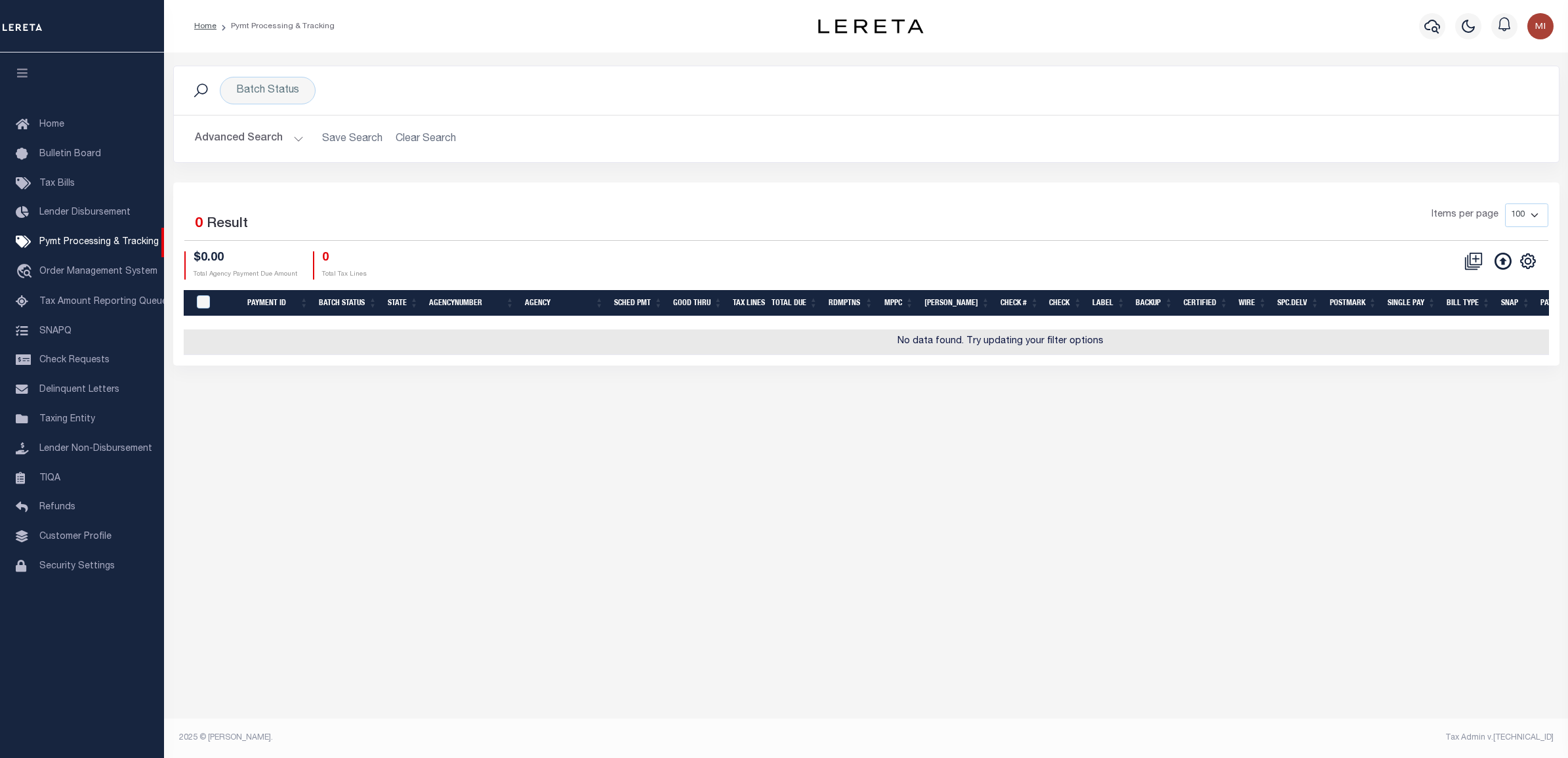
click at [425, 459] on div "Batch Status Search Advanced Search Save Search Clear Search PayeeSearchTable_d…" at bounding box center [867, 393] width 1404 height 683
click at [274, 98] on div "Batch Status" at bounding box center [268, 91] width 96 height 27
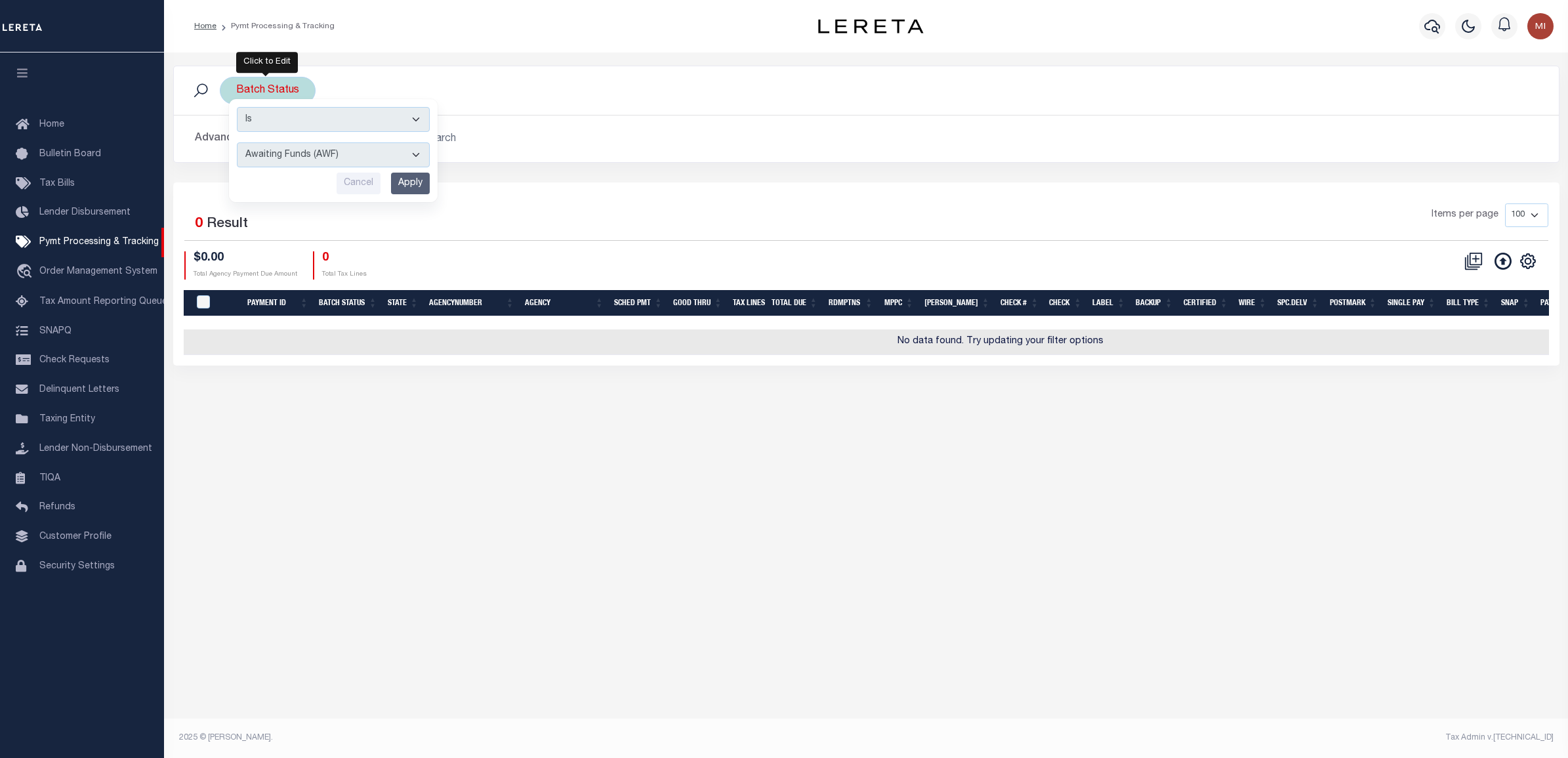
click at [417, 153] on select "Awaiting Funds (AWF) Cleared and Complete (CAC) New Check Needed (NCN) Payment …" at bounding box center [333, 154] width 193 height 25
select select "RFP"
click at [237, 143] on select "Awaiting Funds (AWF) Cleared and Complete (CAC) New Check Needed (NCN) Payment …" at bounding box center [333, 154] width 193 height 25
click at [417, 181] on input "Apply" at bounding box center [410, 183] width 39 height 21
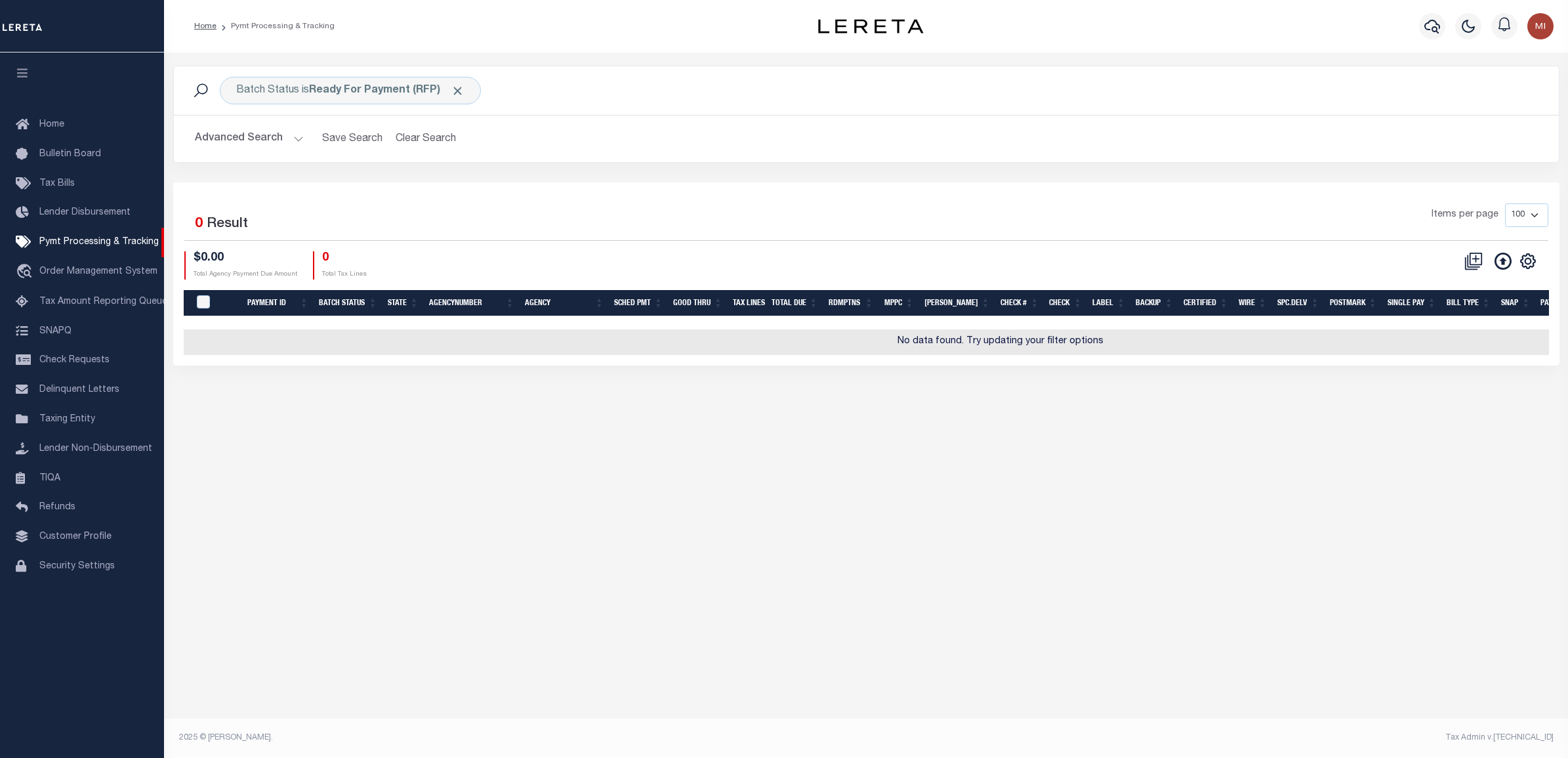
click at [284, 131] on button "Advanced Search" at bounding box center [249, 139] width 109 height 26
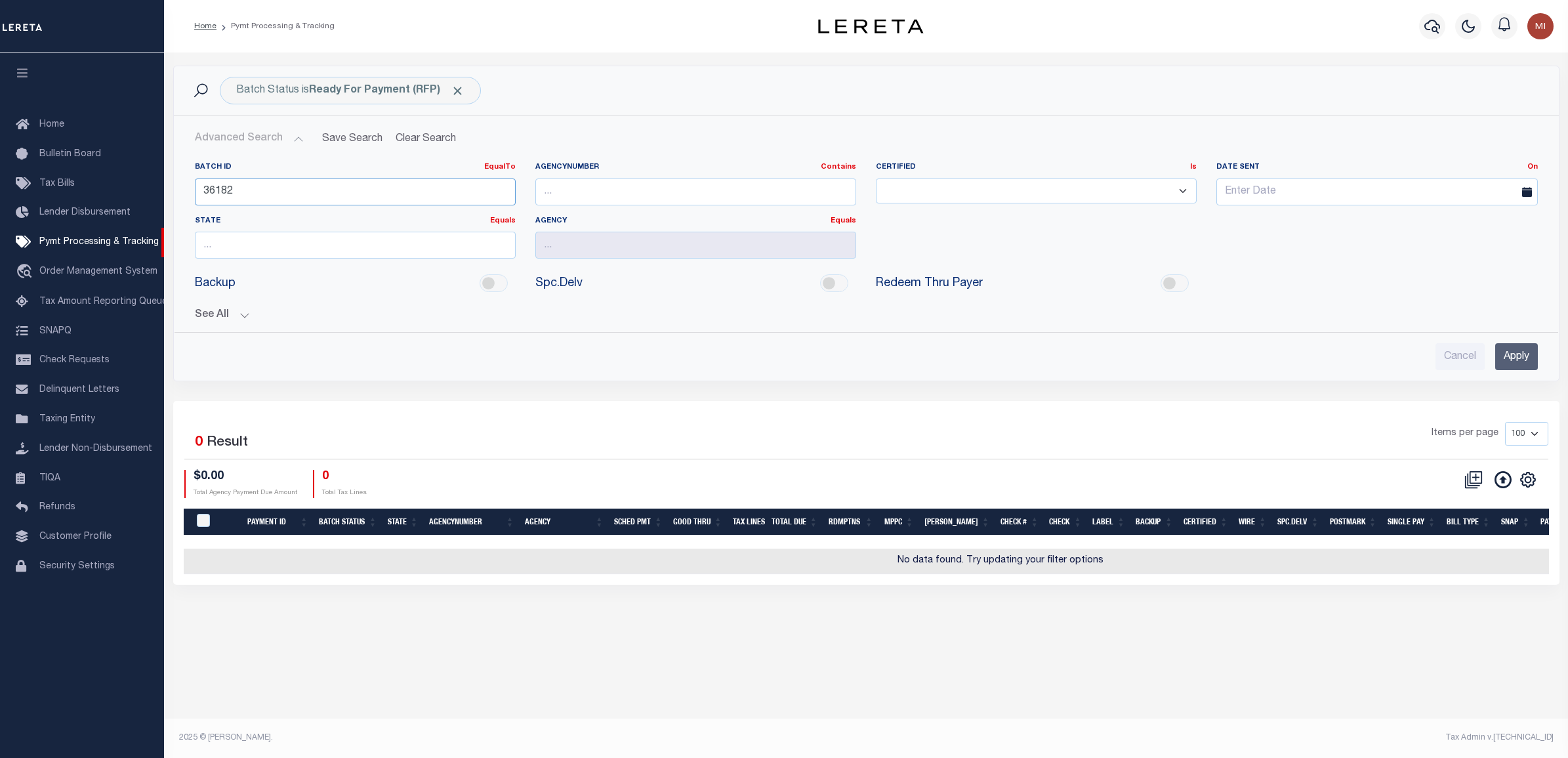
drag, startPoint x: 235, startPoint y: 197, endPoint x: 200, endPoint y: 195, distance: 35.1
click at [200, 195] on input "36182" at bounding box center [355, 191] width 321 height 27
click at [1506, 355] on input "Apply" at bounding box center [1517, 356] width 43 height 27
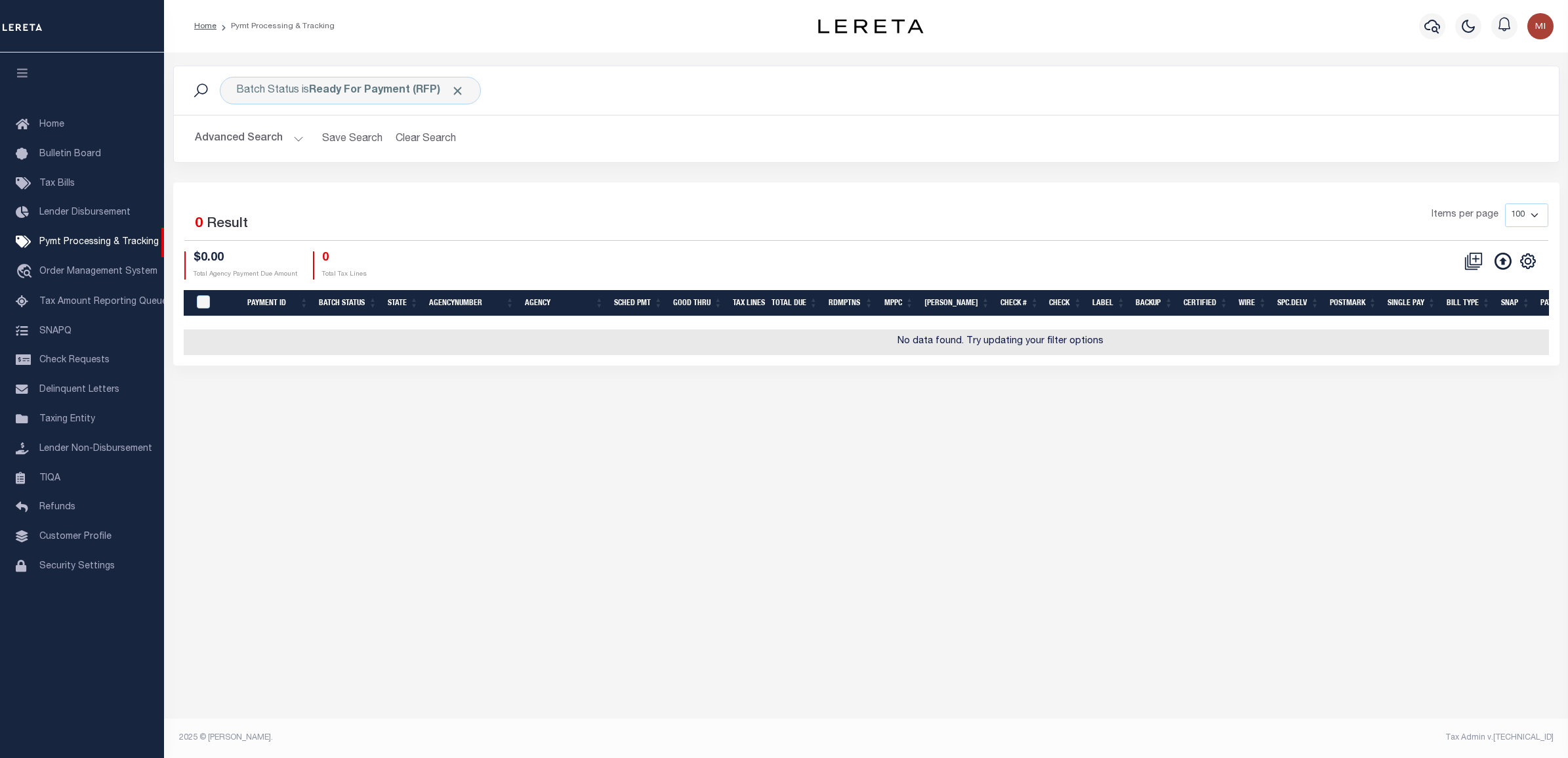
click at [221, 142] on button "Advanced Search" at bounding box center [249, 139] width 109 height 26
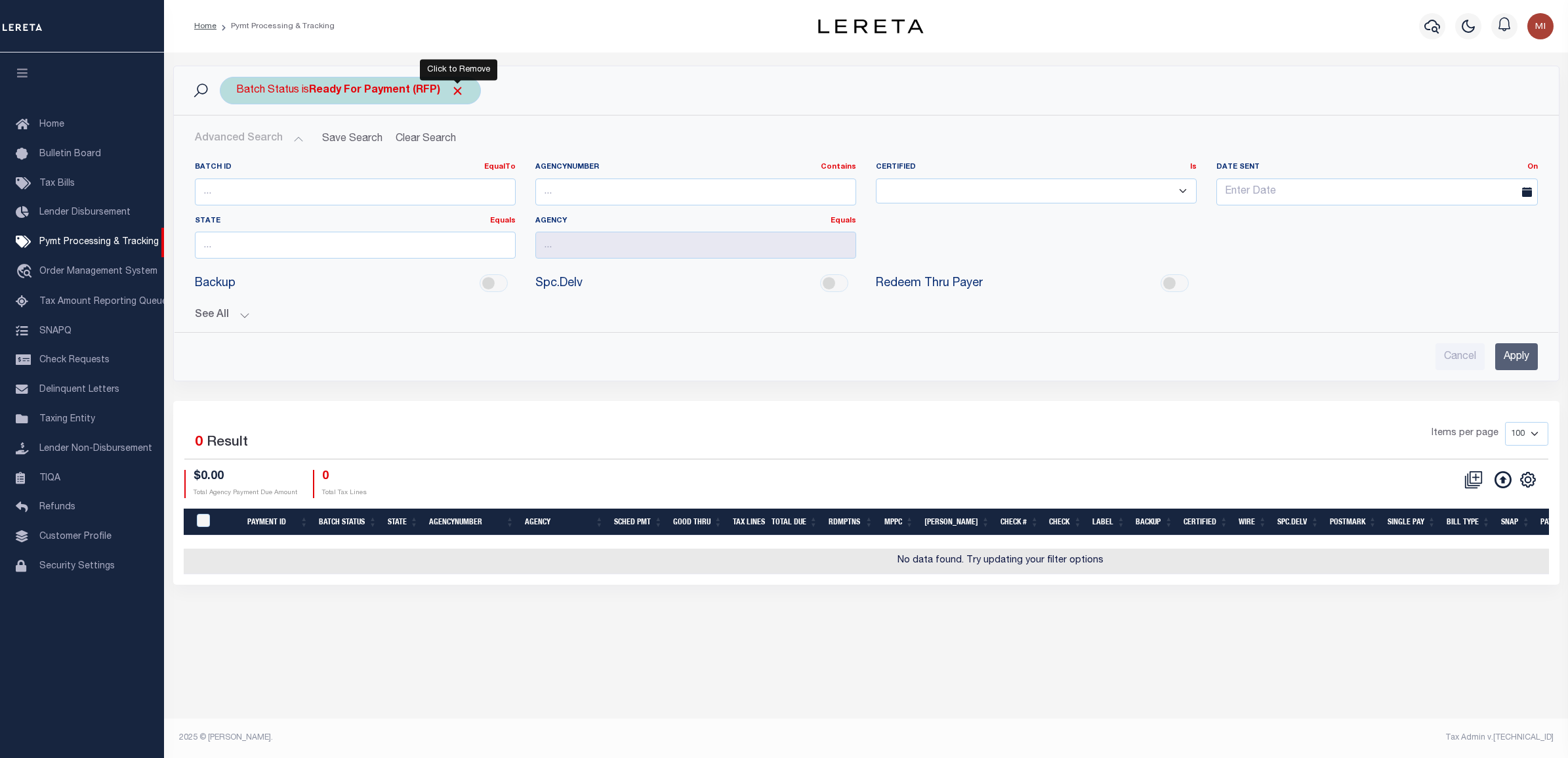
click at [459, 88] on span "Click to Remove" at bounding box center [457, 91] width 14 height 14
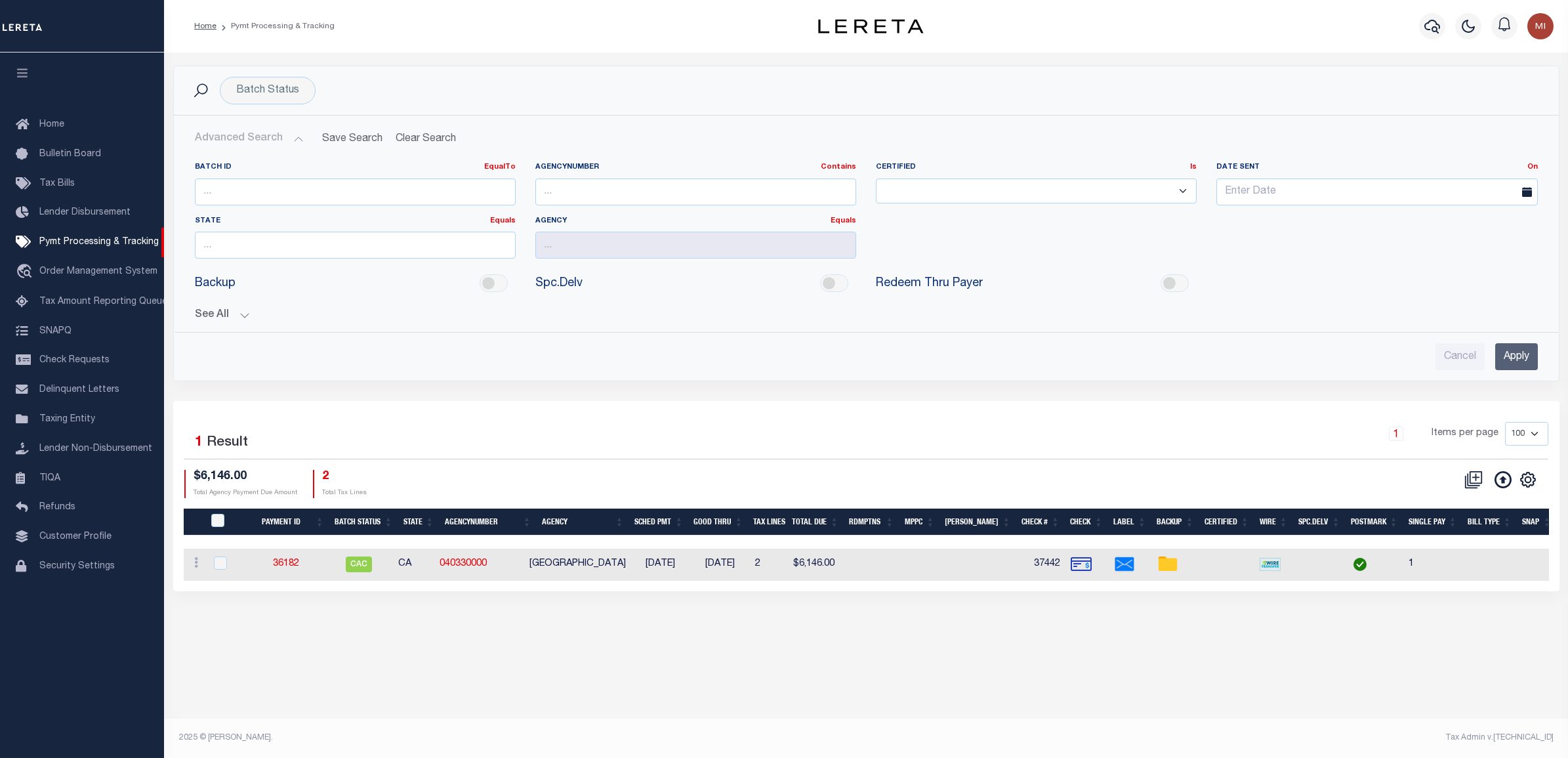
click at [277, 139] on button "Advanced Search" at bounding box center [249, 139] width 109 height 26
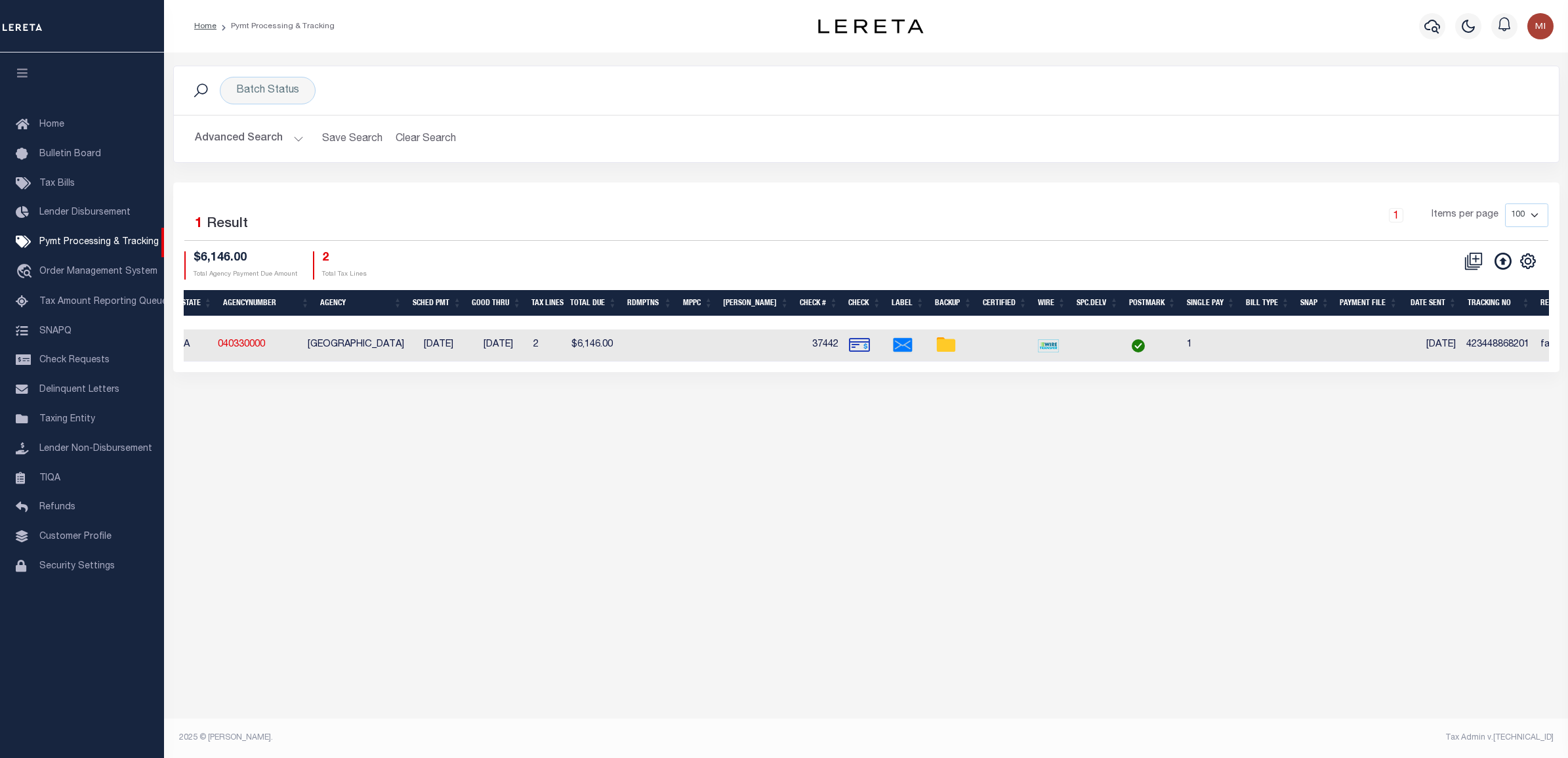
scroll to position [0, 197]
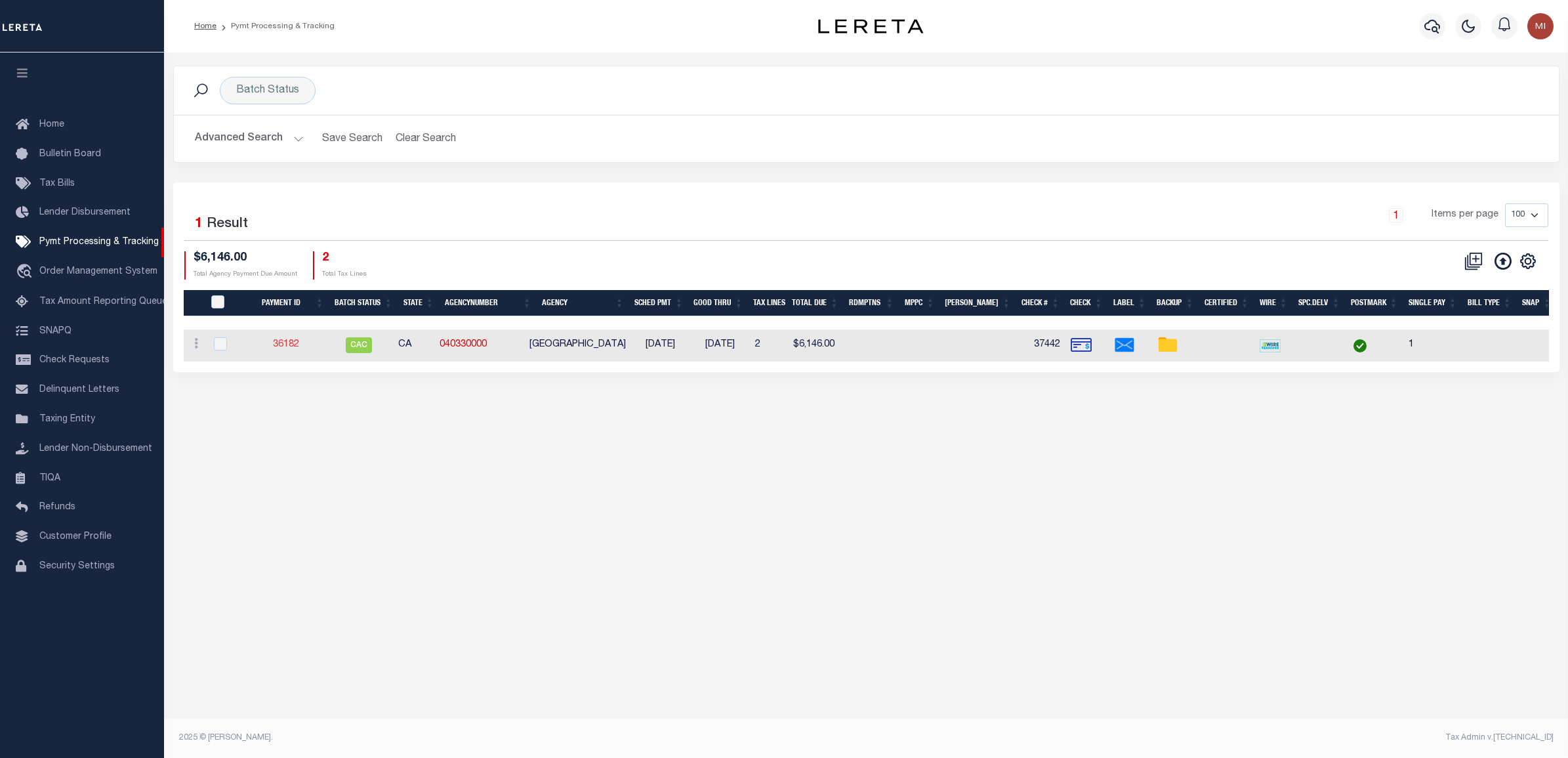
click at [290, 345] on link "36182" at bounding box center [286, 344] width 27 height 9
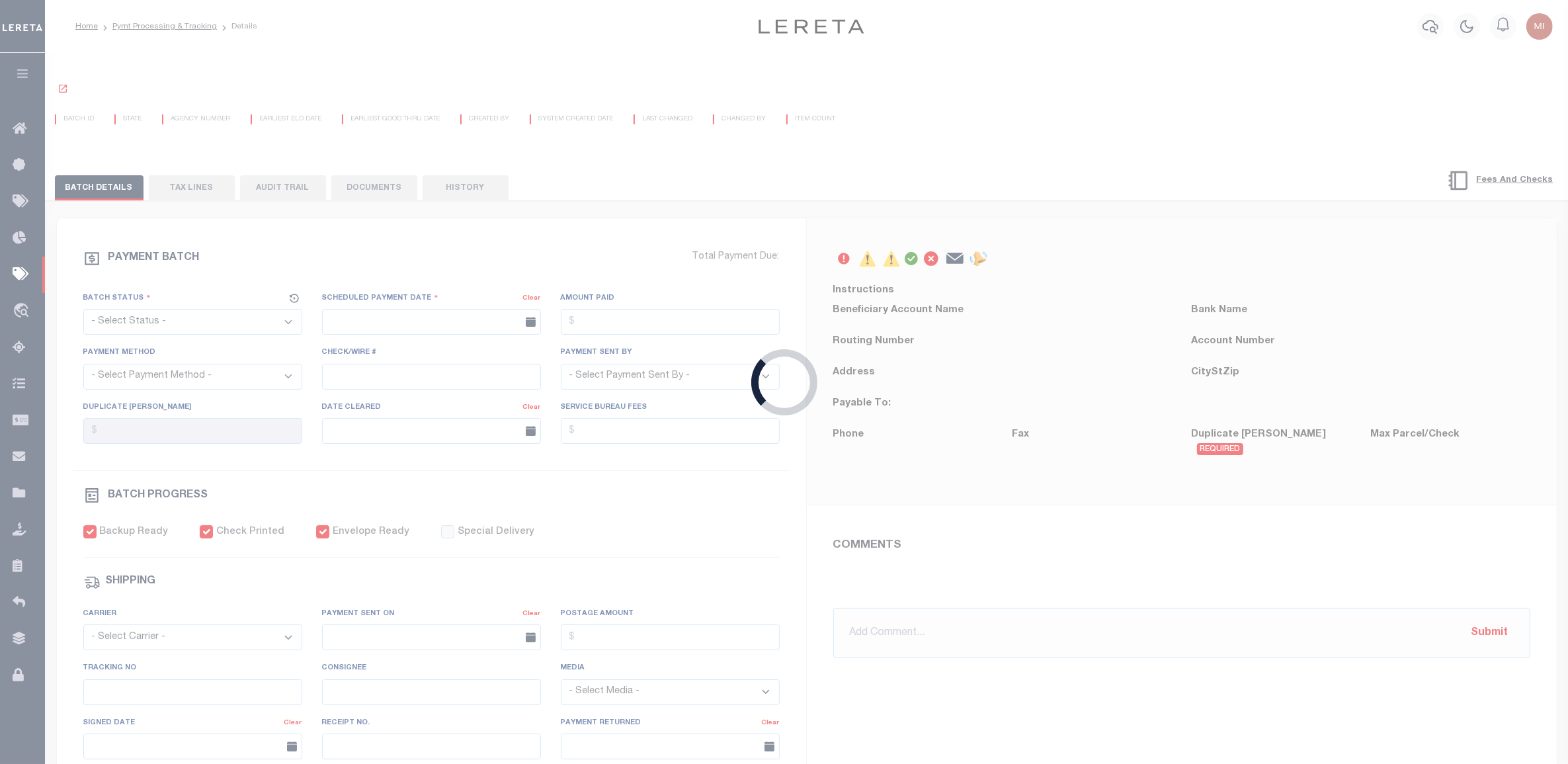
select select "CAC"
type input "[DATE]"
type input "$6,146"
select select "CHK"
type input "37442"
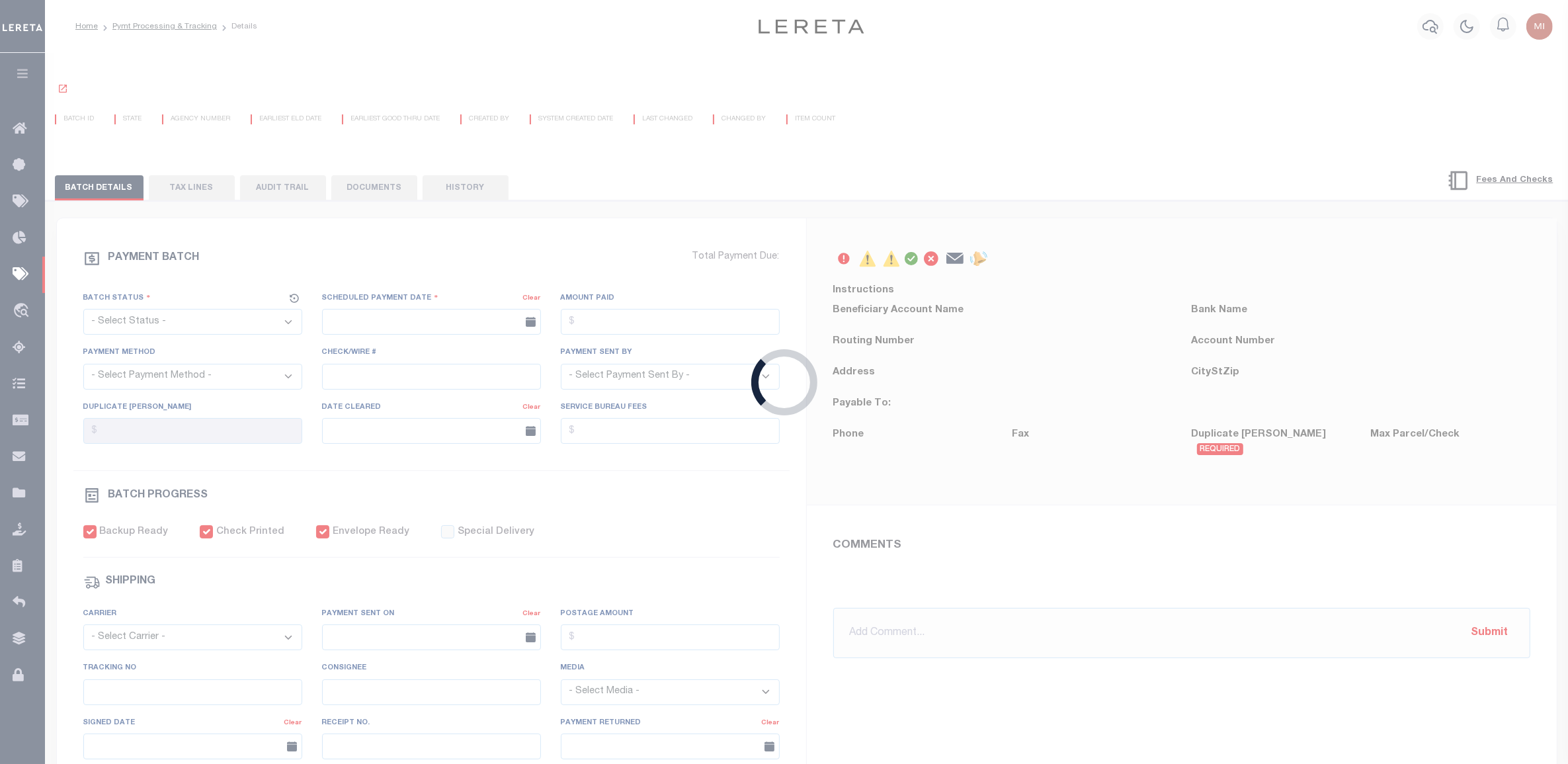
select select
type input "[DATE]"
checkbox input "true"
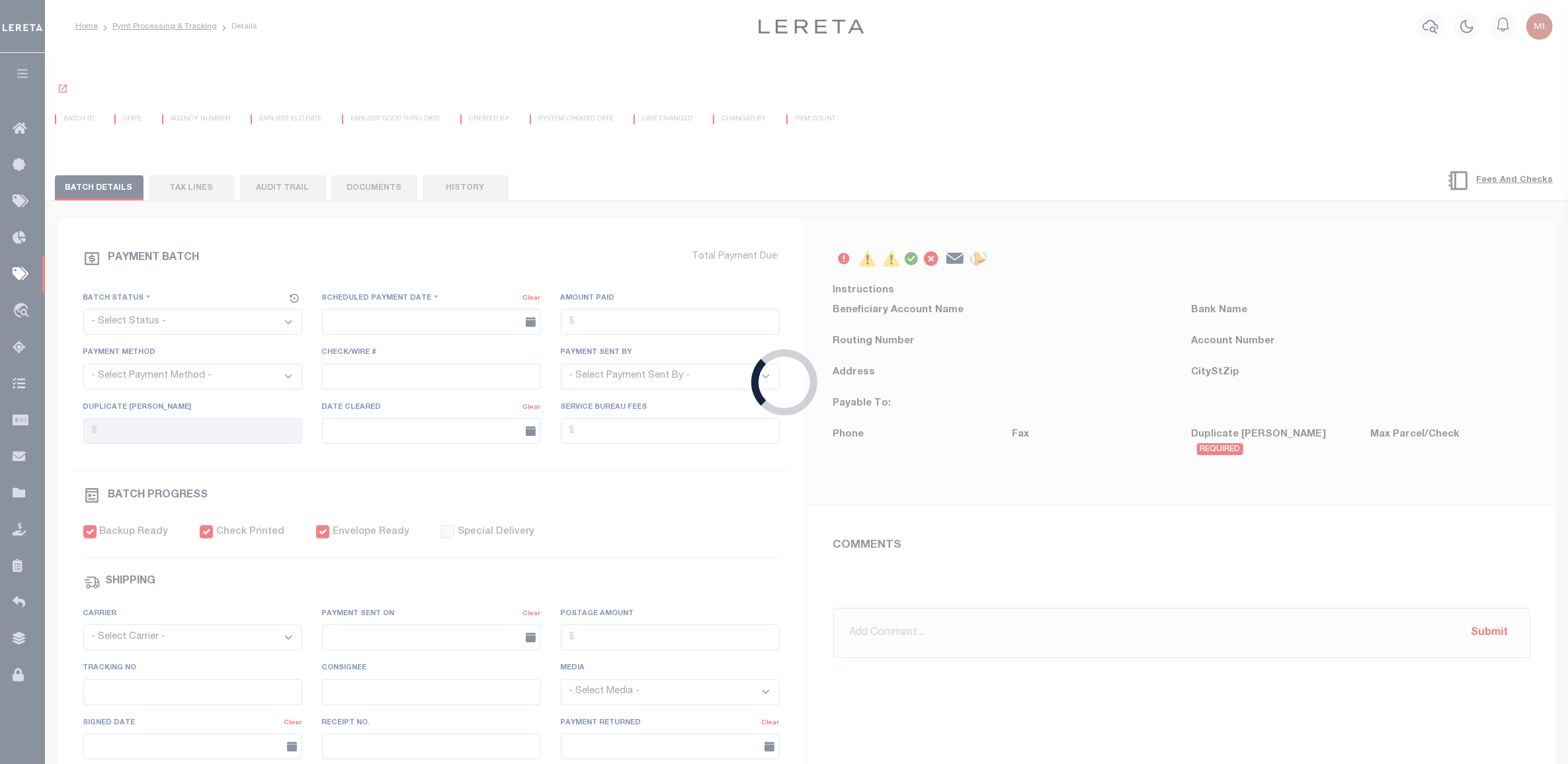
select select "FDX"
type input "[DATE]"
type input "$13.27"
type input "423448868201"
type input "[PERSON_NAME]"
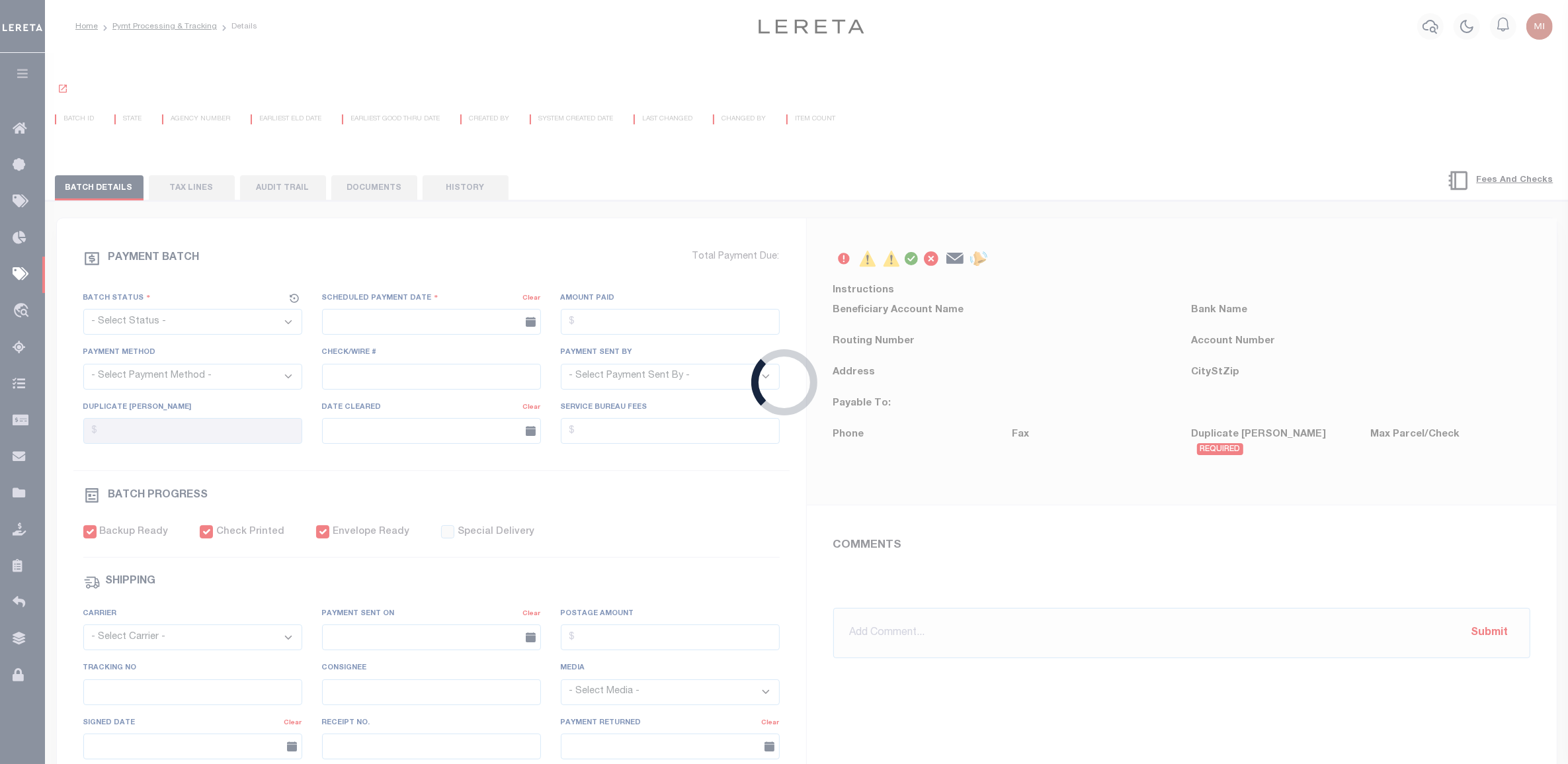
select select "PAP"
type input "[DATE]"
type input "1"
radio input "true"
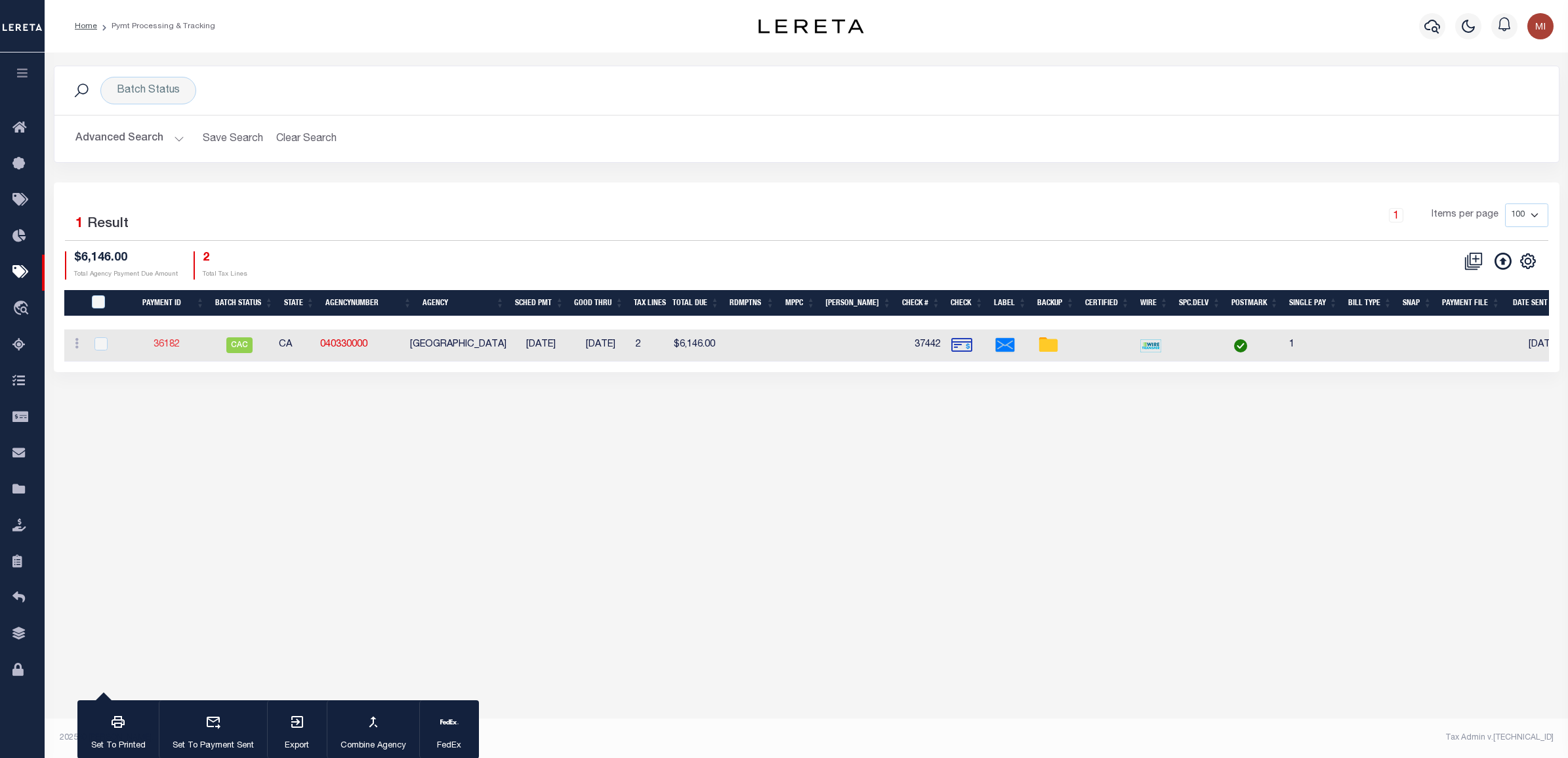
click at [173, 343] on link "36182" at bounding box center [166, 344] width 27 height 9
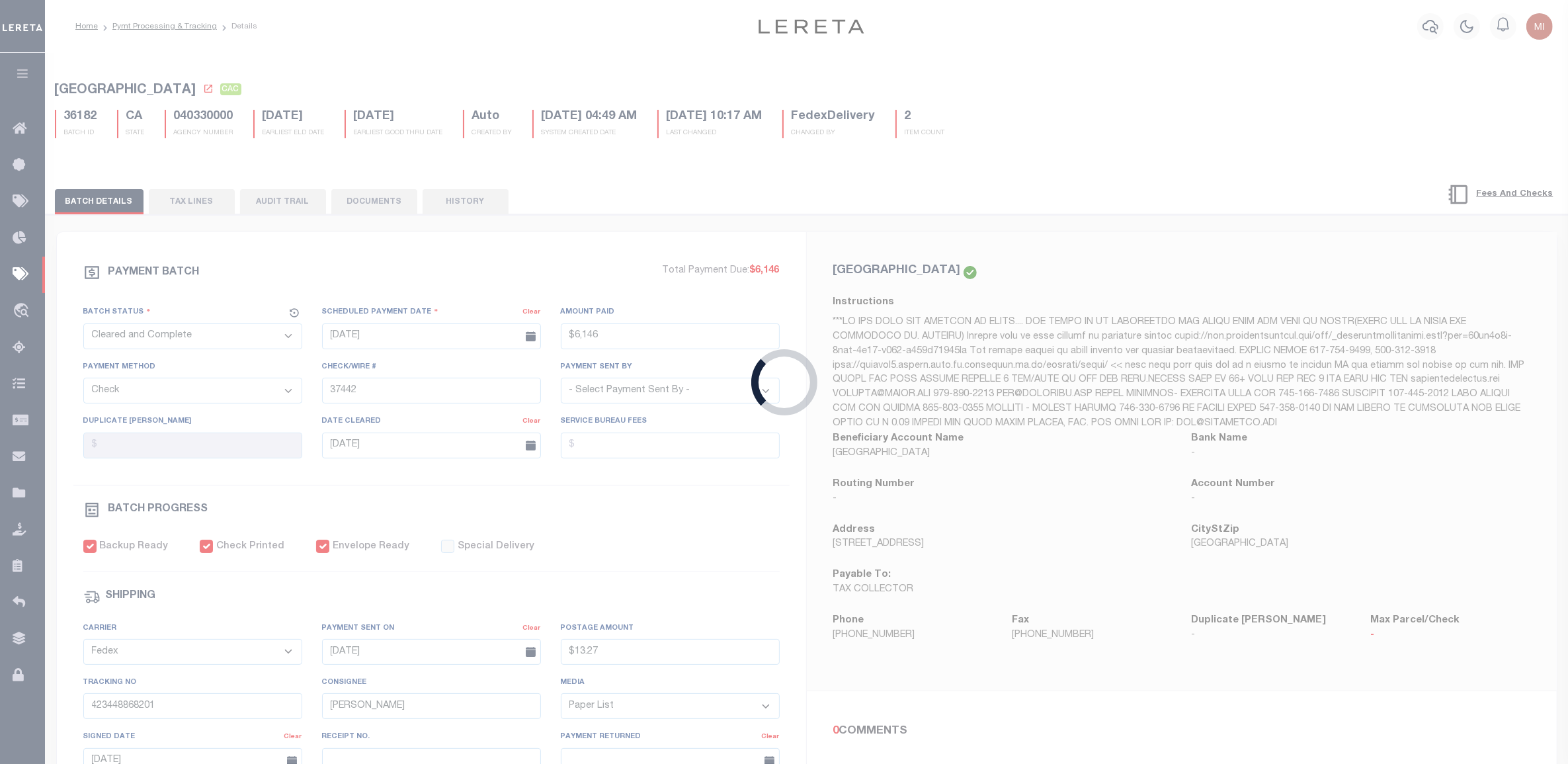
type input "$6,146"
select select
type input "$13.27"
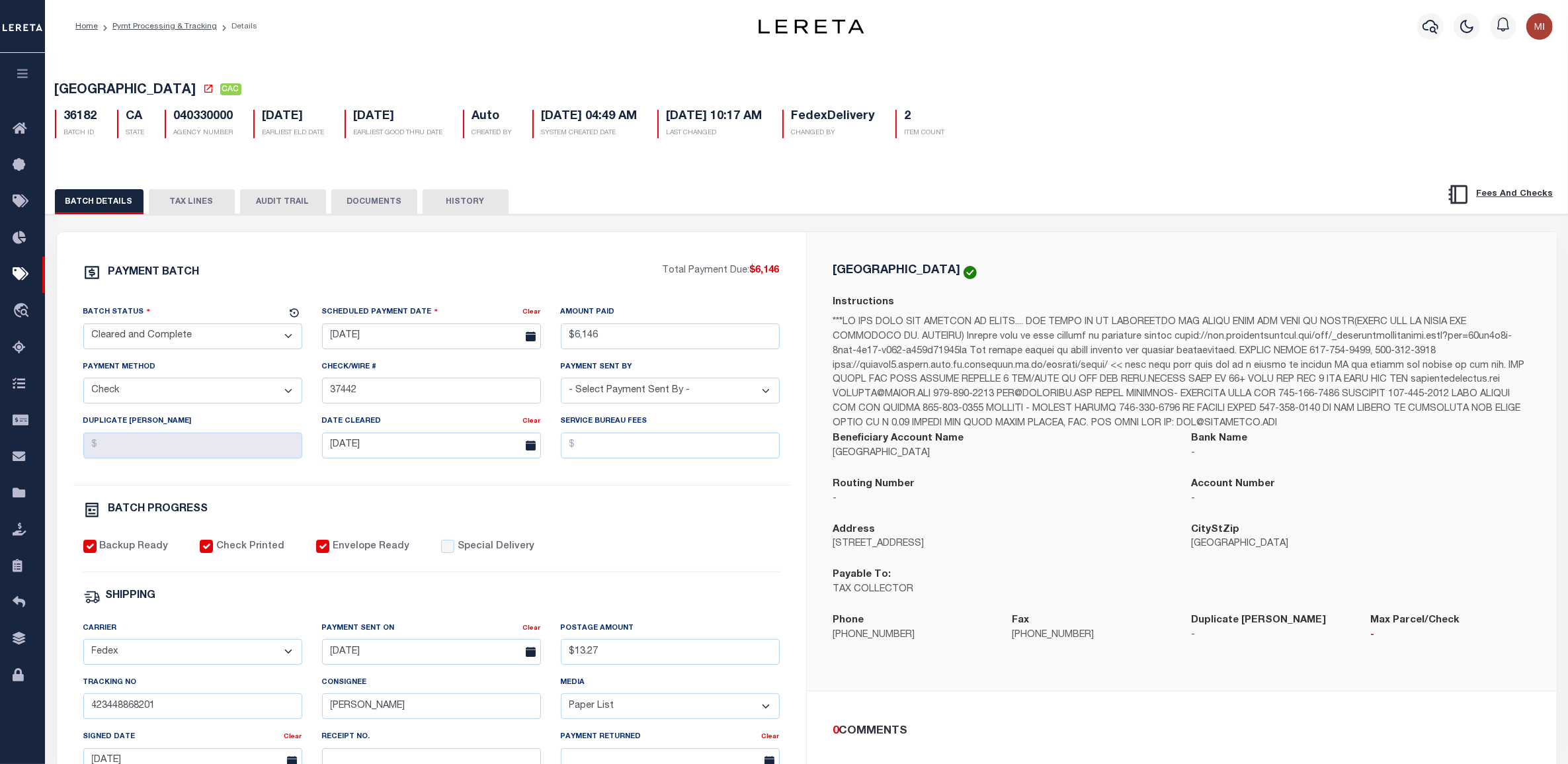
click at [361, 200] on button "DOCUMENTS" at bounding box center [375, 201] width 86 height 25
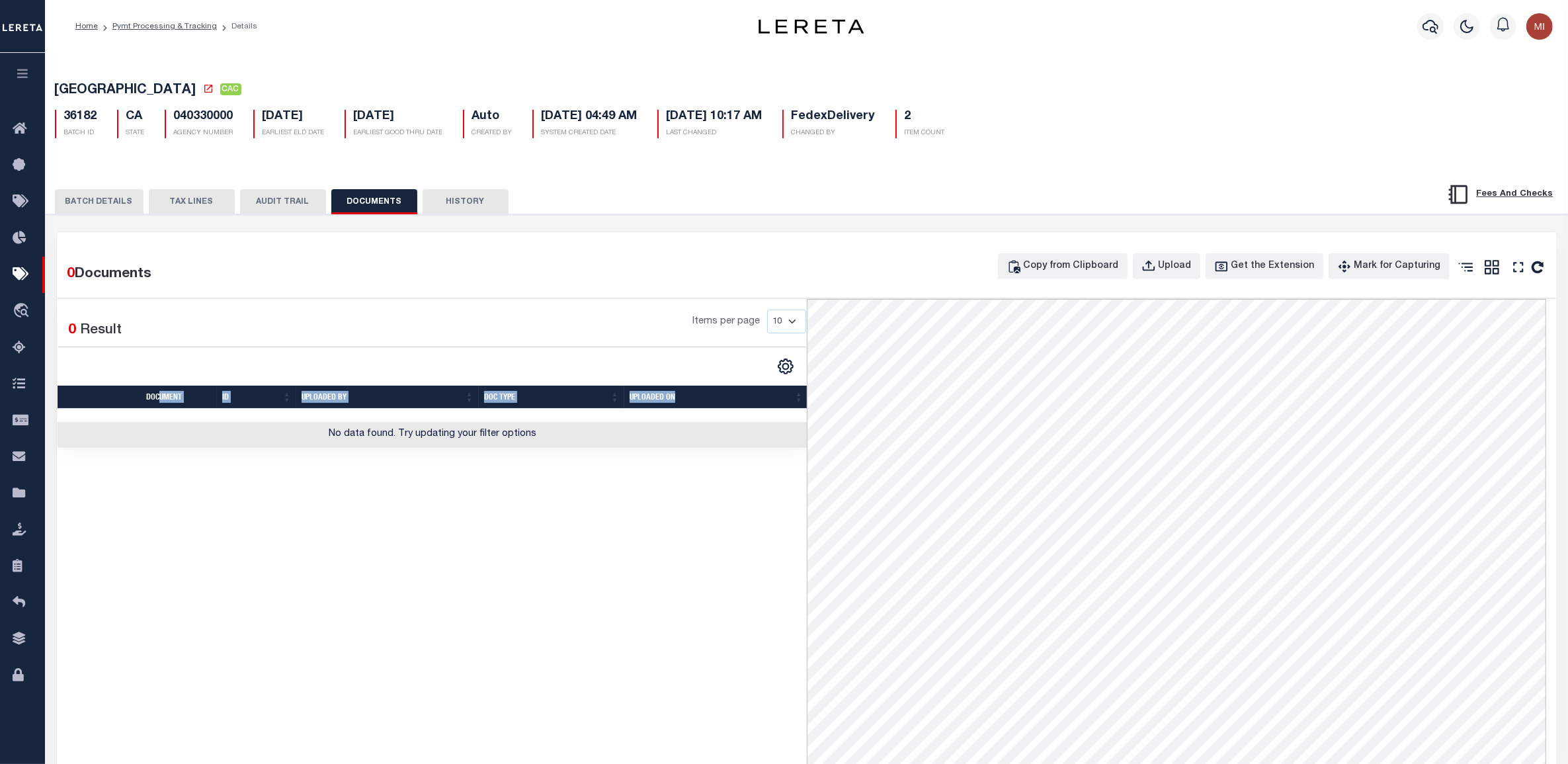
drag, startPoint x: 151, startPoint y: 457, endPoint x: 186, endPoint y: 577, distance: 125.0
click at [186, 577] on div "Selected 0 Result Items per page 10 25 50 100" at bounding box center [432, 664] width 749 height 731
